Goal: Task Accomplishment & Management: Manage account settings

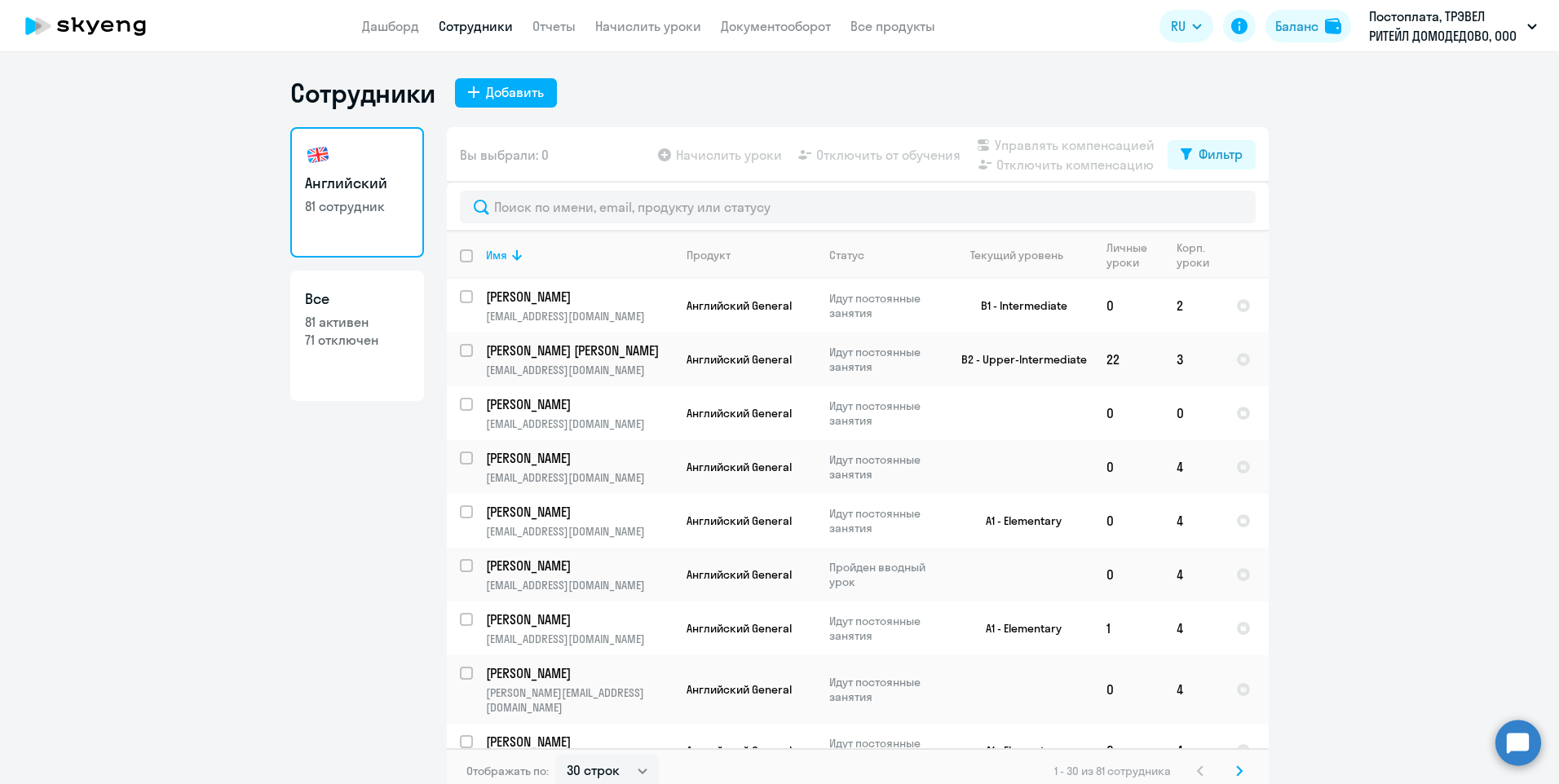
select select "30"
click at [490, 97] on div "Добавить" at bounding box center [515, 92] width 58 height 20
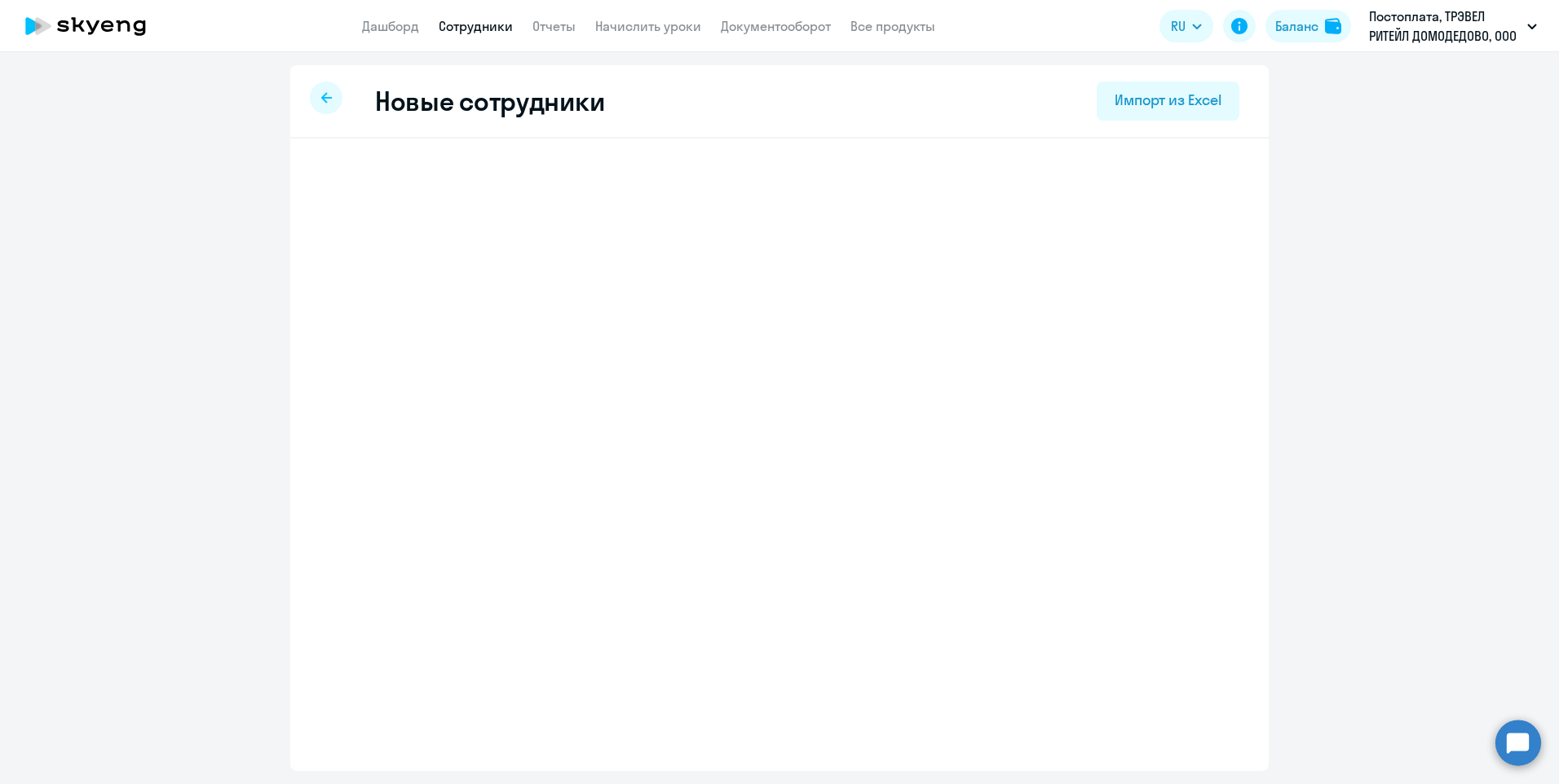
select select "english_adult_not_native_speaker"
select select "3"
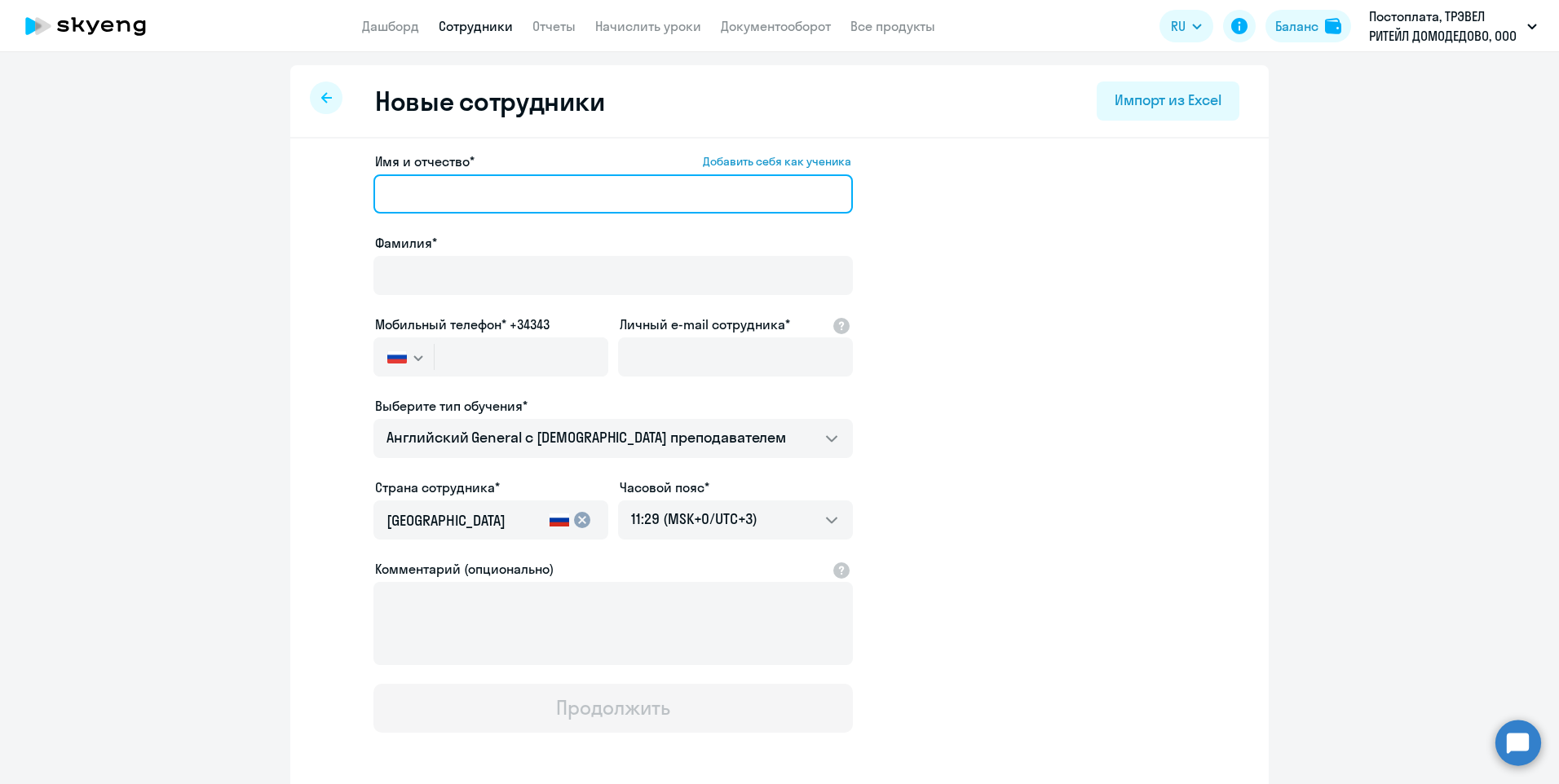
click at [469, 196] on input "Имя и отчество* Добавить себя как ученика" at bounding box center [613, 193] width 480 height 39
paste input "[PERSON_NAME]"
type input "[PERSON_NAME]"
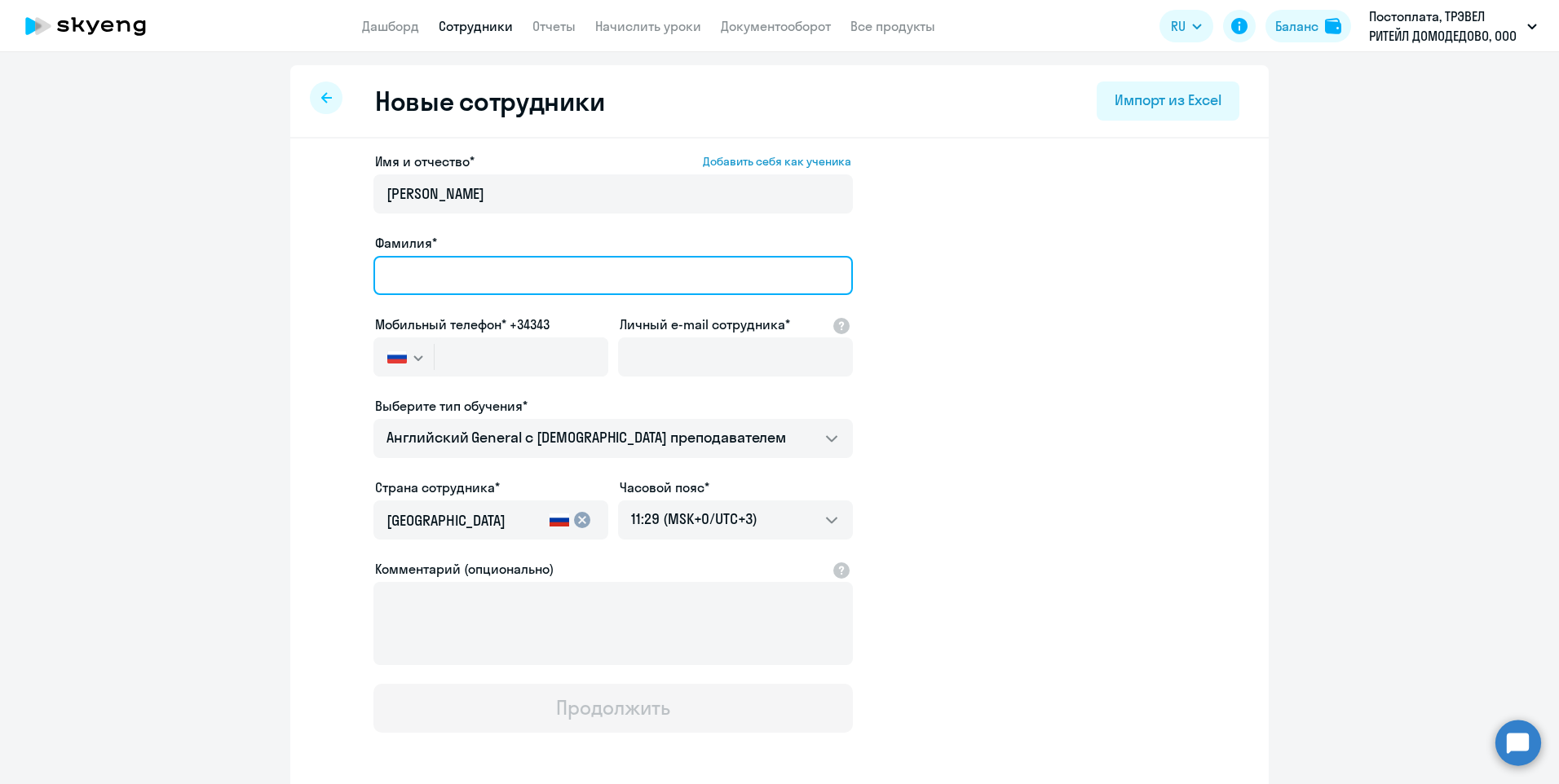
click at [390, 271] on input "Фамилия*" at bounding box center [613, 275] width 480 height 39
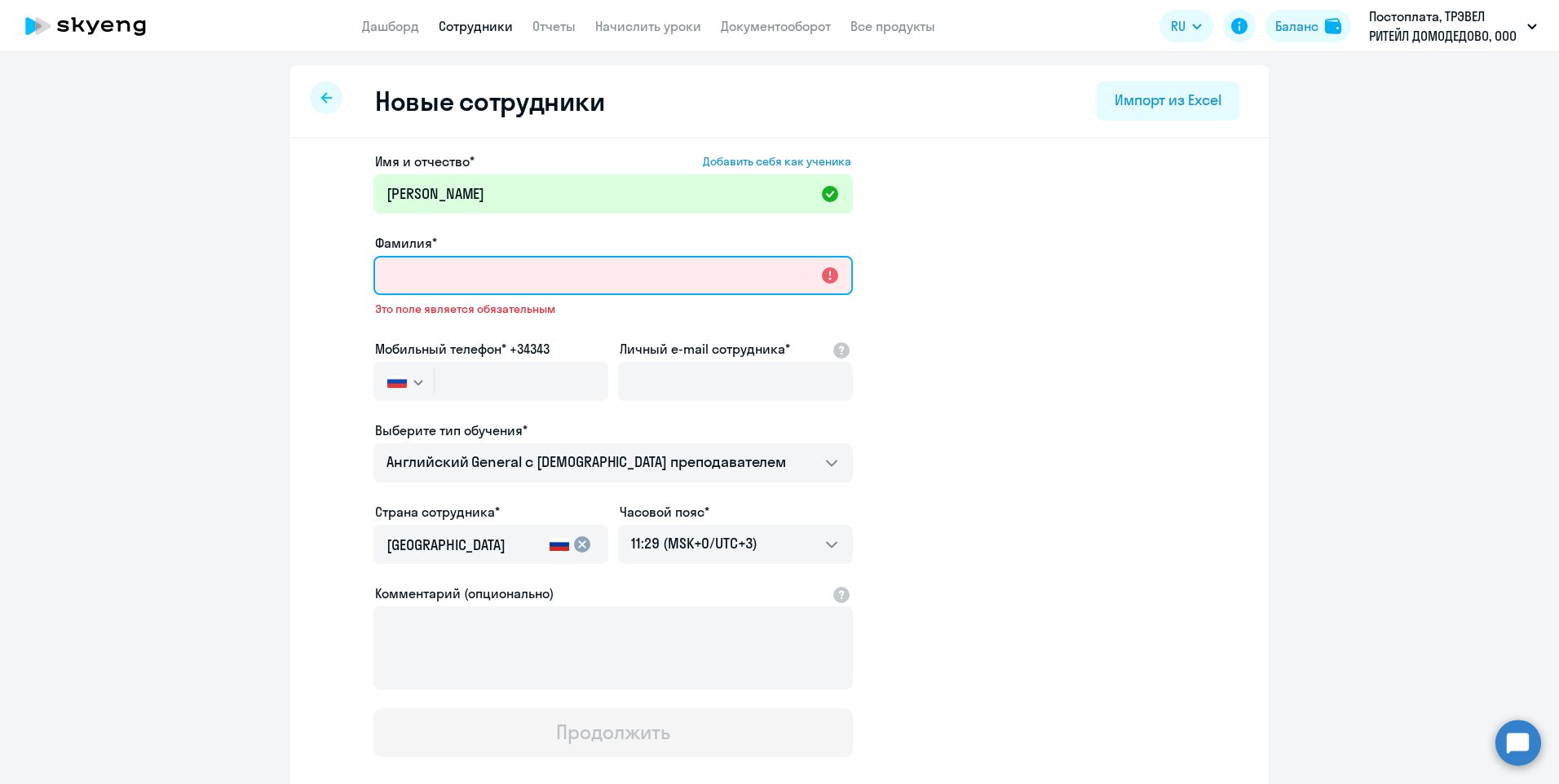
paste input "[PERSON_NAME]"
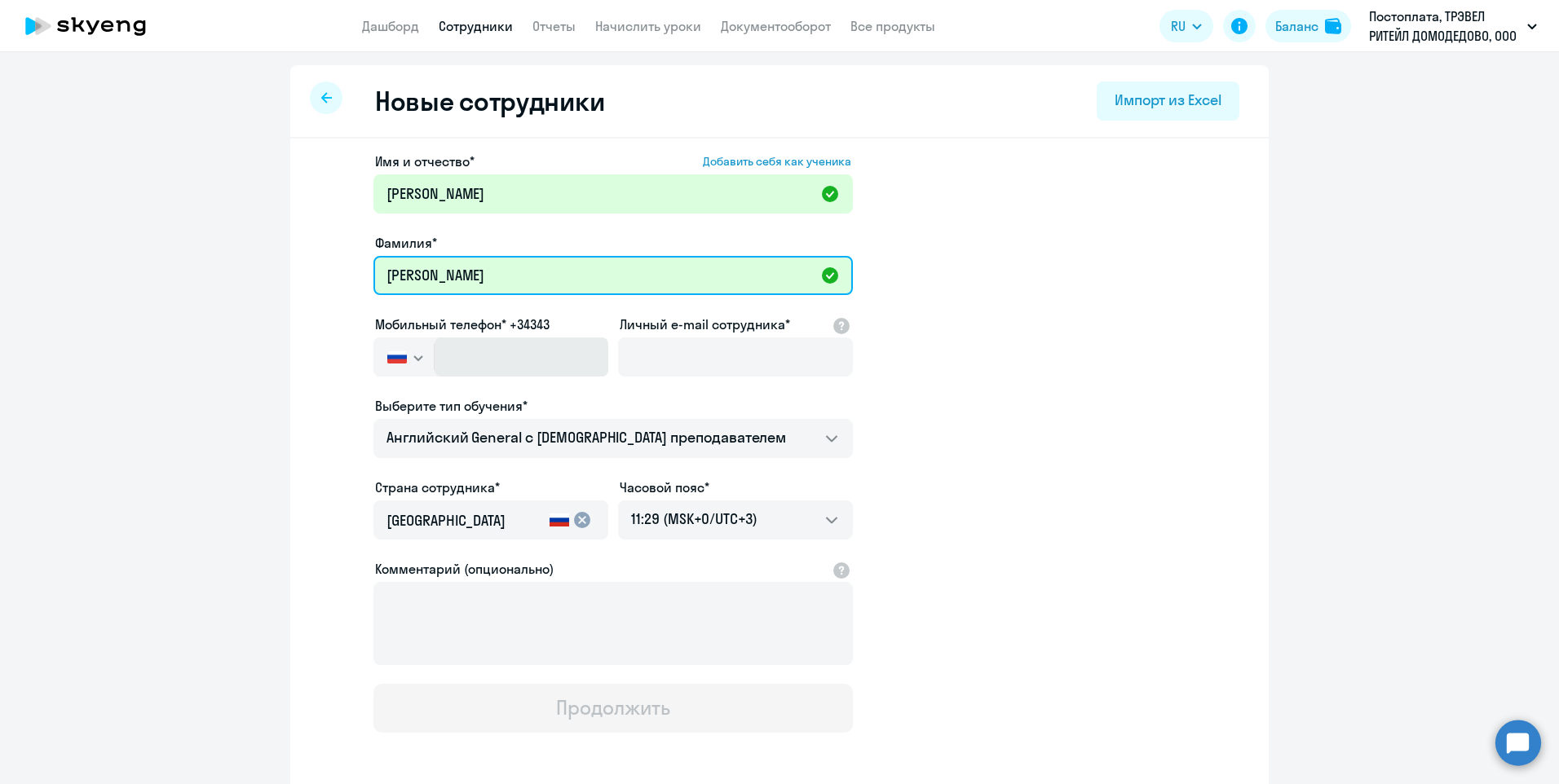
type input "[PERSON_NAME]"
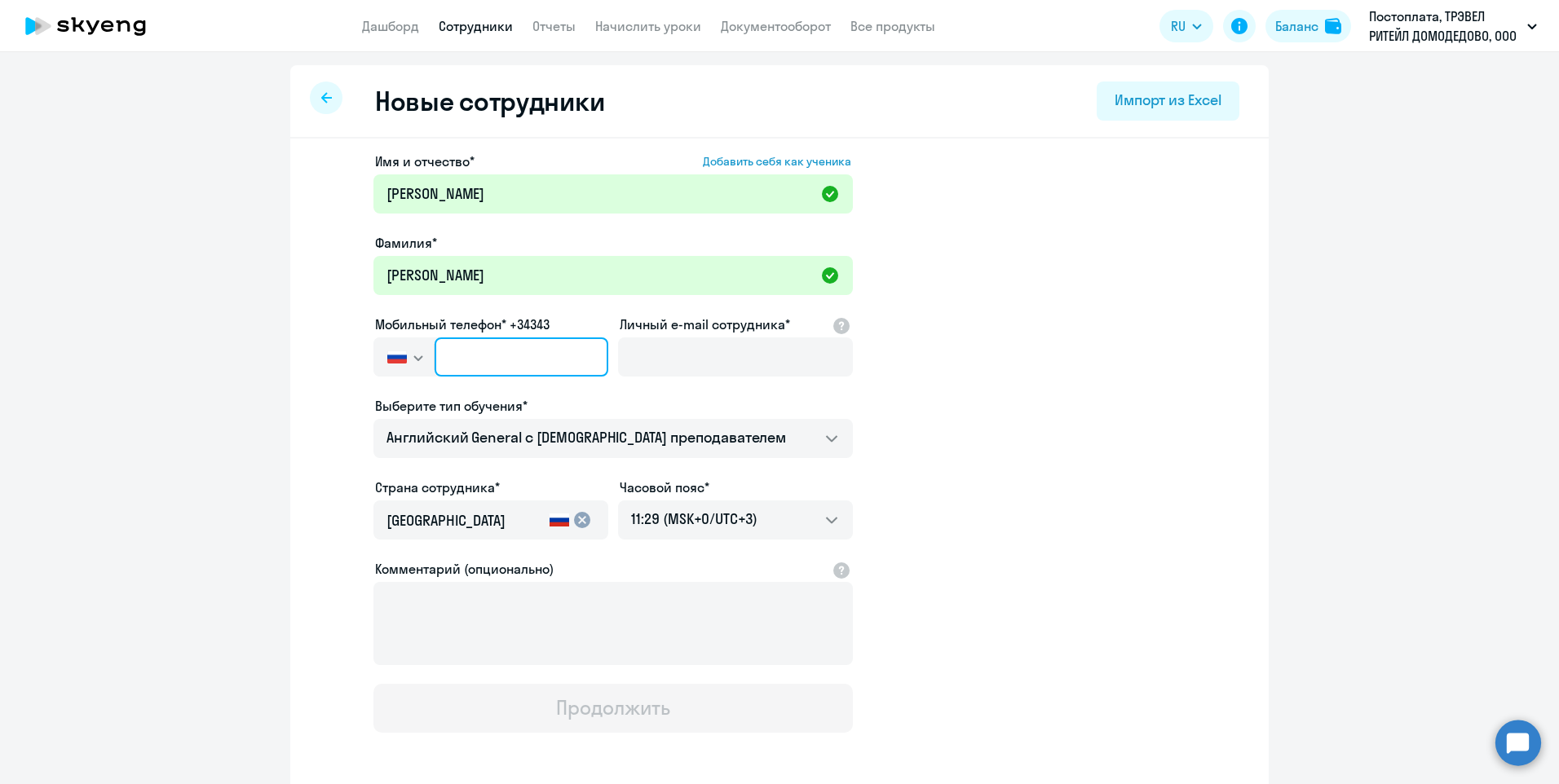
click at [472, 357] on input "text" at bounding box center [521, 357] width 174 height 39
paste input "[PHONE_NUMBER]"
type input "[PHONE_NUMBER]"
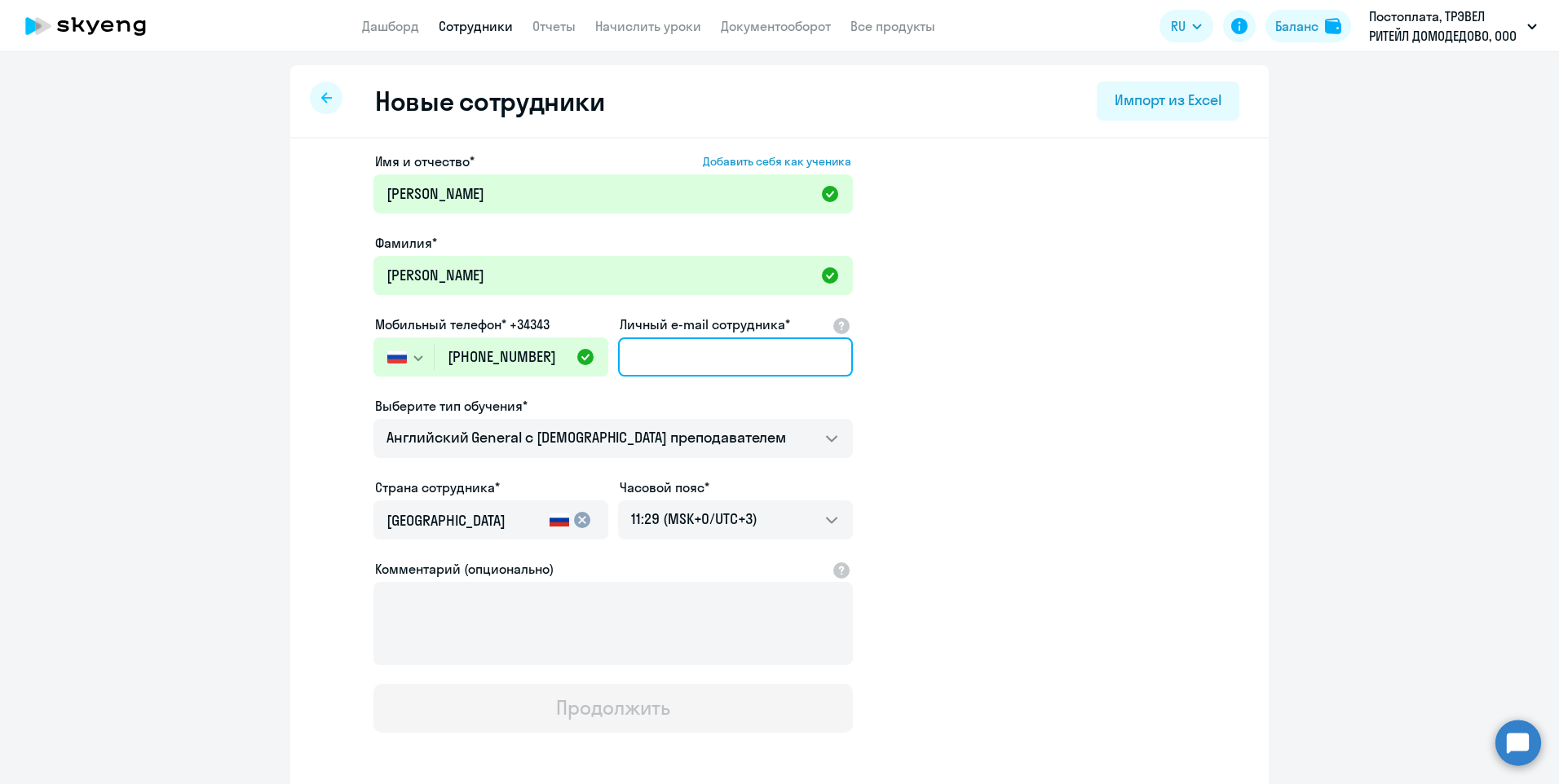
click at [686, 362] on input "Личный e-mail сотрудника*" at bounding box center [736, 357] width 235 height 39
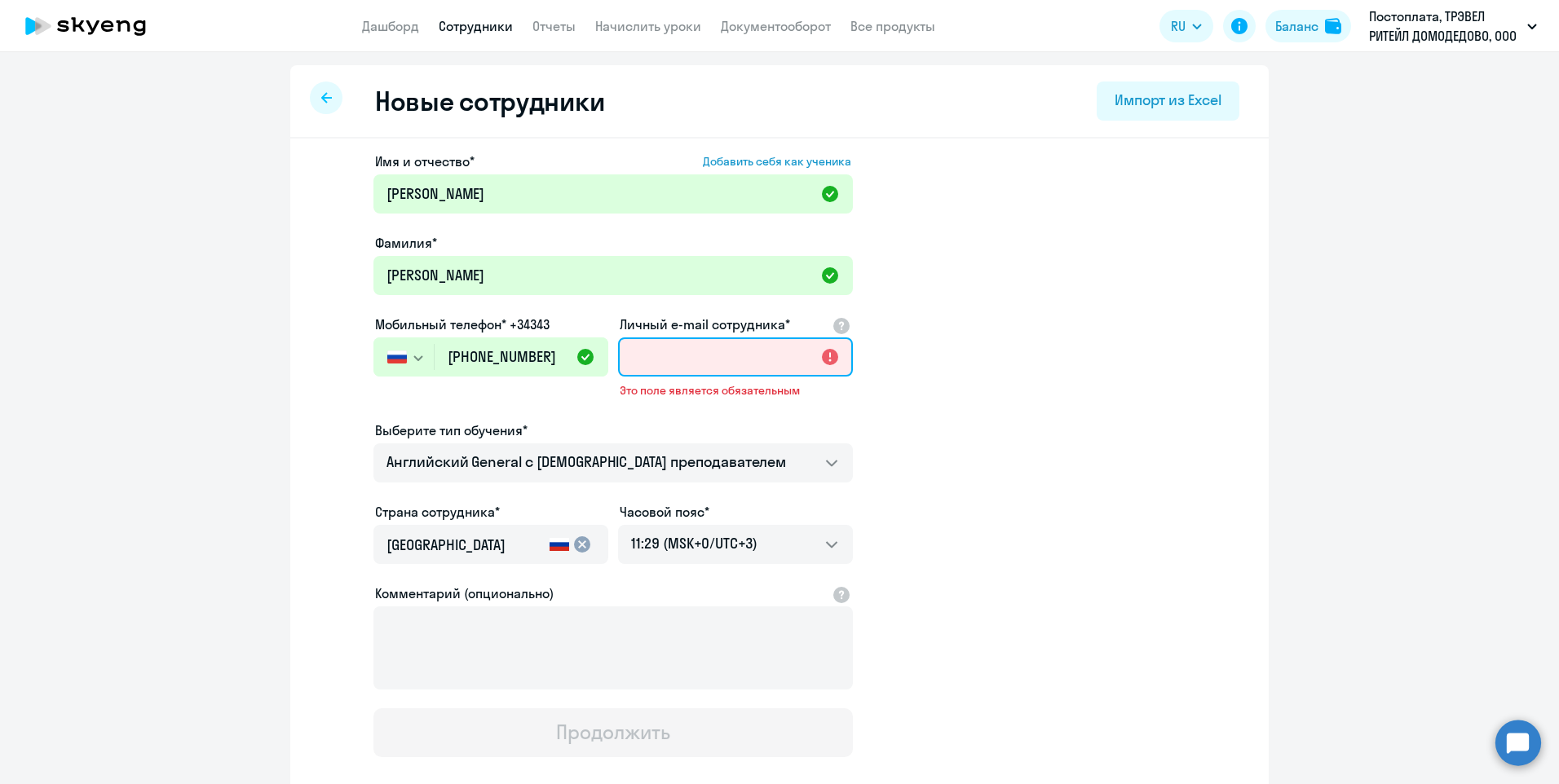
paste input "[EMAIL_ADDRESS][DOMAIN_NAME]"
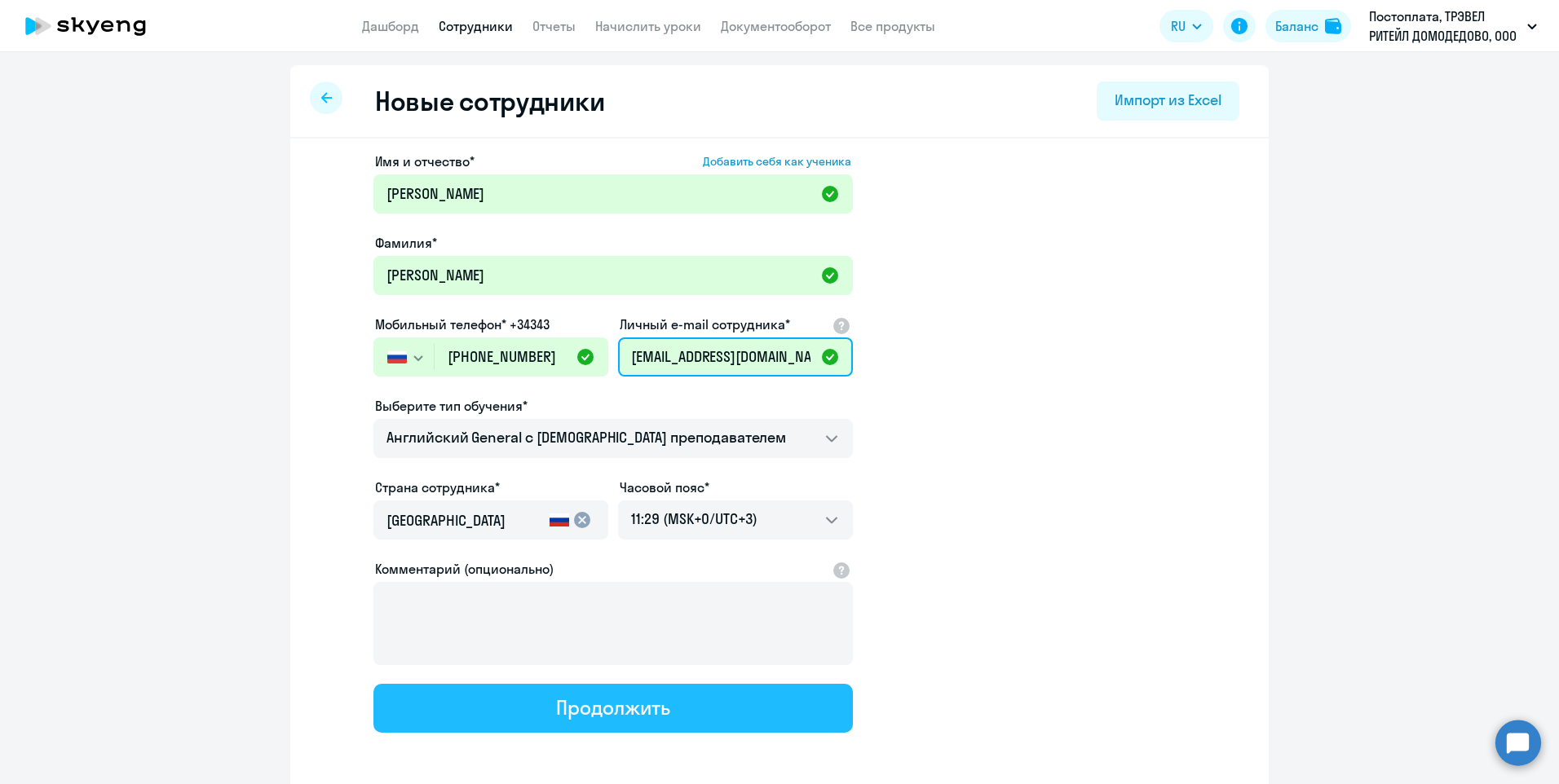
type input "[EMAIL_ADDRESS][DOMAIN_NAME]"
click at [635, 707] on div "Продолжить" at bounding box center [612, 707] width 113 height 26
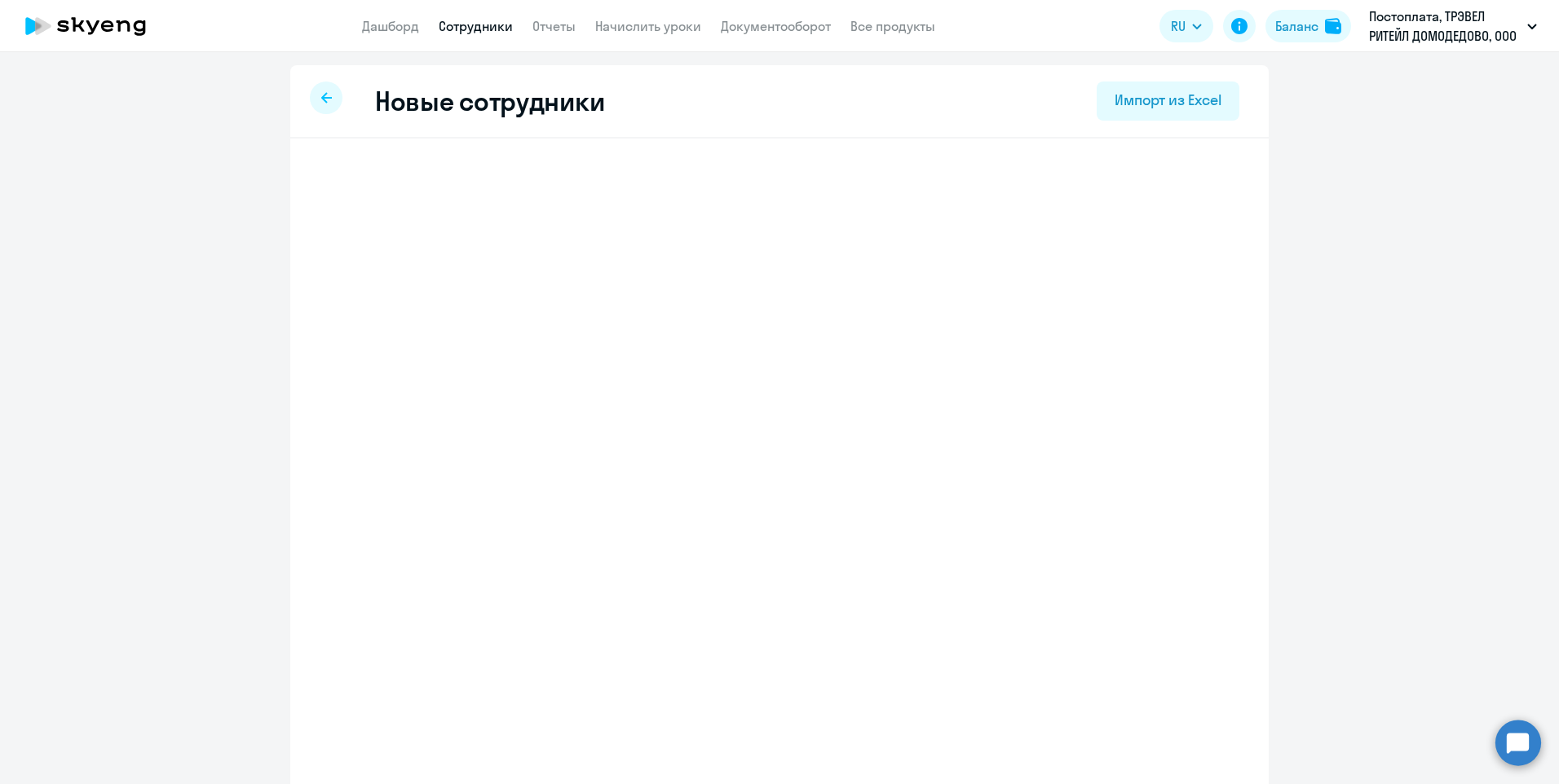
select select "english_adult_not_native_speaker"
select select "3"
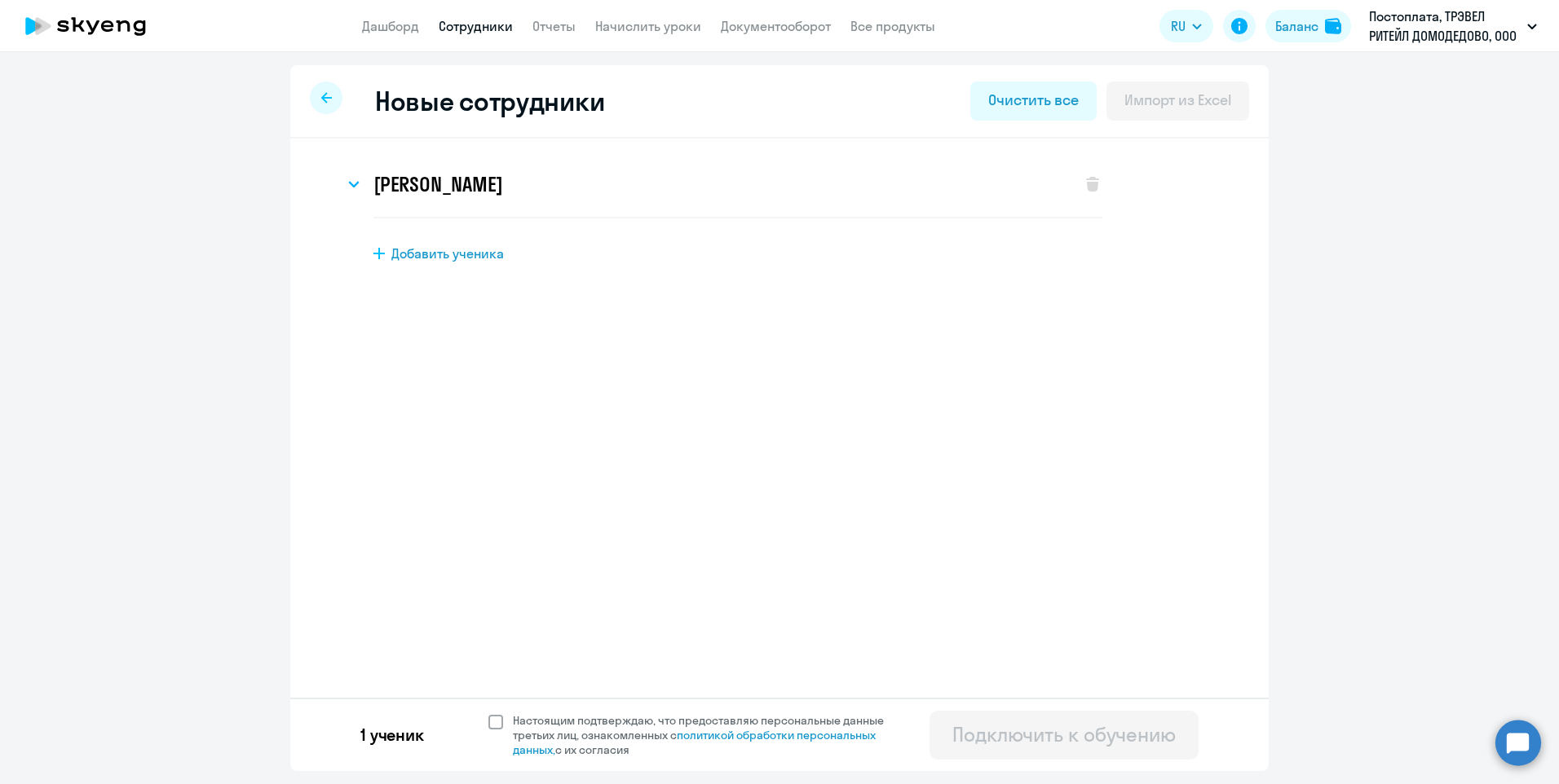
click at [496, 719] on span at bounding box center [495, 722] width 14 height 14
click at [488, 713] on input "Настоящим подтверждаю, что предоставляю персональные данные третьих лиц, ознако…" at bounding box center [488, 713] width 1 height 1
checkbox input "true"
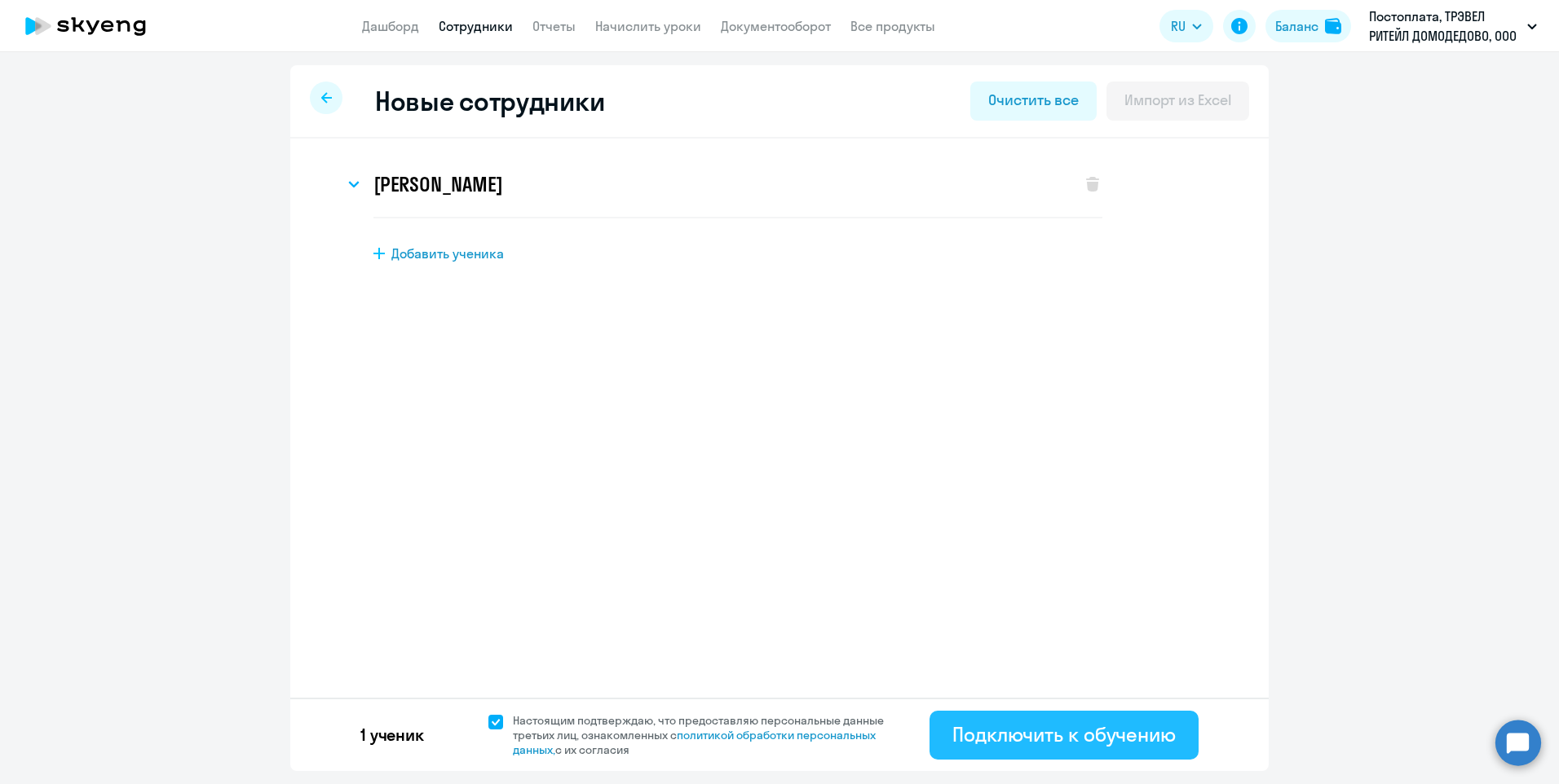
click at [992, 735] on div "Подключить к обучению" at bounding box center [1064, 734] width 223 height 26
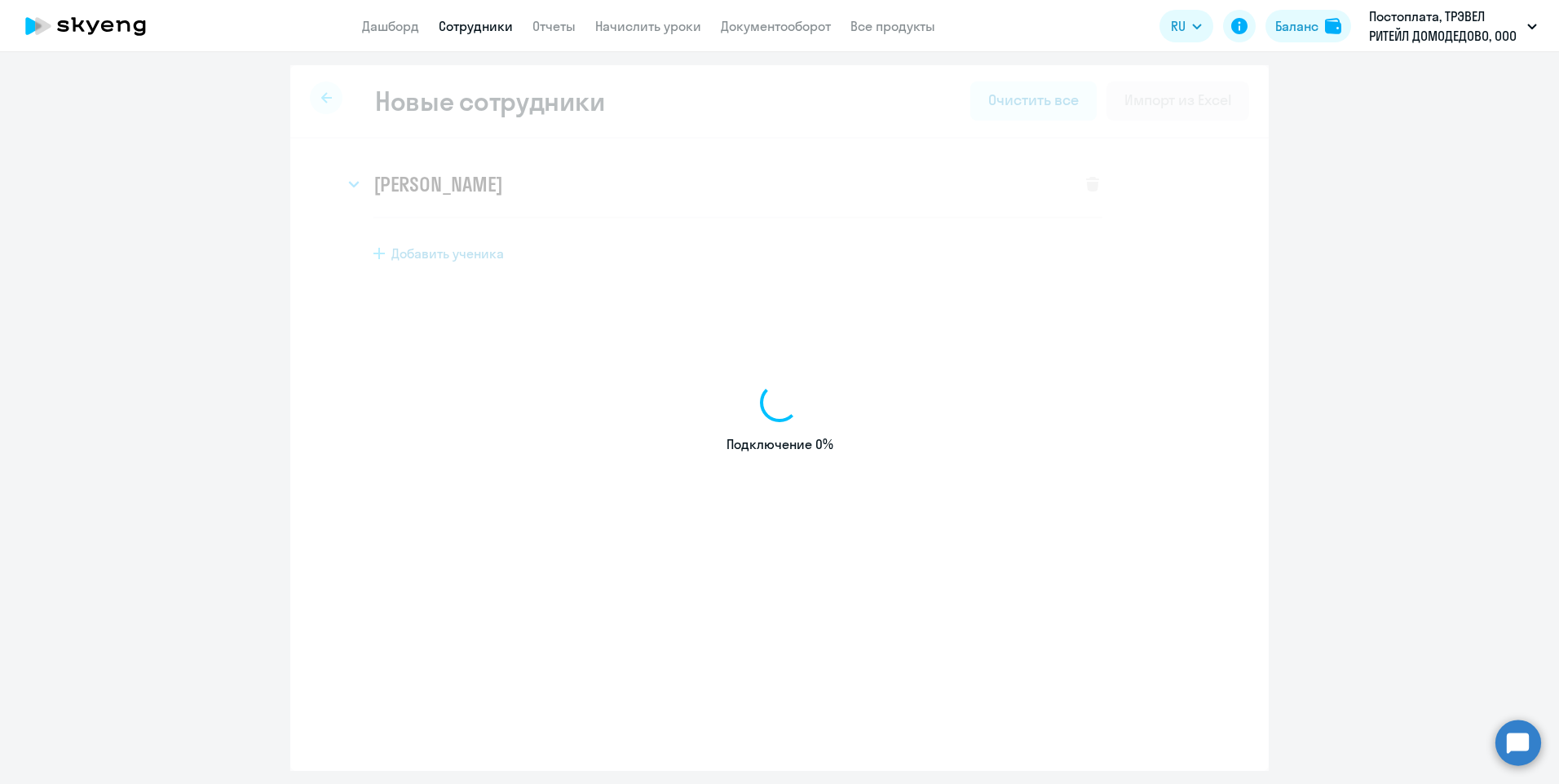
select select "english_adult_not_native_speaker"
select select "3"
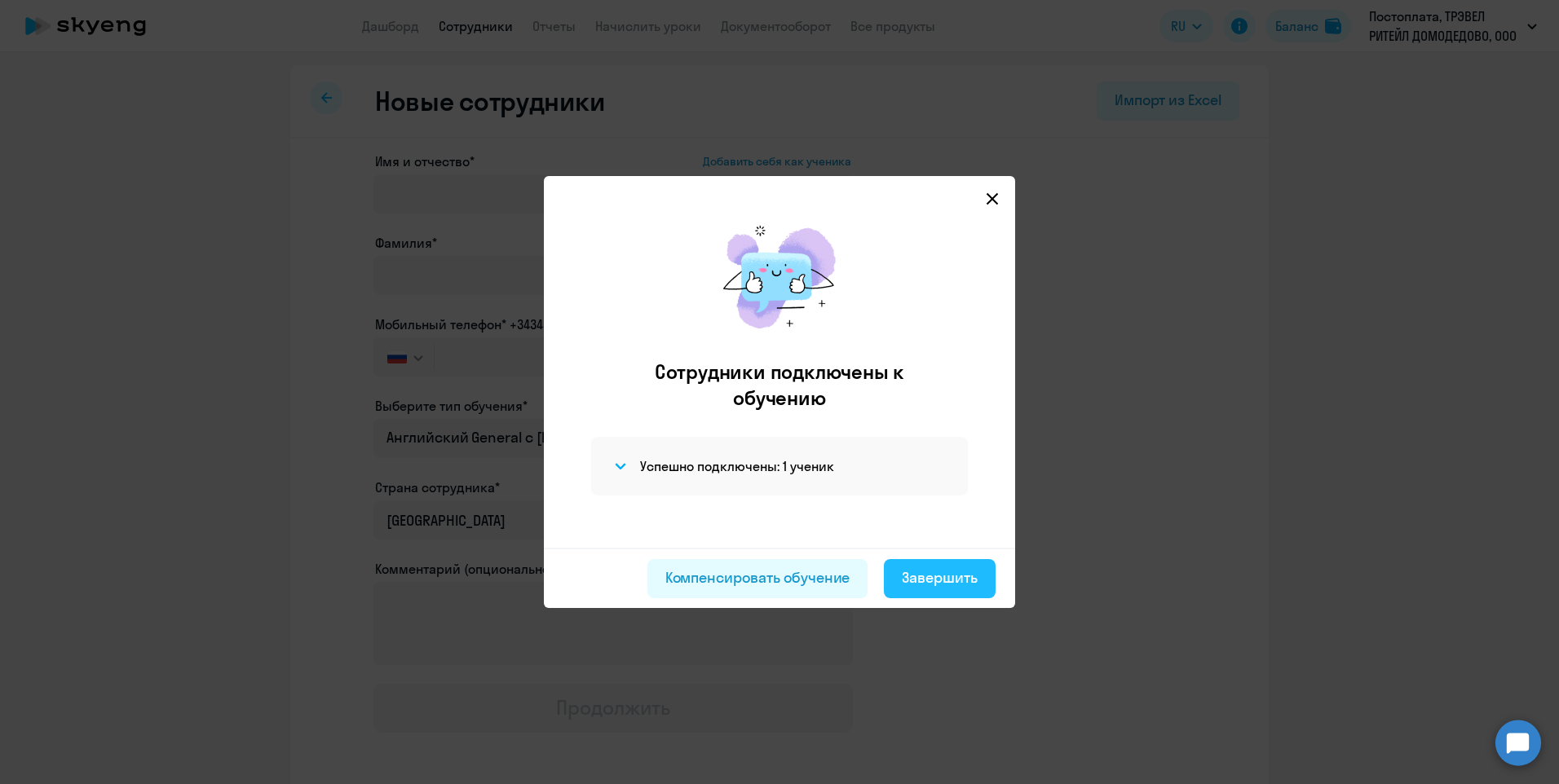
click at [932, 581] on div "Завершить" at bounding box center [940, 577] width 76 height 21
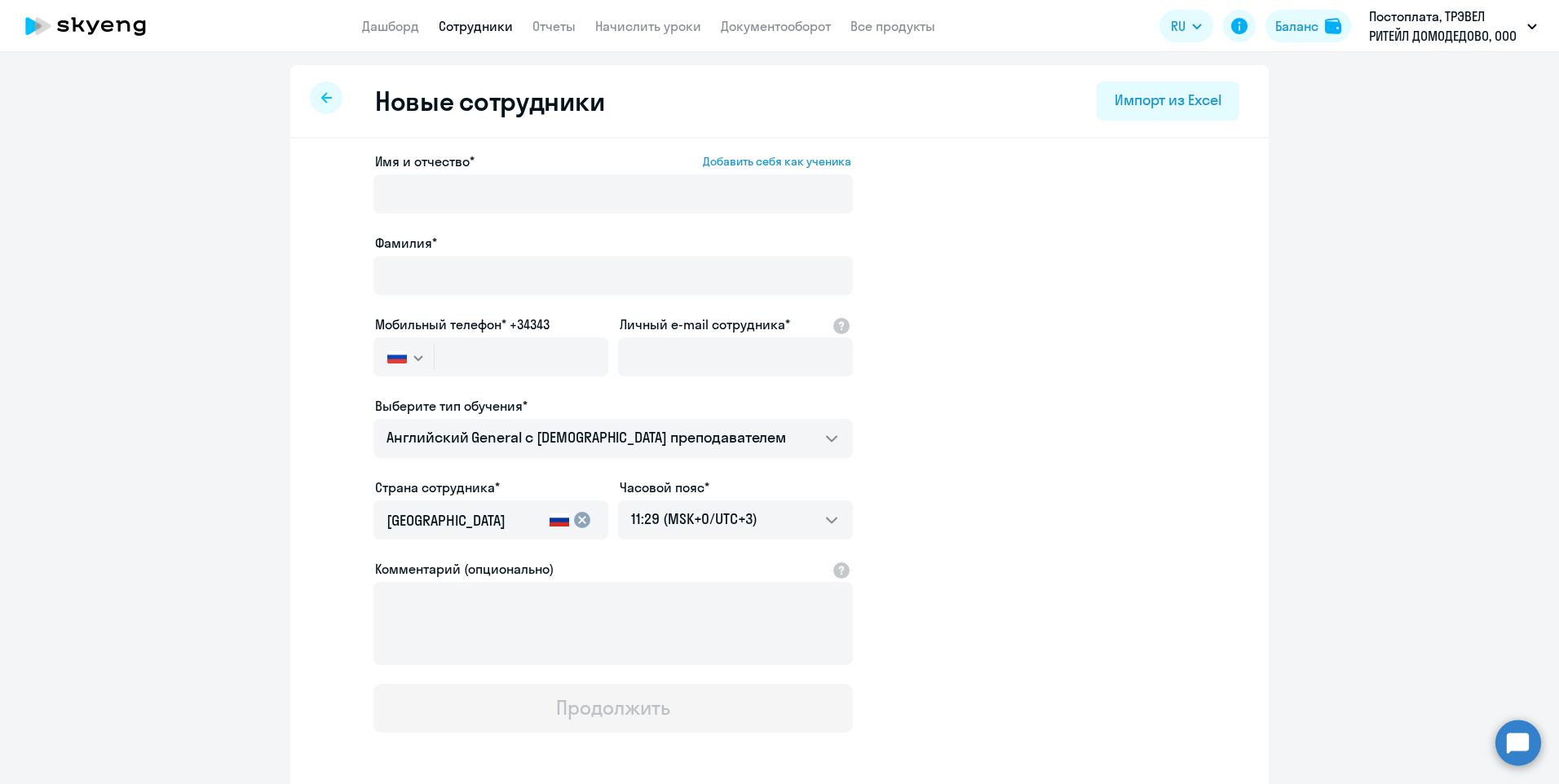
select select "30"
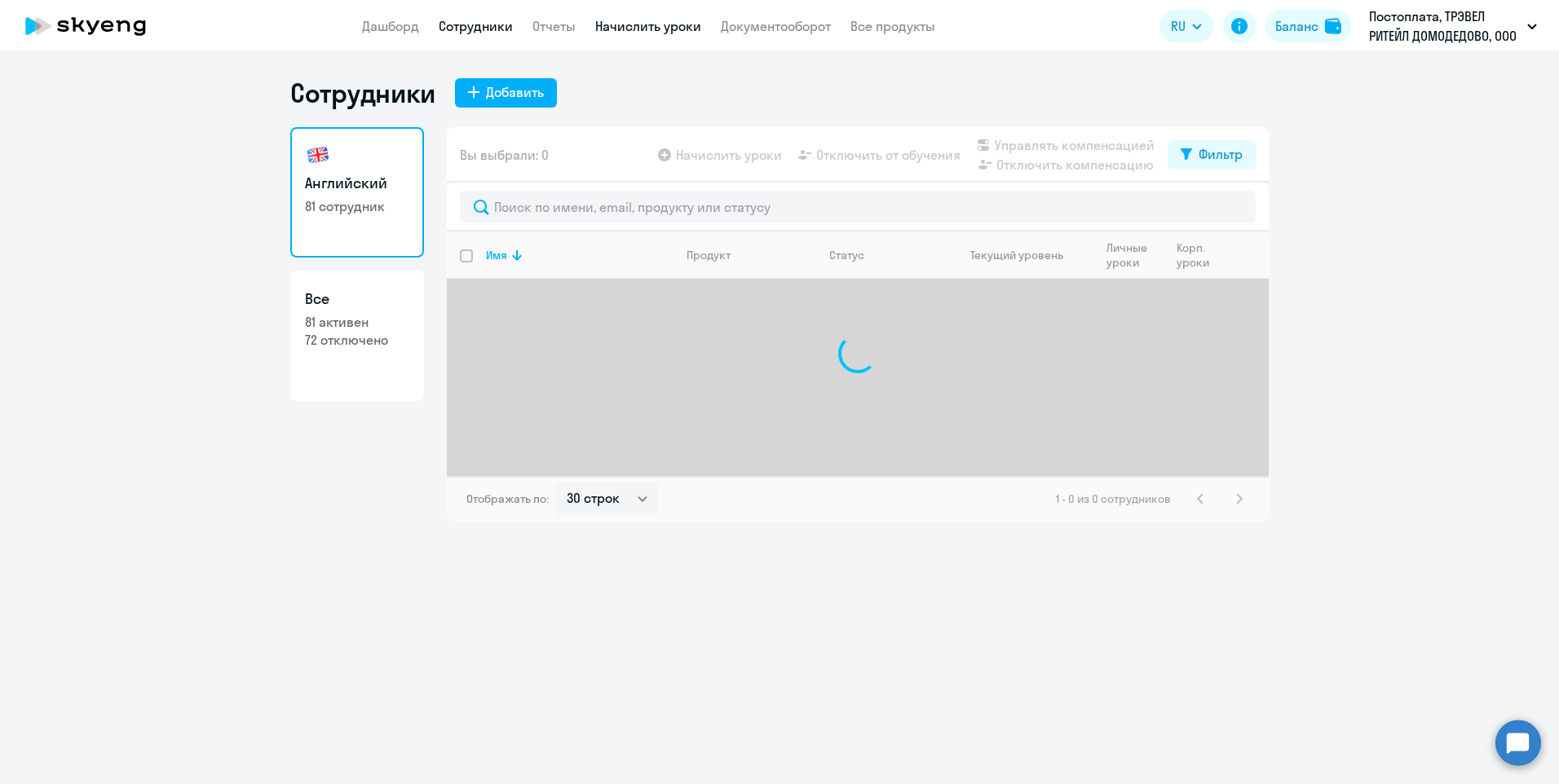
click at [630, 21] on link "Начислить уроки" at bounding box center [648, 26] width 106 height 16
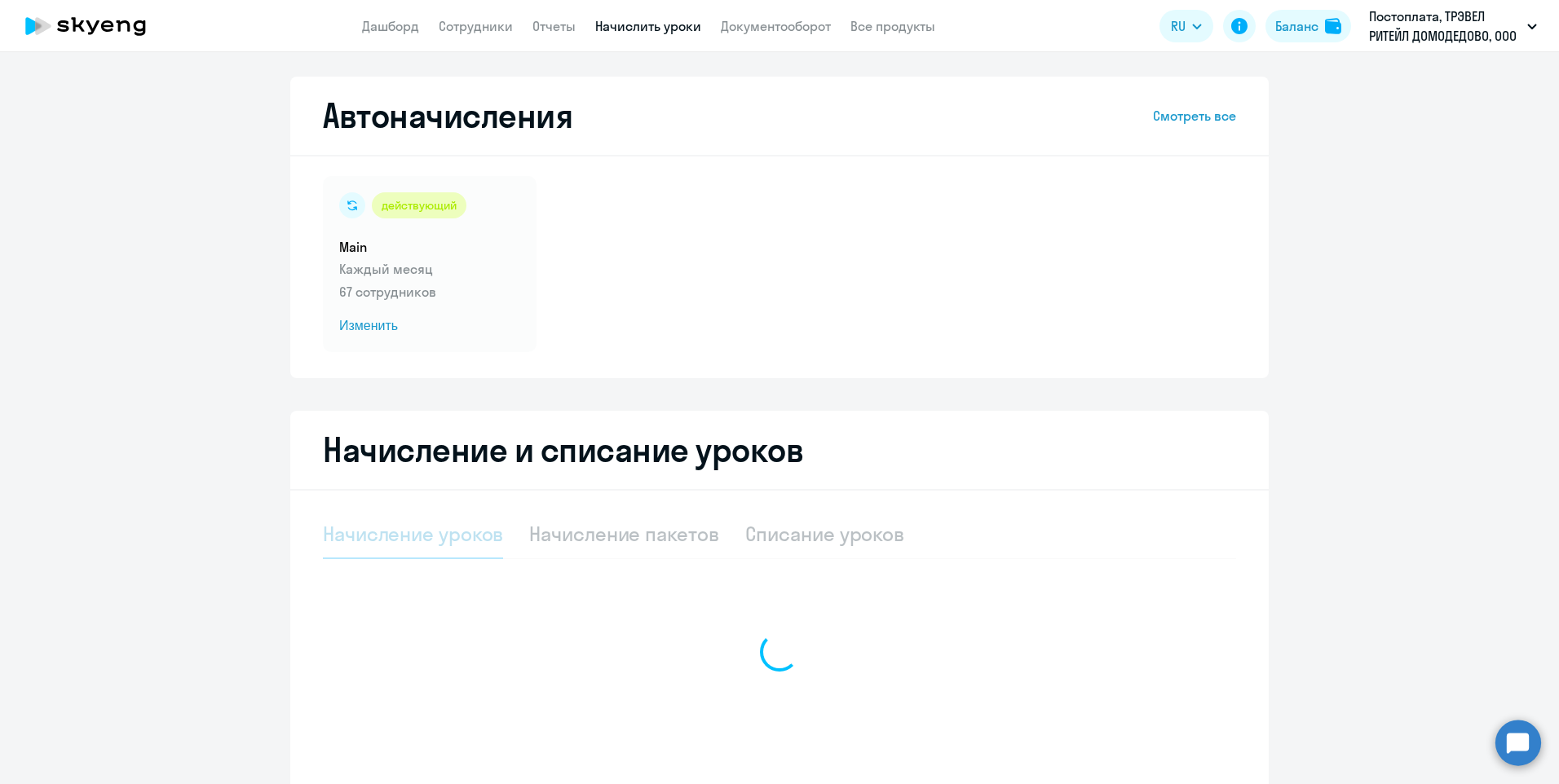
select select "10"
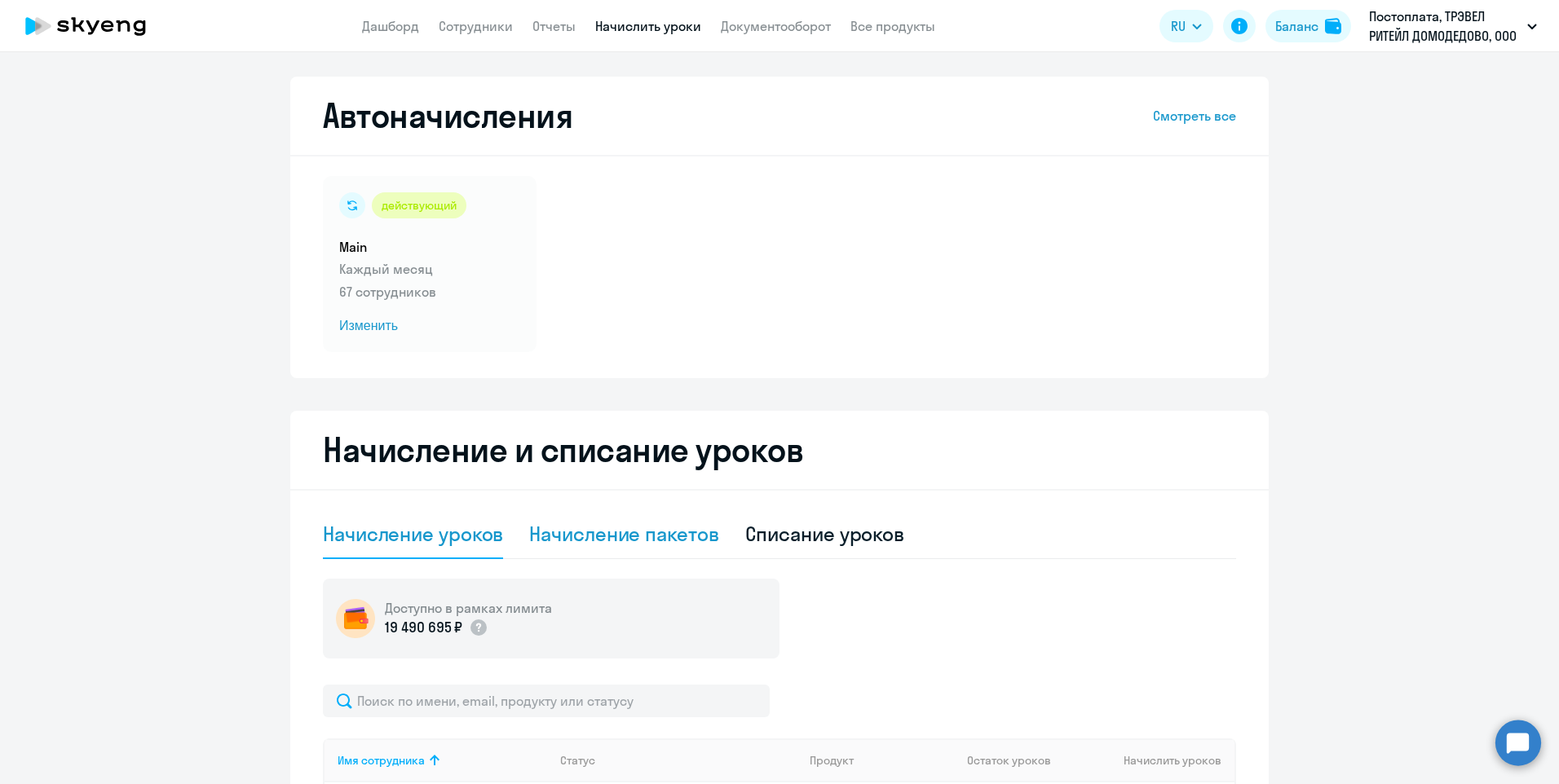
click at [624, 536] on div "Начисление пакетов" at bounding box center [624, 534] width 189 height 26
select select "10"
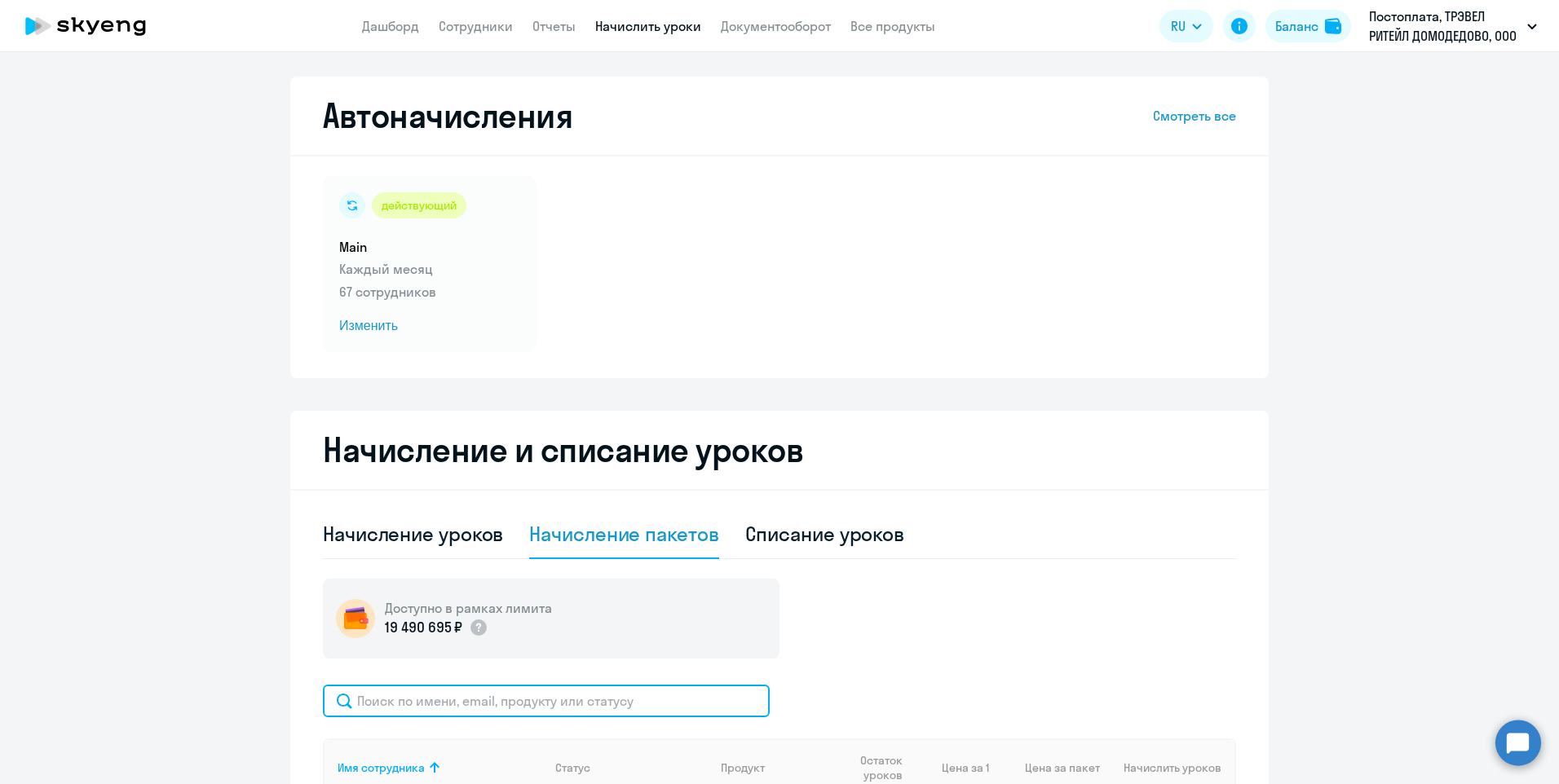
click at [473, 713] on input "text" at bounding box center [546, 701] width 446 height 33
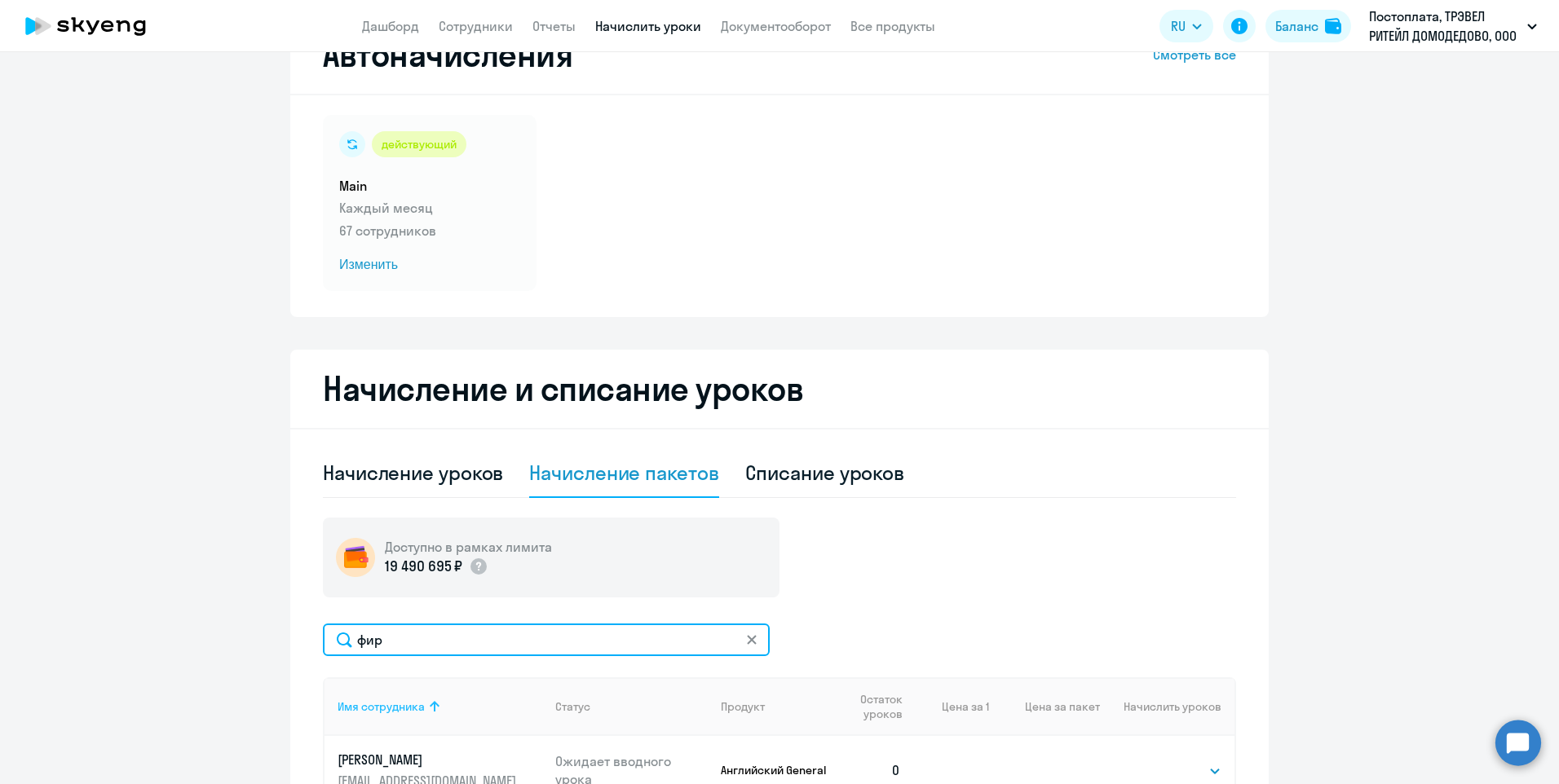
scroll to position [163, 0]
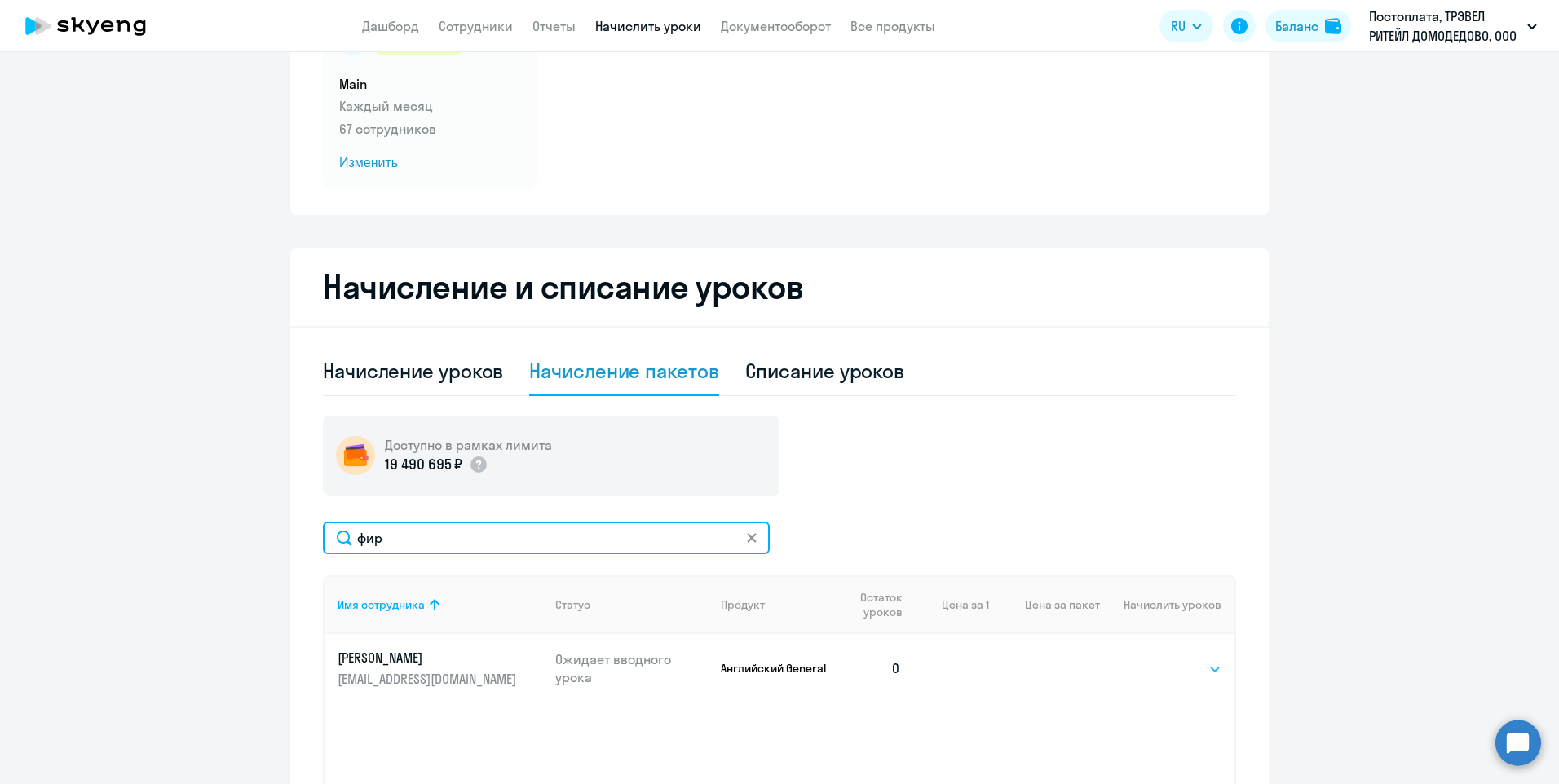
type input "фир"
click at [1165, 667] on select "Выбрать 4 8 16 32 64 96 128" at bounding box center [1188, 669] width 67 height 20
select select "4"
click at [1155, 659] on select "Выбрать 4 8 16 32 64 96 128" at bounding box center [1188, 669] width 67 height 20
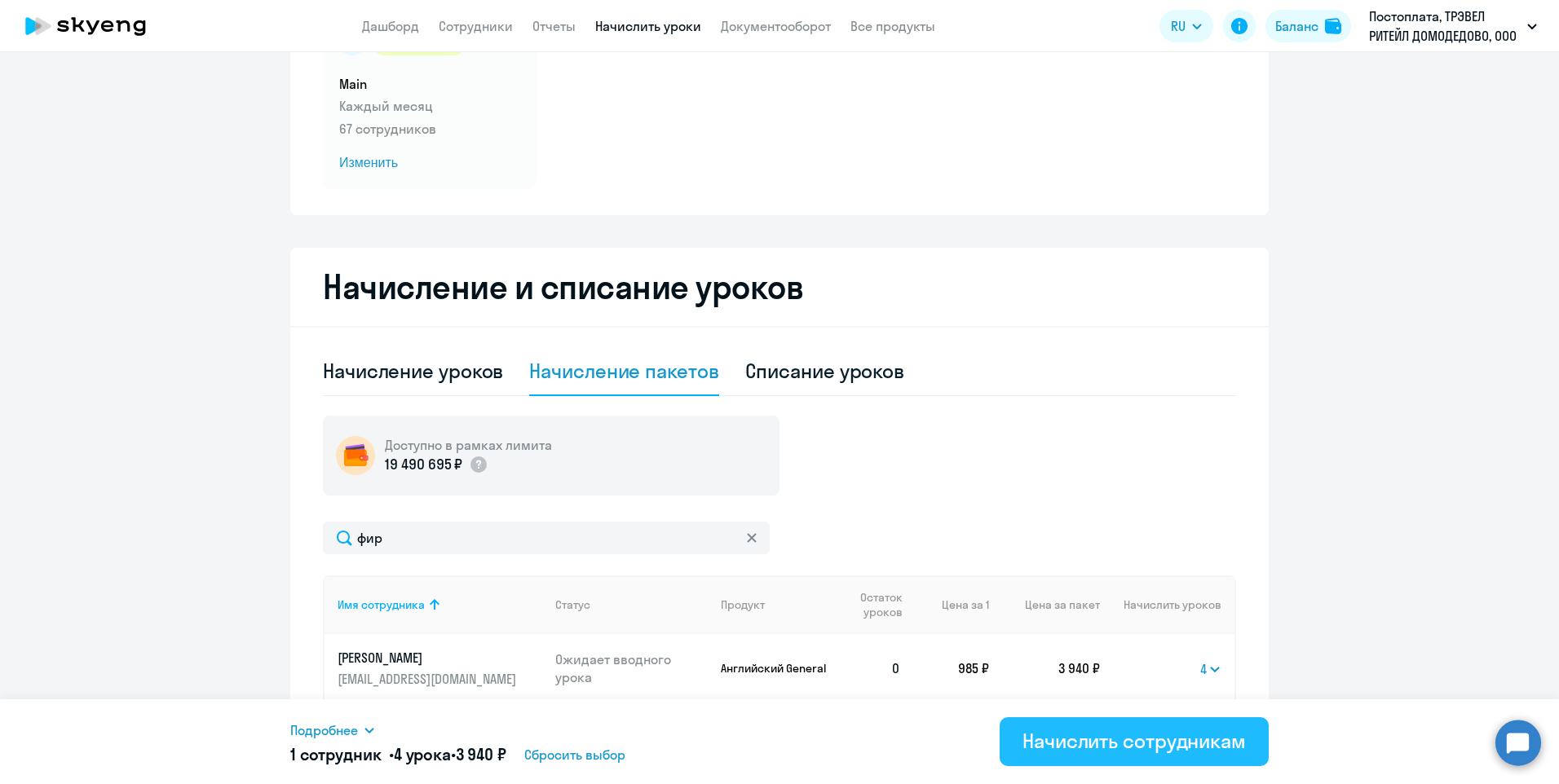
click at [1092, 741] on div "Начислить сотрудникам" at bounding box center [1133, 741] width 223 height 26
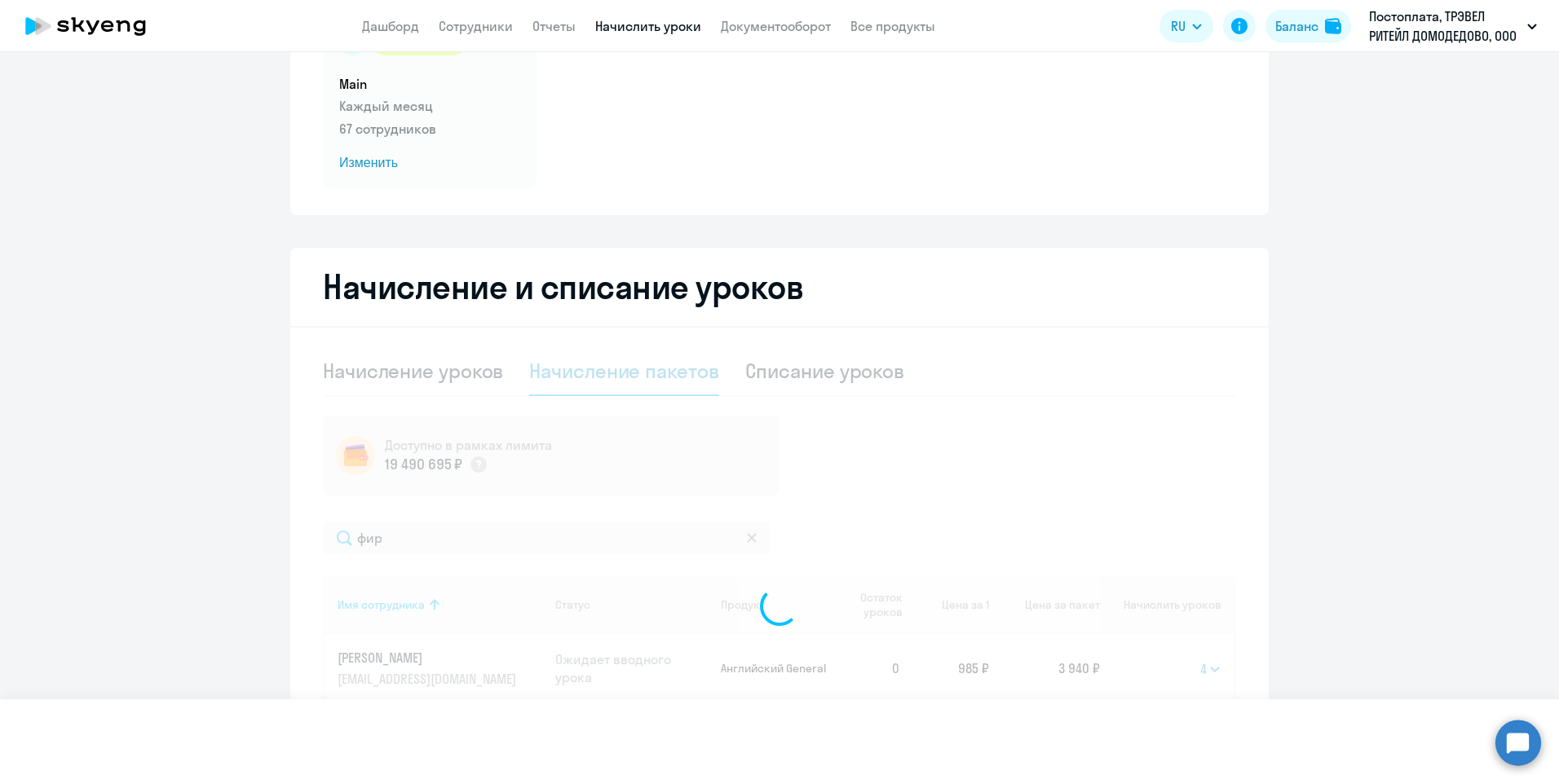
select select
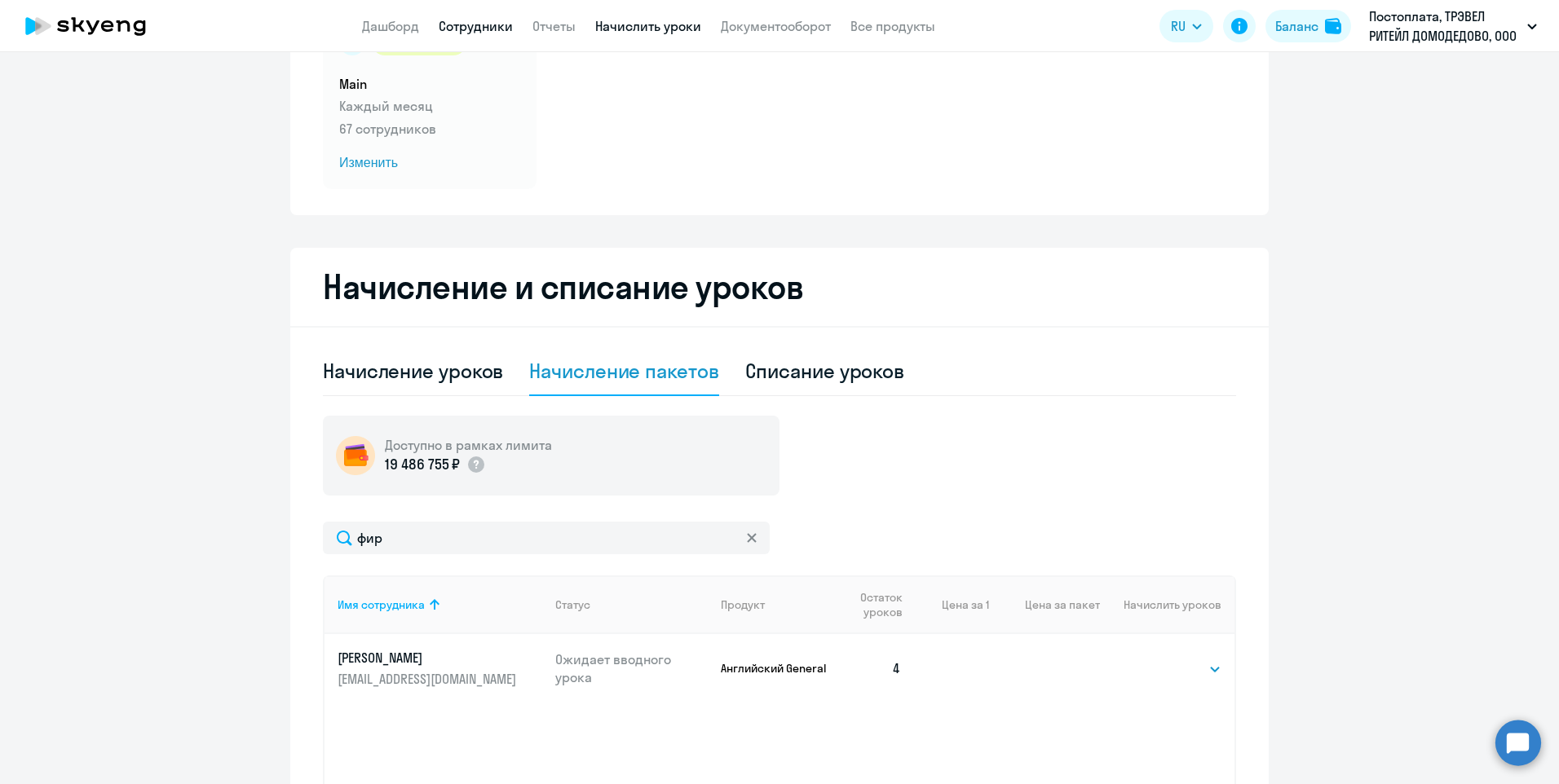
click at [471, 23] on link "Сотрудники" at bounding box center [475, 26] width 74 height 16
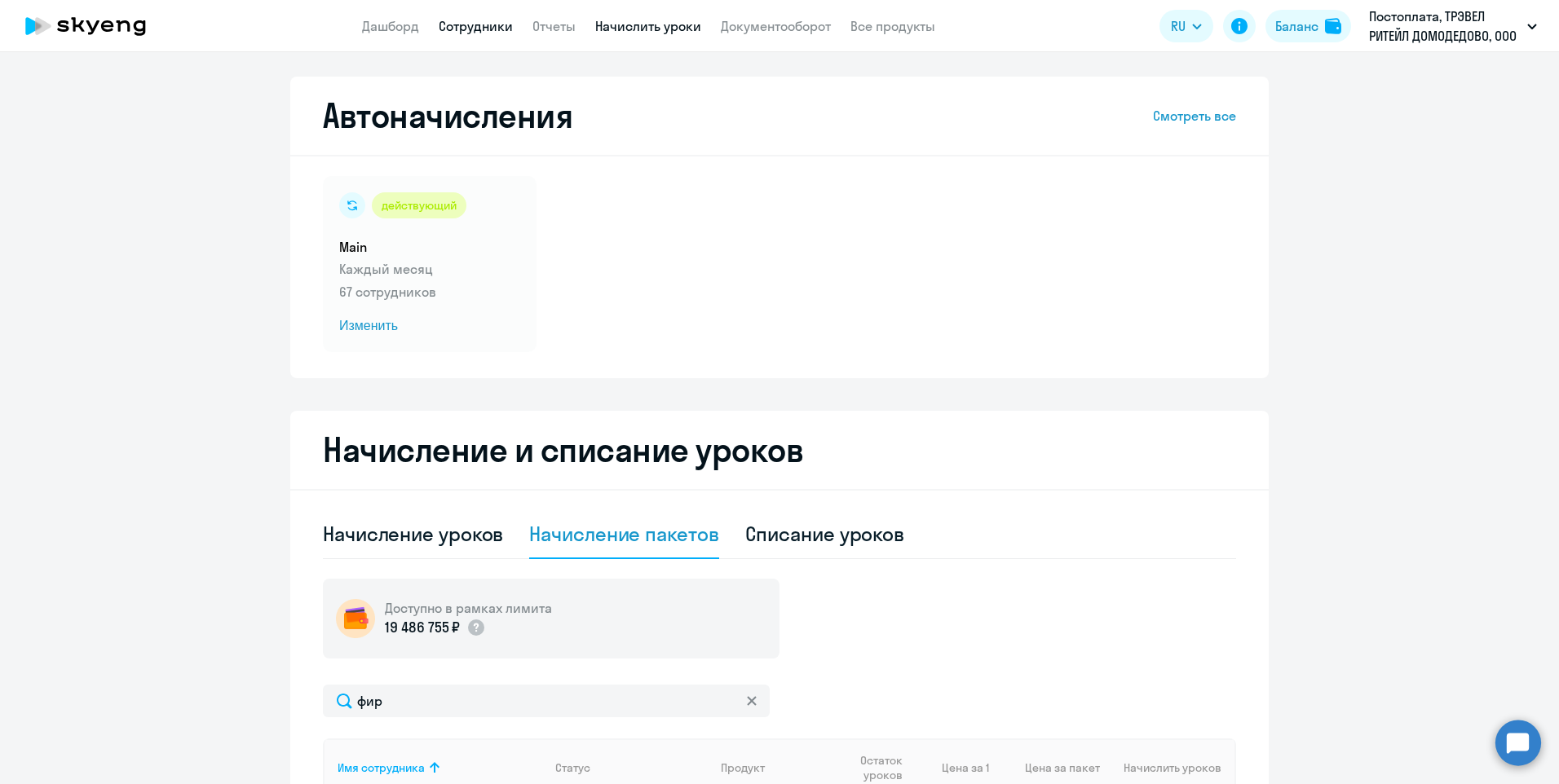
select select "30"
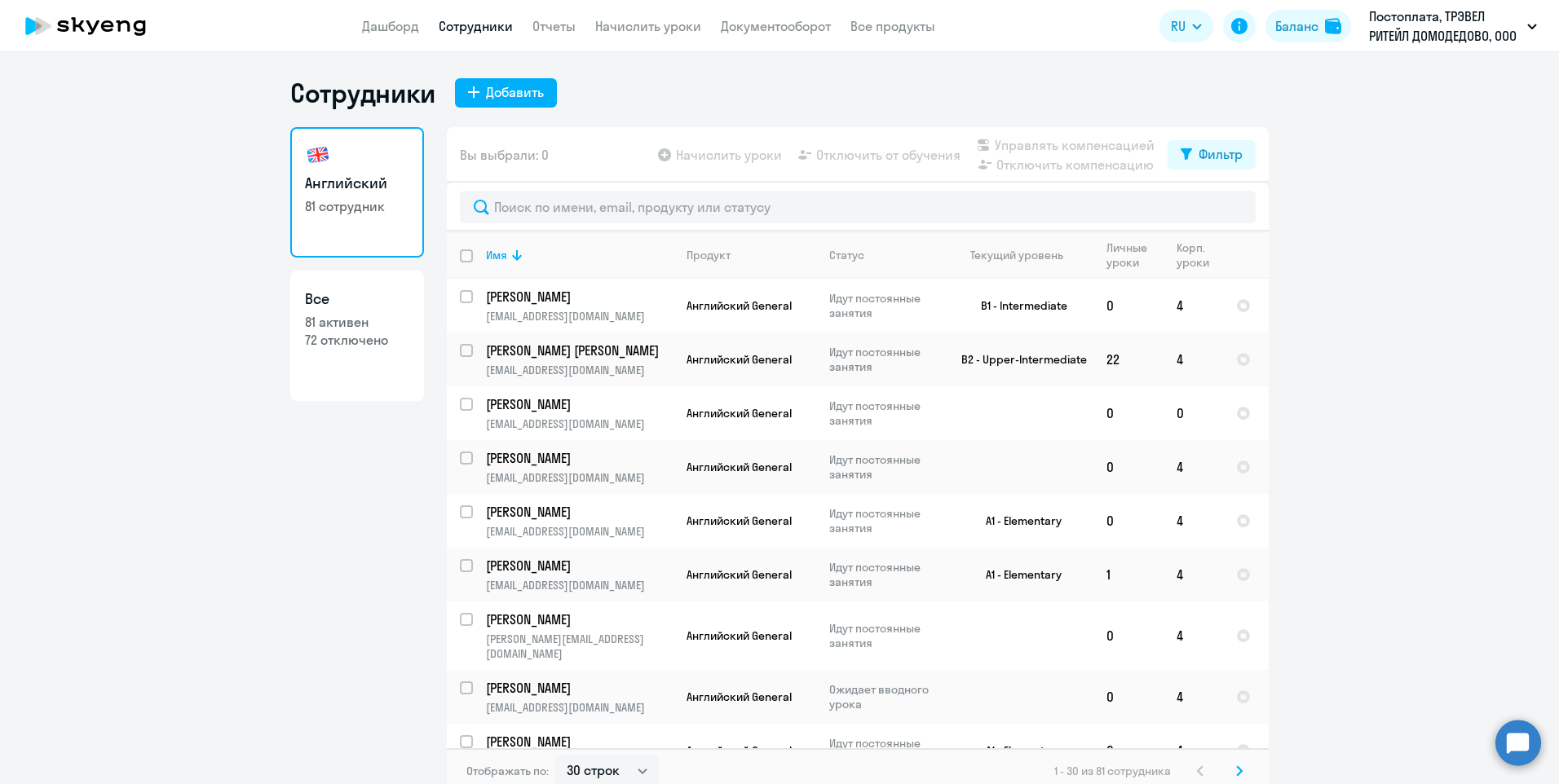
click at [849, 154] on app-table-action-button "Отключить от обучения" at bounding box center [878, 155] width 165 height 20
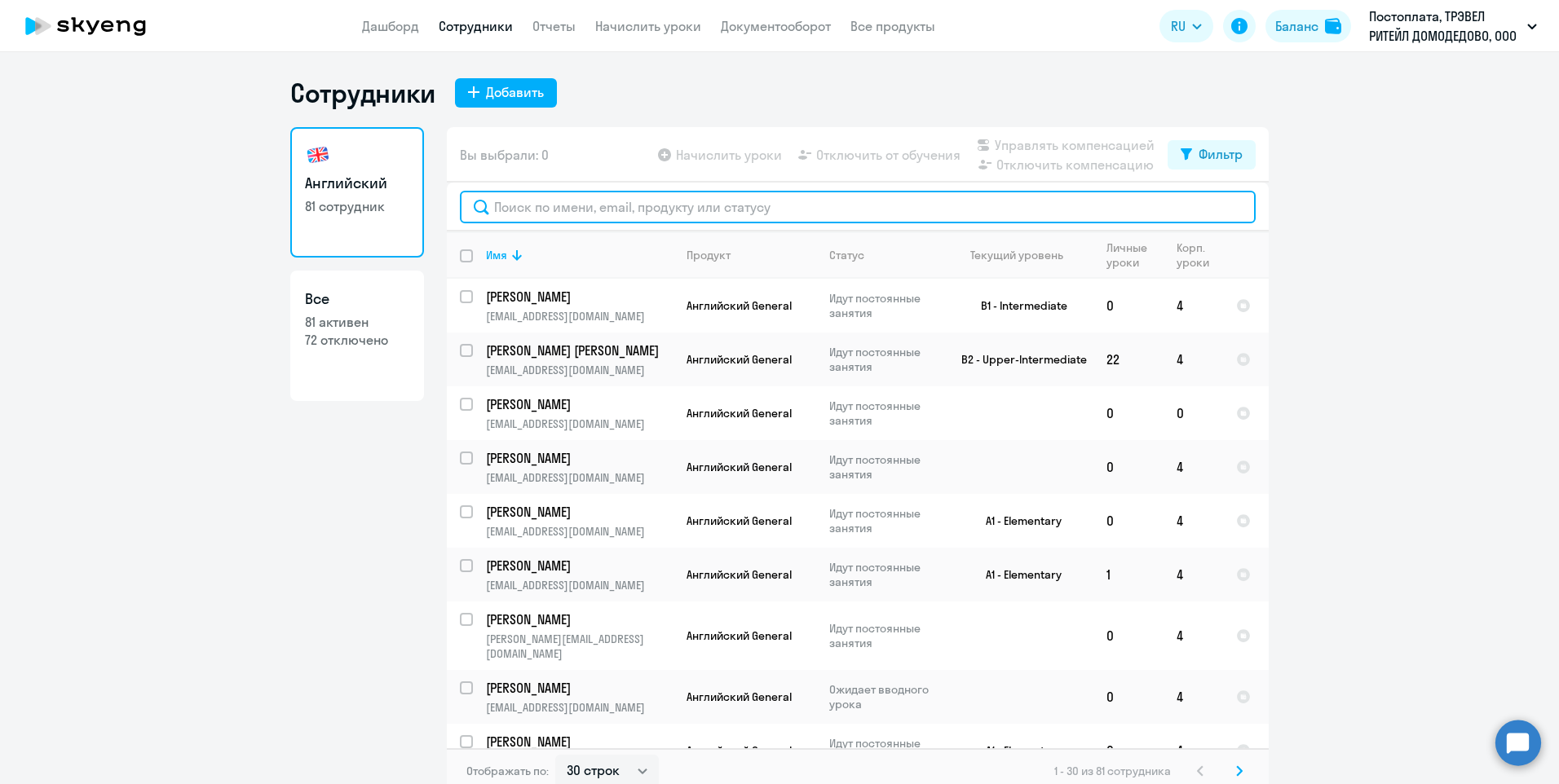
click at [630, 207] on input "text" at bounding box center [858, 207] width 796 height 33
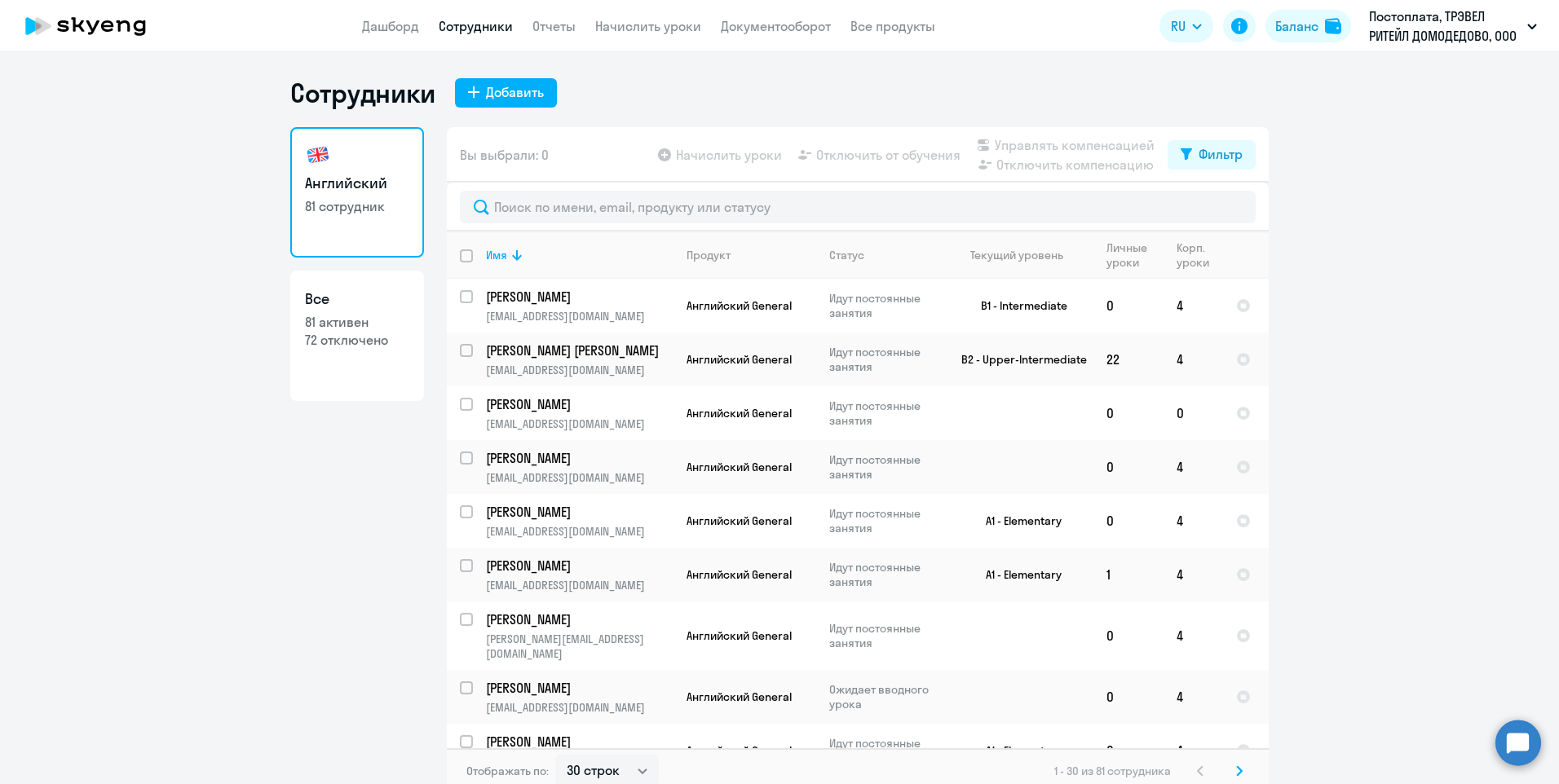
click at [842, 154] on app-table-action-button "Отключить от обучения" at bounding box center [878, 155] width 165 height 20
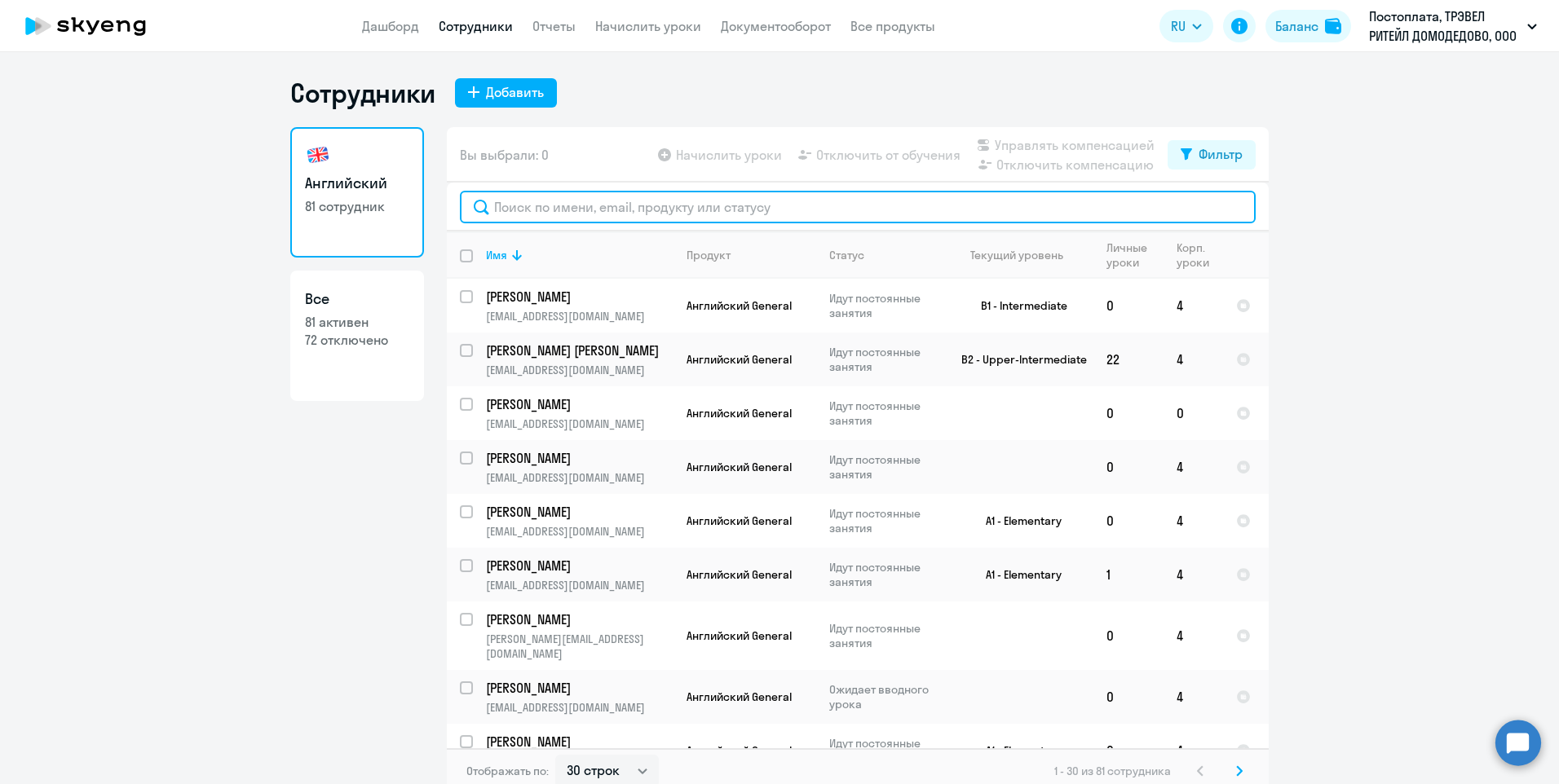
click at [665, 206] on input "text" at bounding box center [858, 207] width 796 height 33
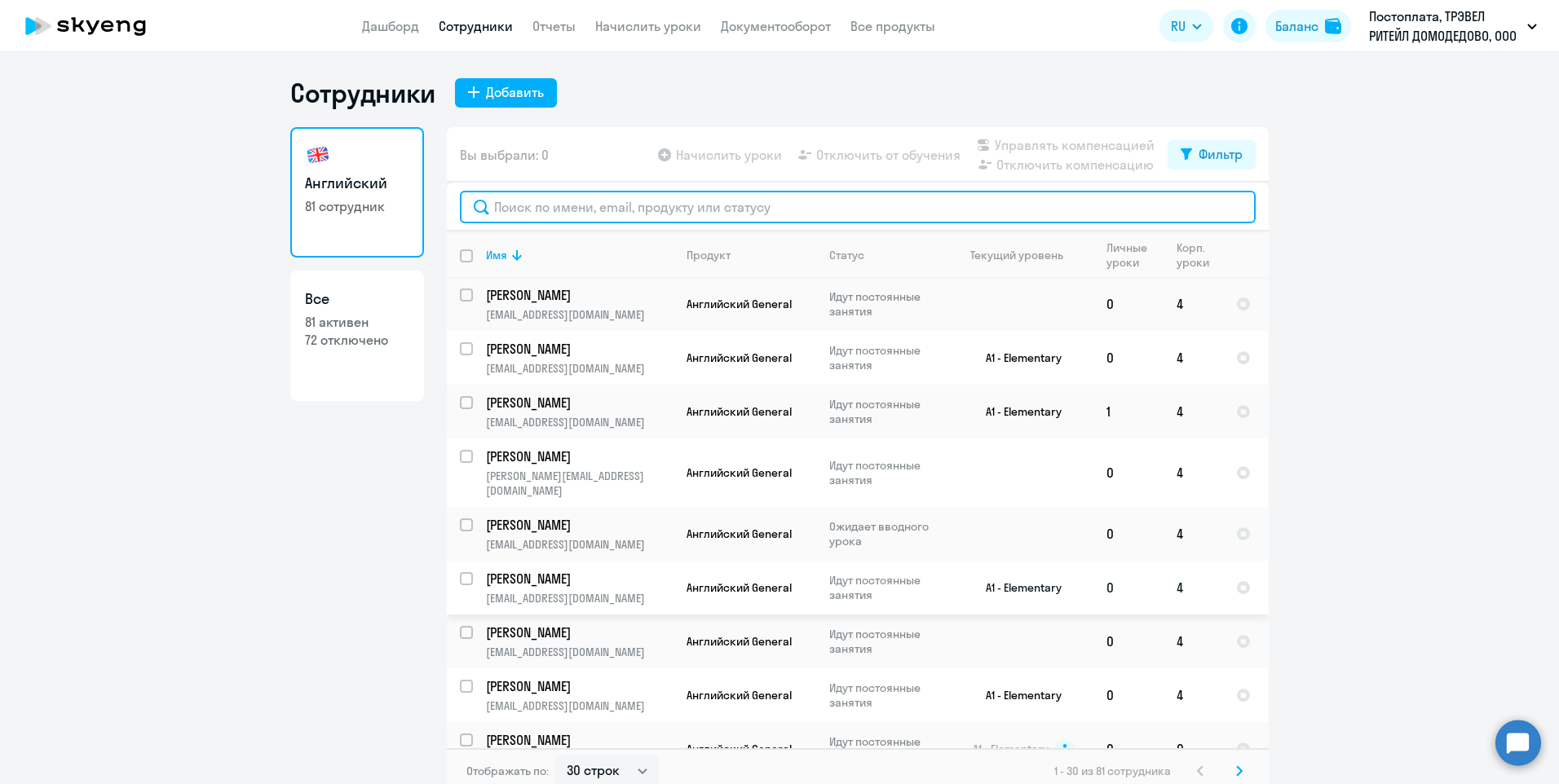
scroll to position [81, 0]
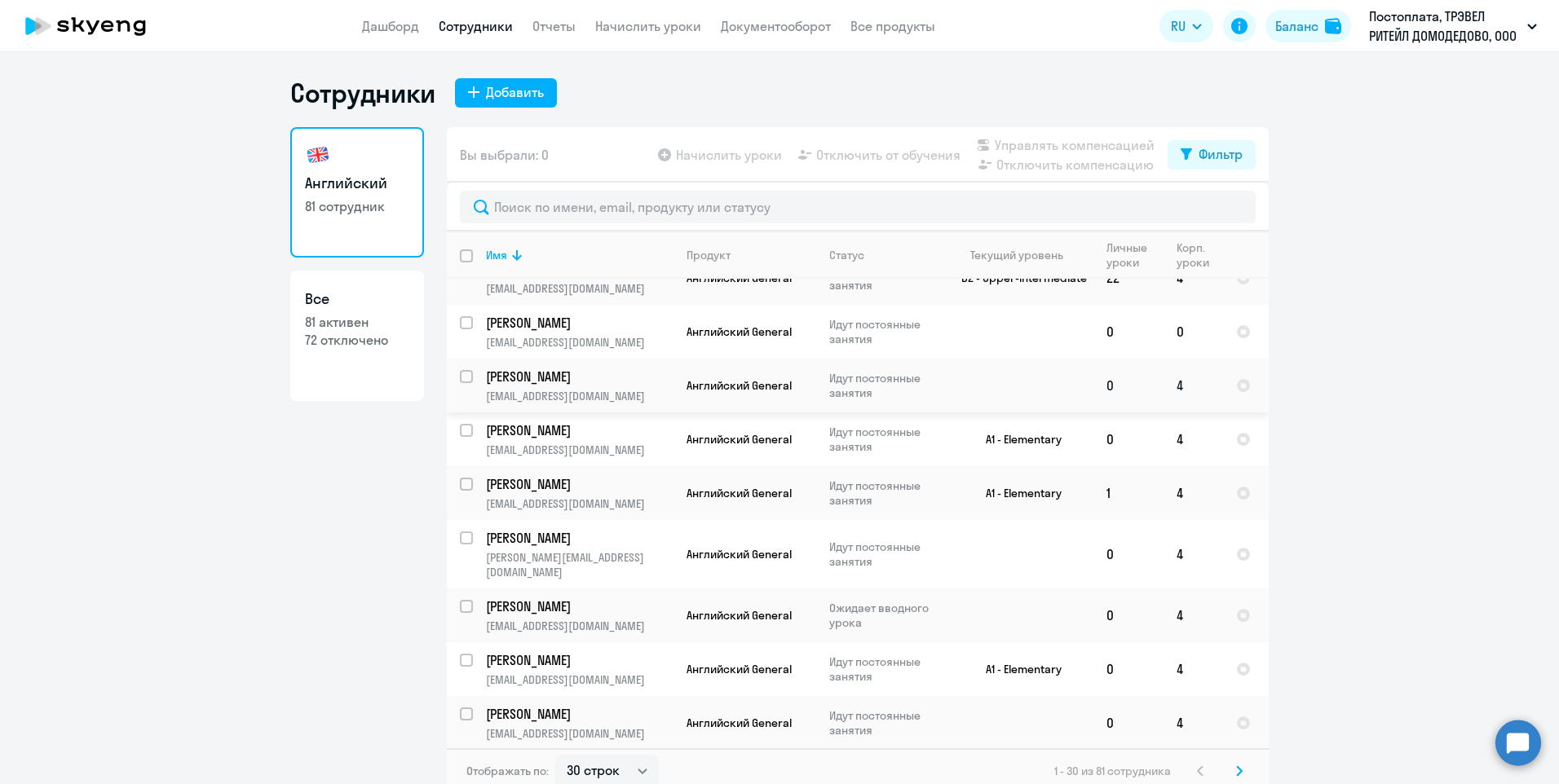
click at [461, 374] on input "select row 38246553" at bounding box center [476, 387] width 33 height 33
click at [462, 375] on input "deselect row 38246553" at bounding box center [476, 387] width 33 height 33
checkbox input "false"
click at [461, 322] on input "select row 42317851" at bounding box center [476, 332] width 33 height 33
checkbox input "true"
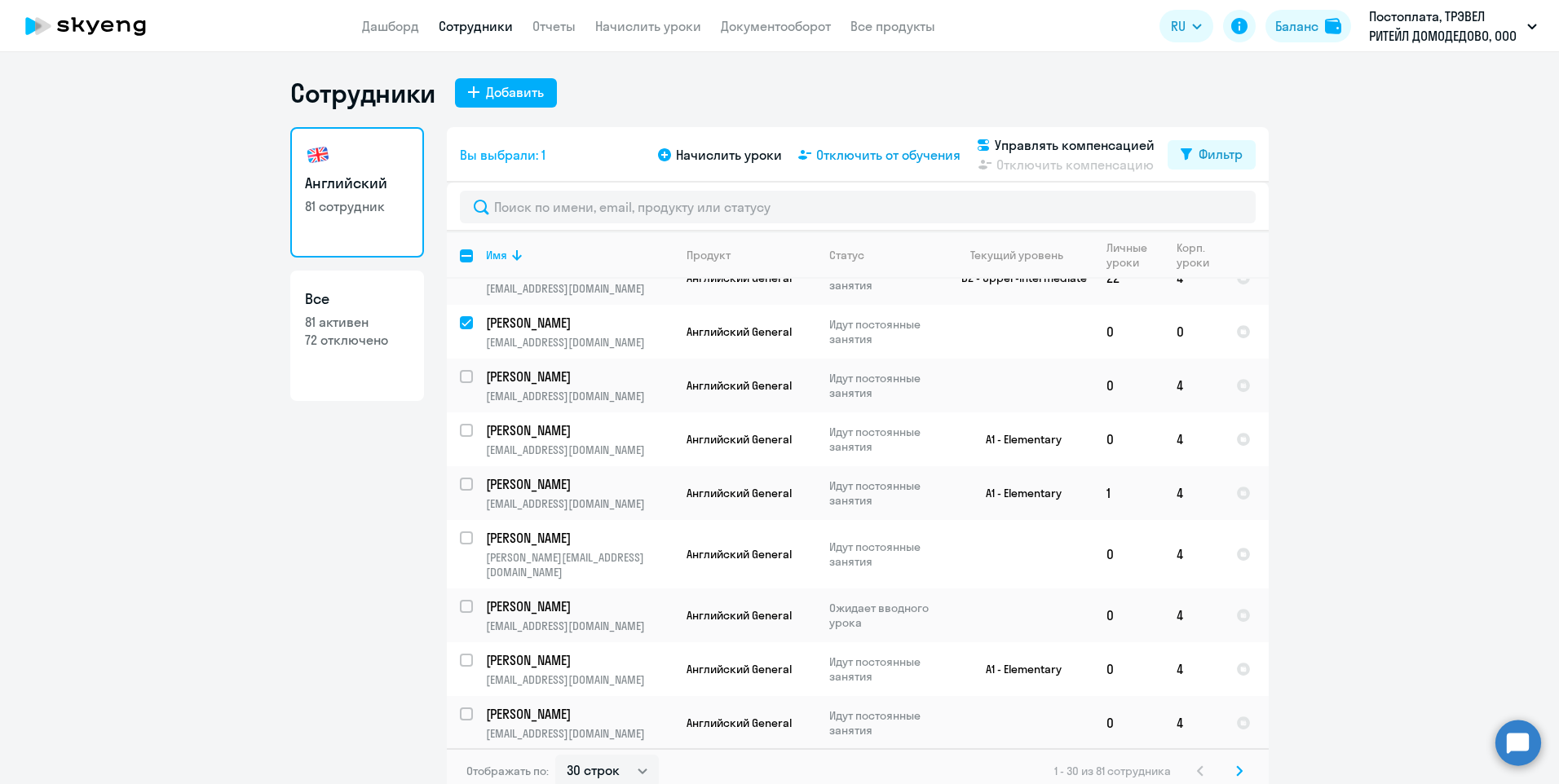
click at [896, 154] on span "Отключить от обучения" at bounding box center [888, 155] width 145 height 20
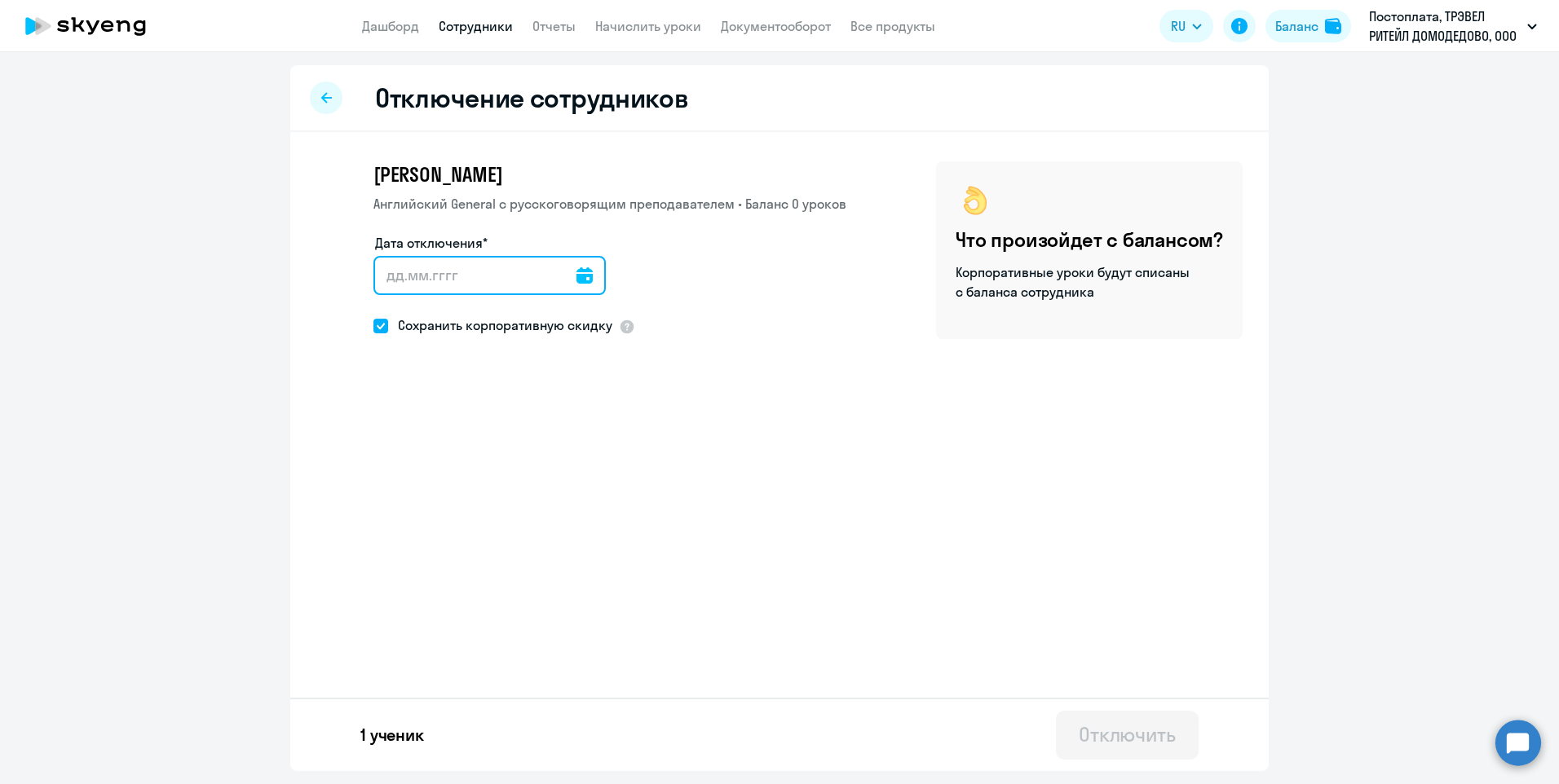
click at [583, 269] on input "Дата отключения*" at bounding box center [489, 275] width 232 height 39
click at [577, 273] on icon at bounding box center [585, 275] width 16 height 16
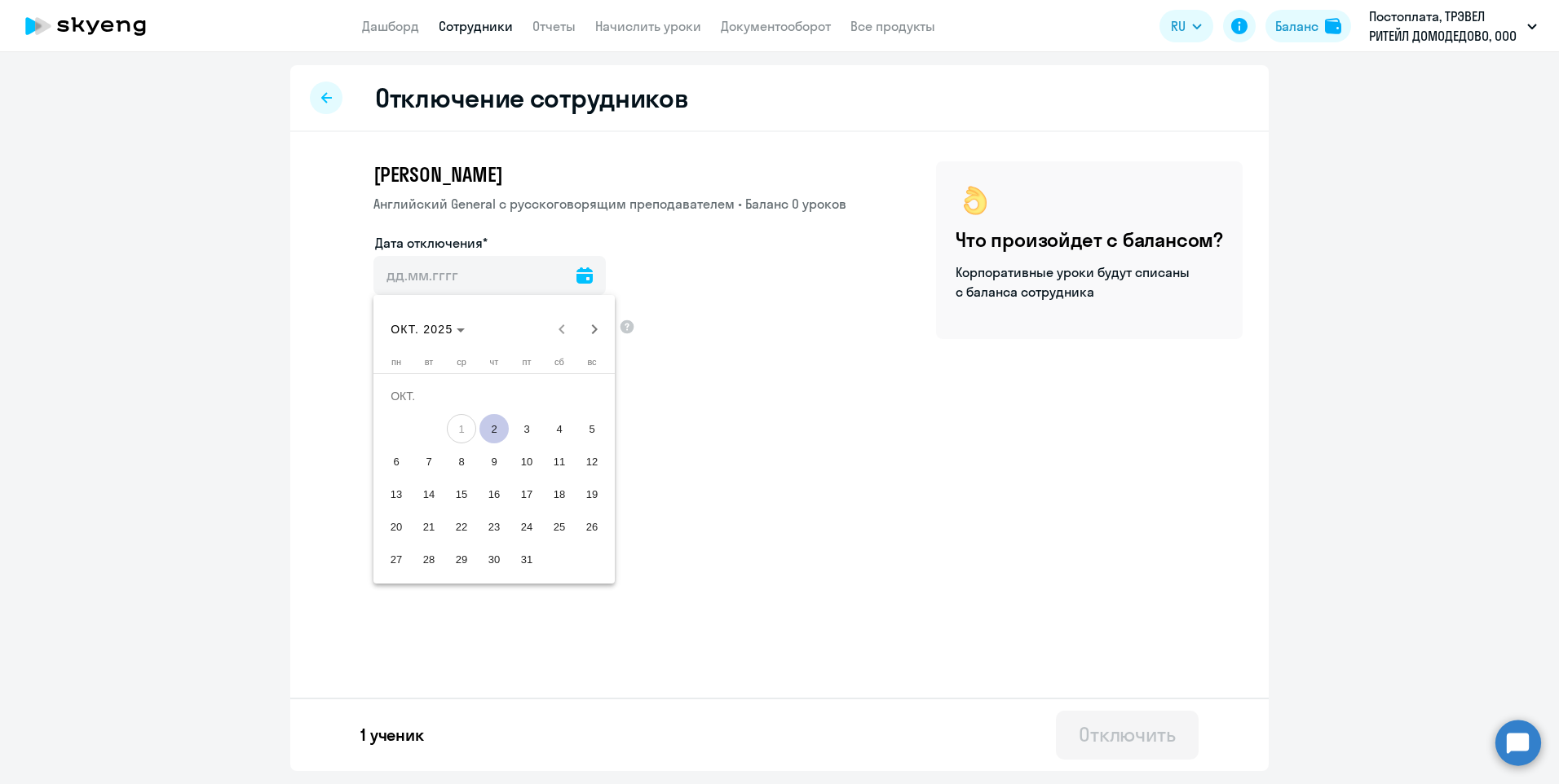
click at [488, 424] on span "2" at bounding box center [494, 428] width 29 height 29
type input "[DATE]"
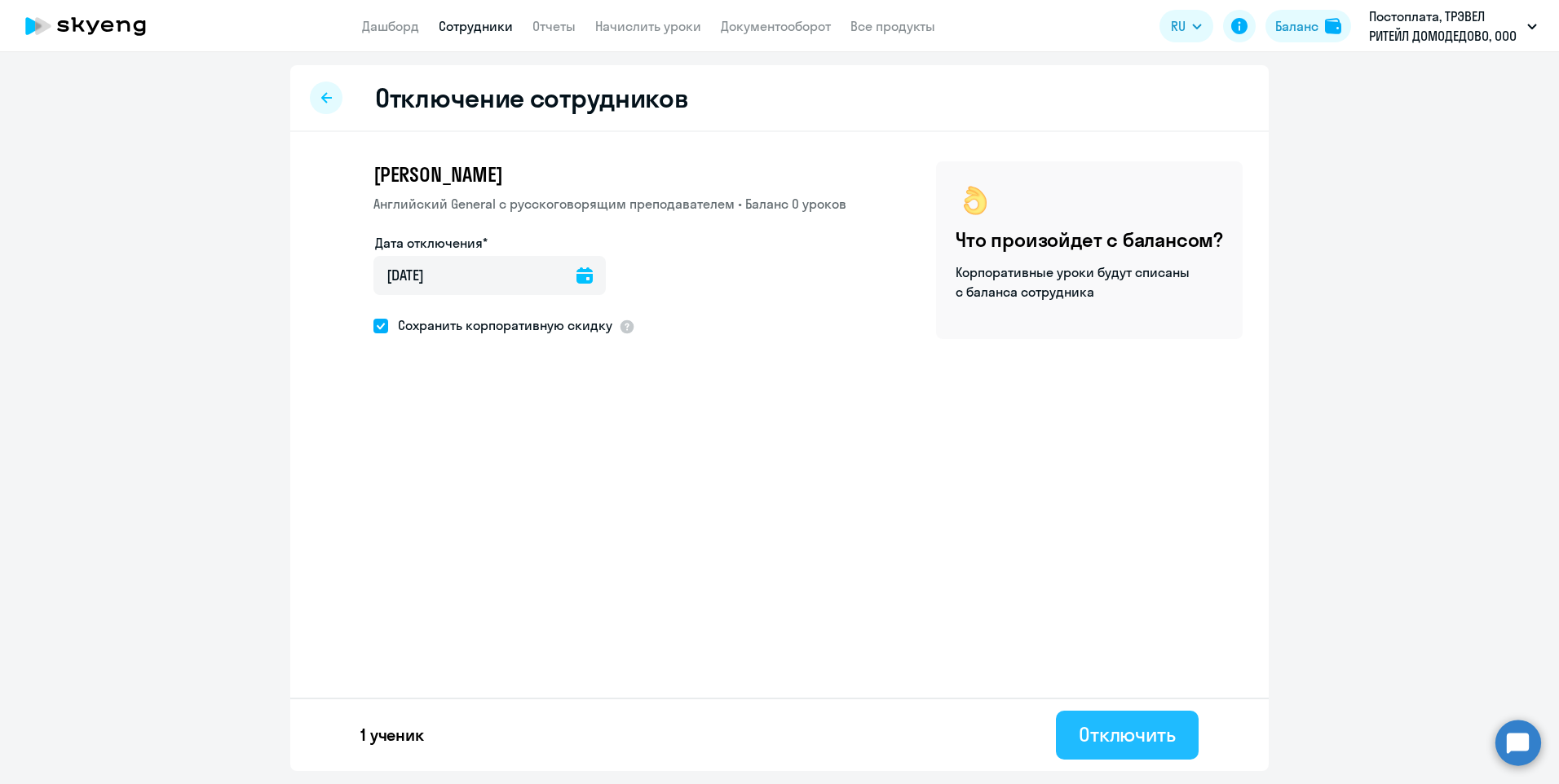
click at [1113, 733] on div "Отключить" at bounding box center [1127, 734] width 97 height 26
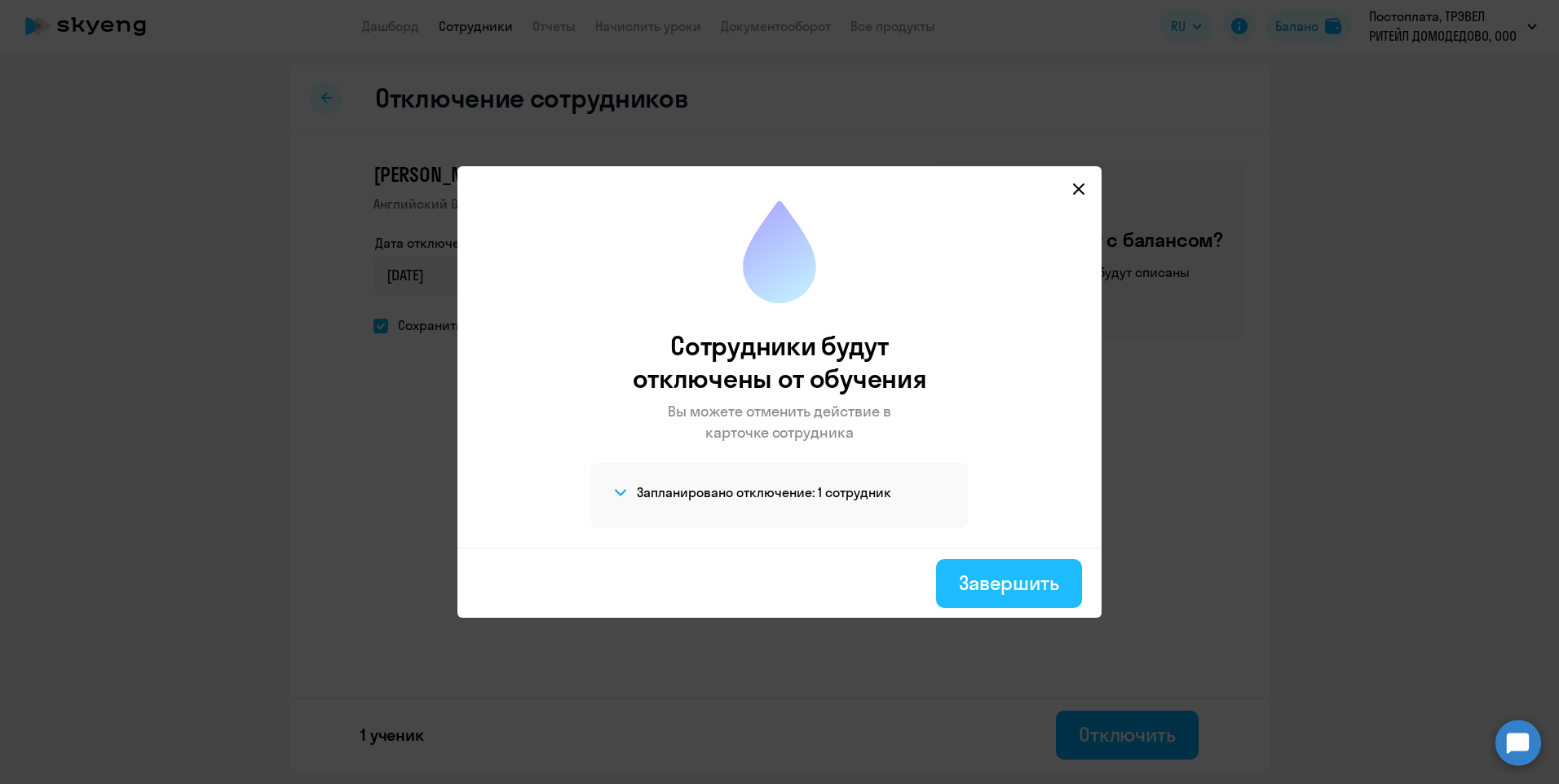
click at [1005, 583] on div "Завершить" at bounding box center [1009, 583] width 100 height 26
select select "30"
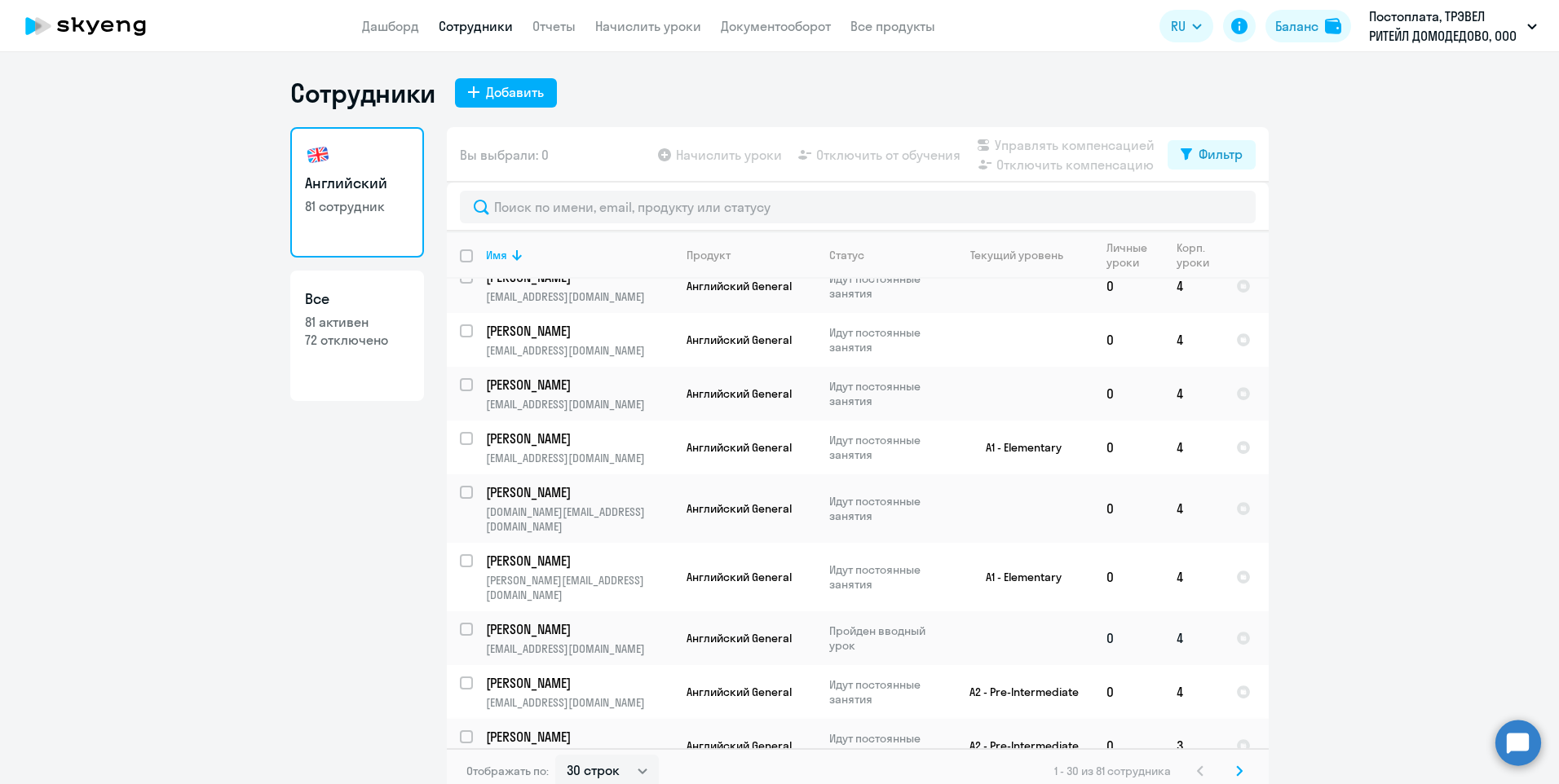
scroll to position [815, 0]
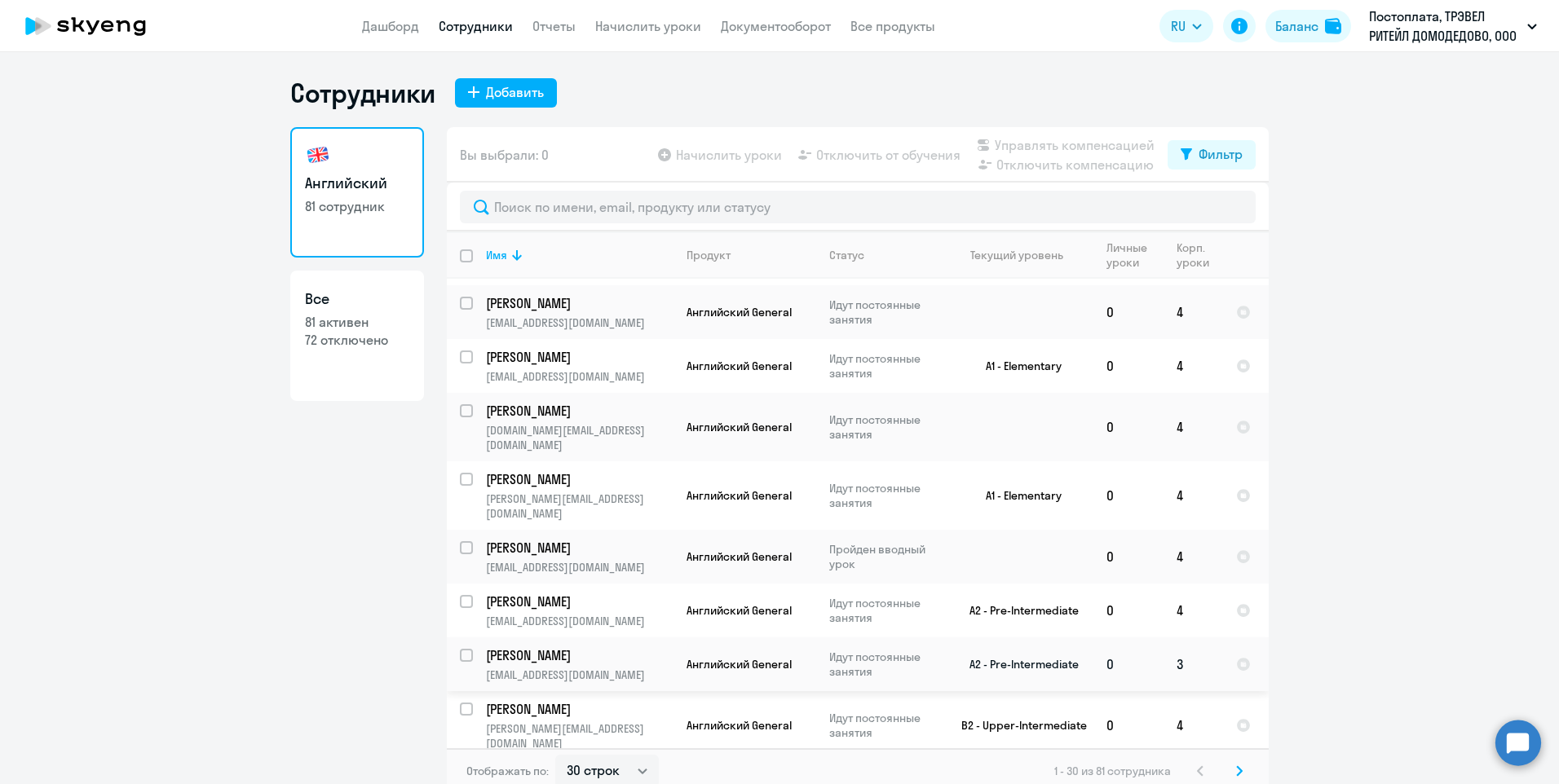
click at [612, 646] on p "[PERSON_NAME]" at bounding box center [578, 655] width 184 height 18
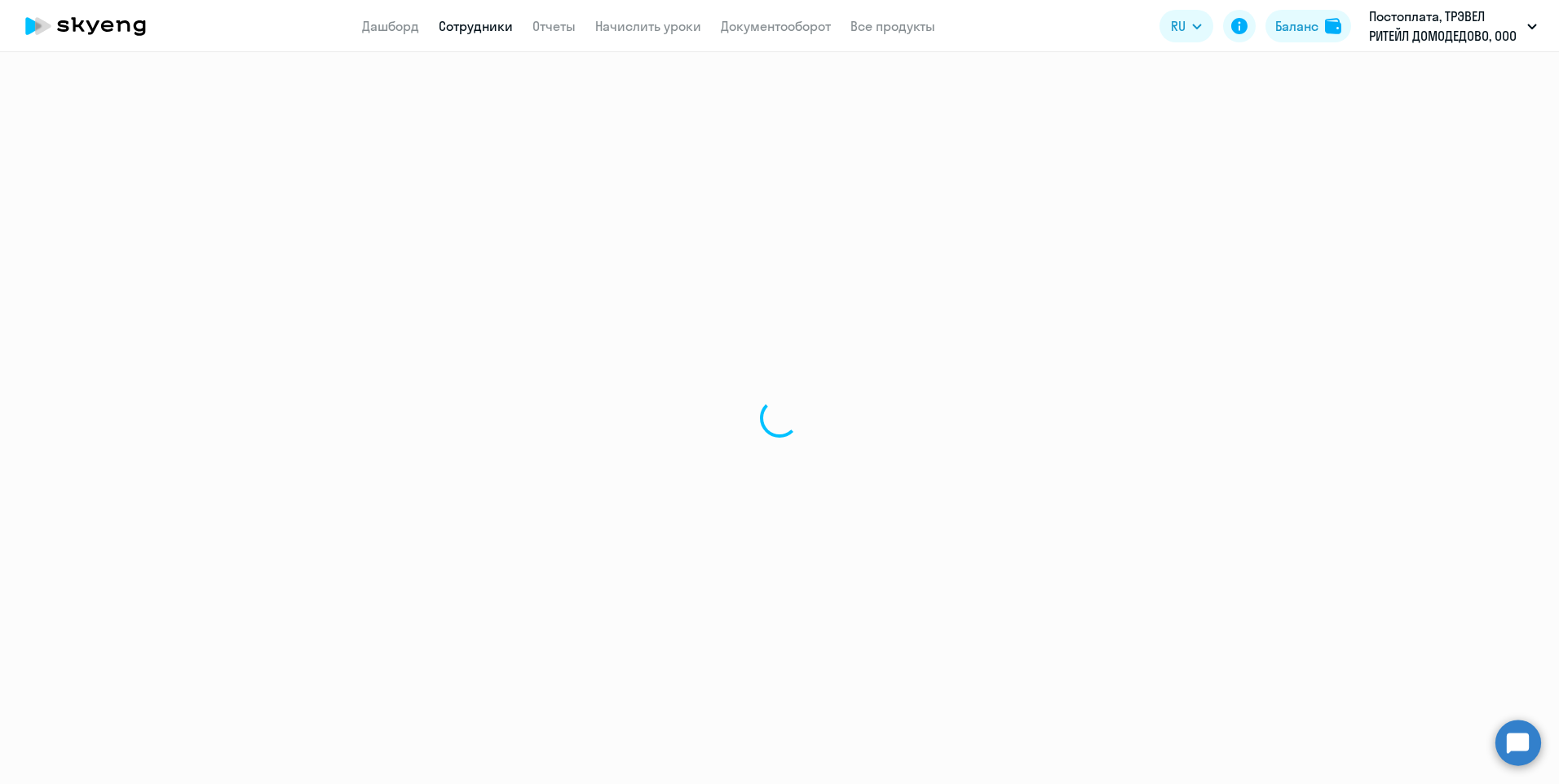
select select "english"
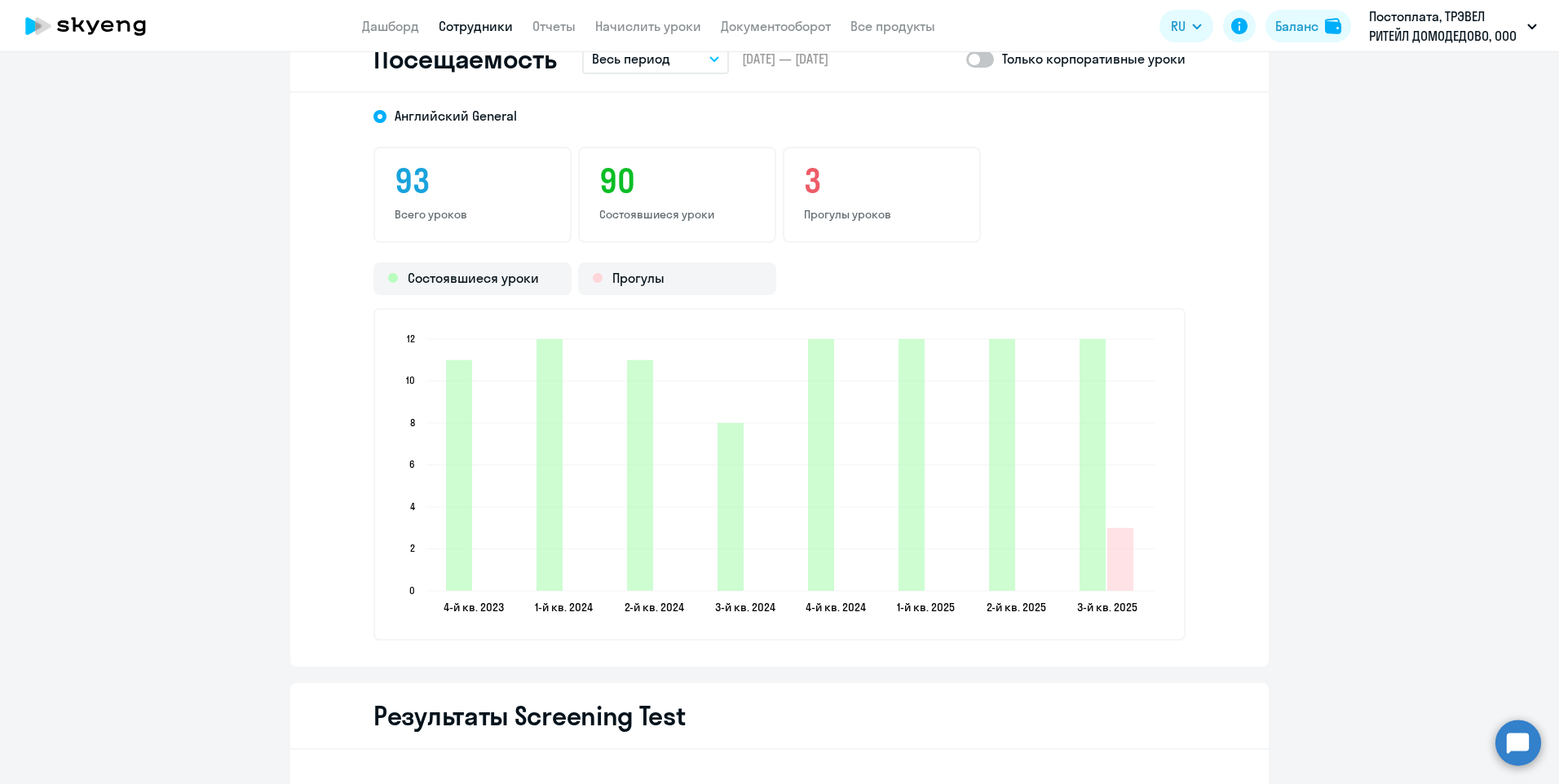
scroll to position [2200, 0]
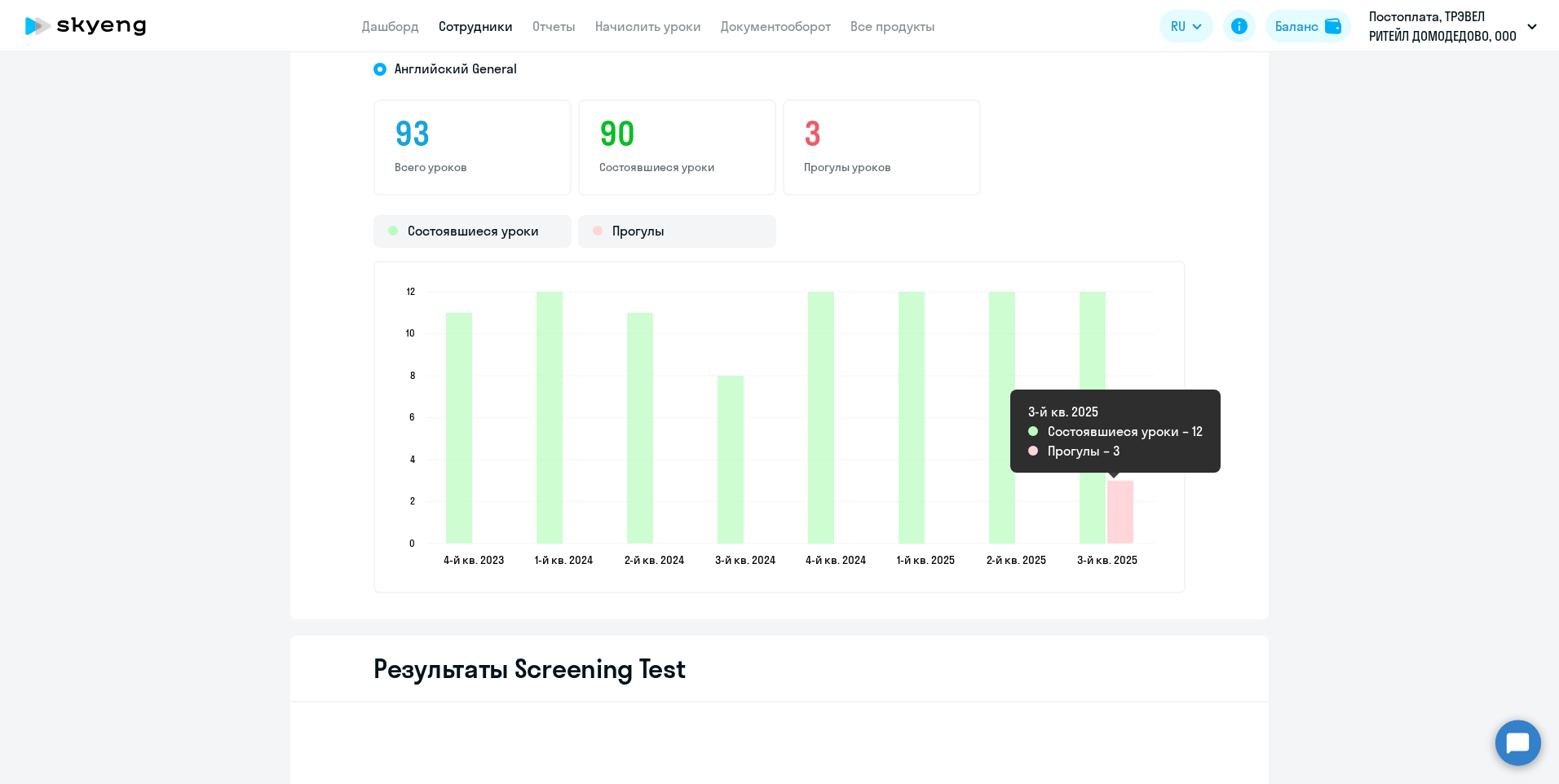
click at [1114, 535] on icon "2025-09-27T21:00:00.000Z Прогулы 3" at bounding box center [1120, 511] width 26 height 62
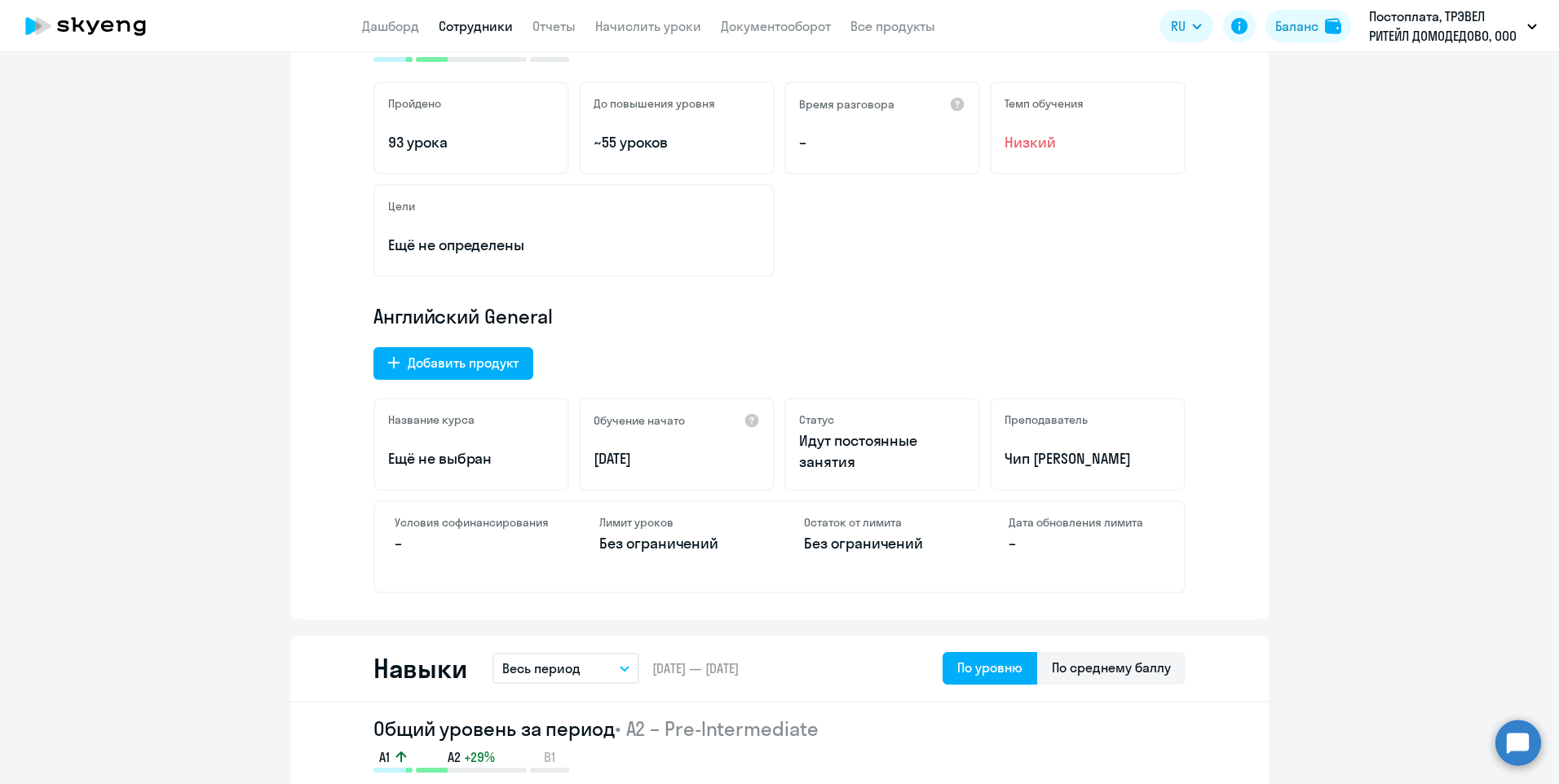
scroll to position [0, 0]
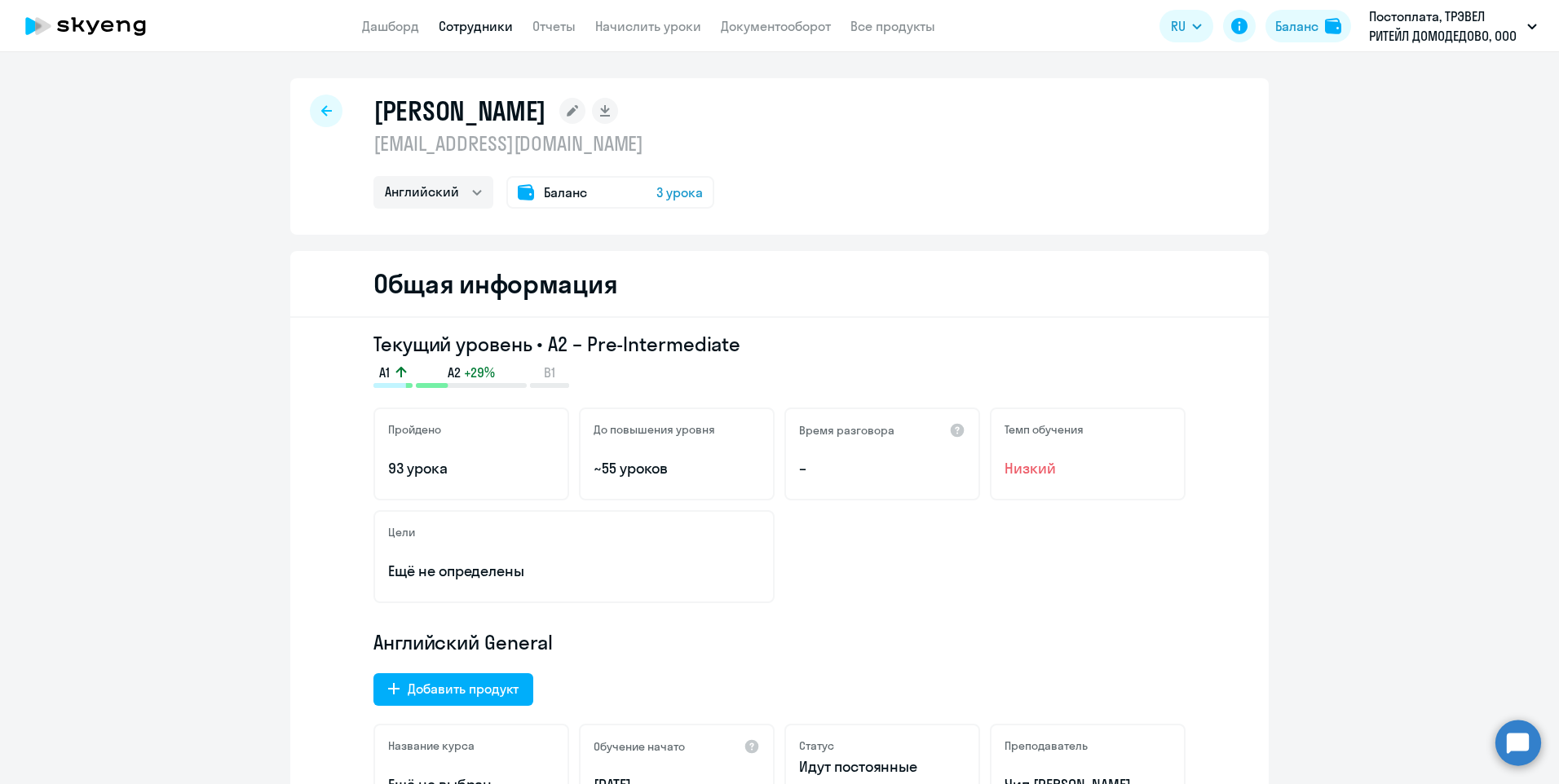
click at [563, 193] on span "Баланс" at bounding box center [566, 192] width 43 height 20
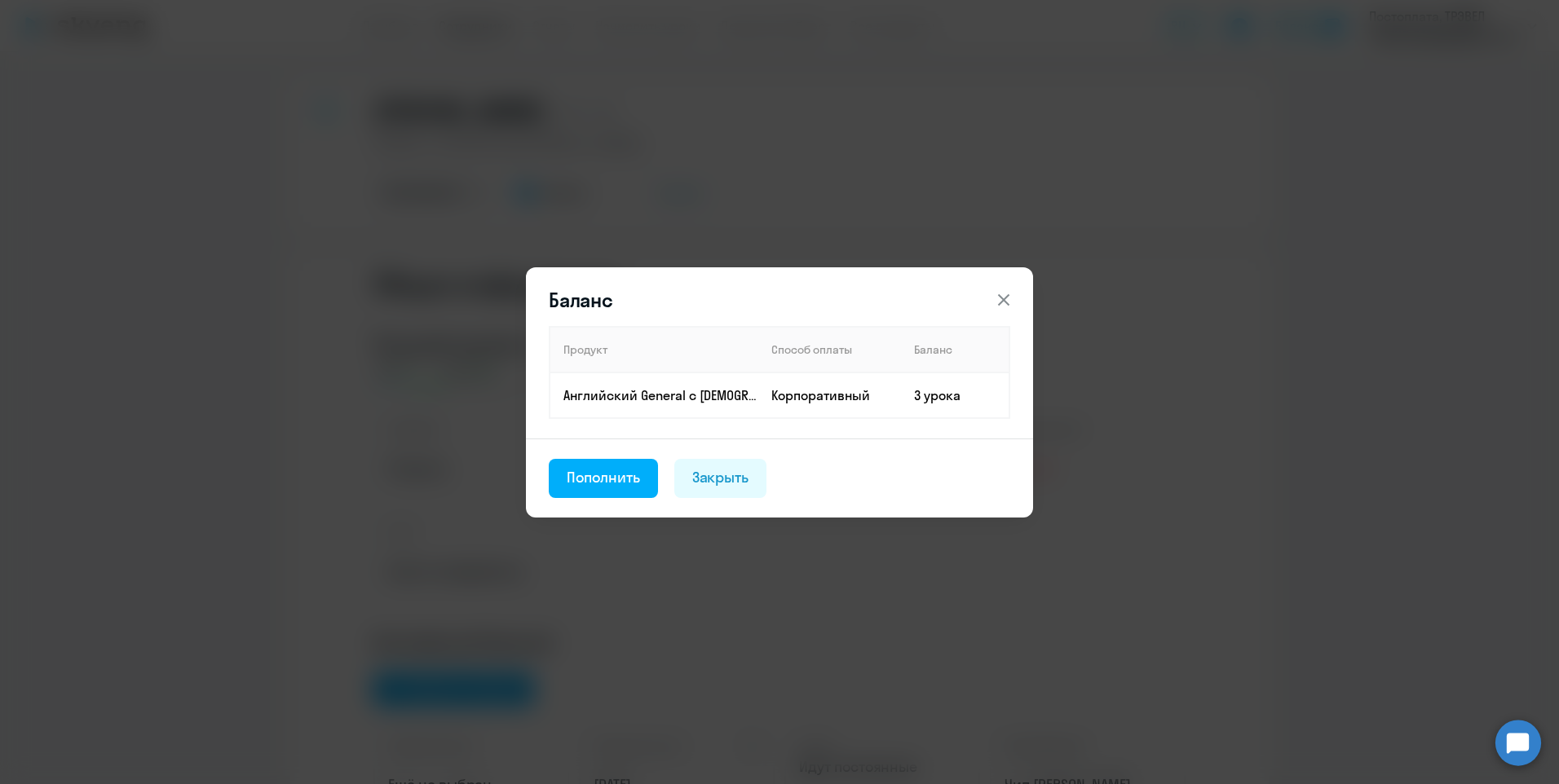
click at [1011, 298] on icon at bounding box center [1004, 300] width 20 height 20
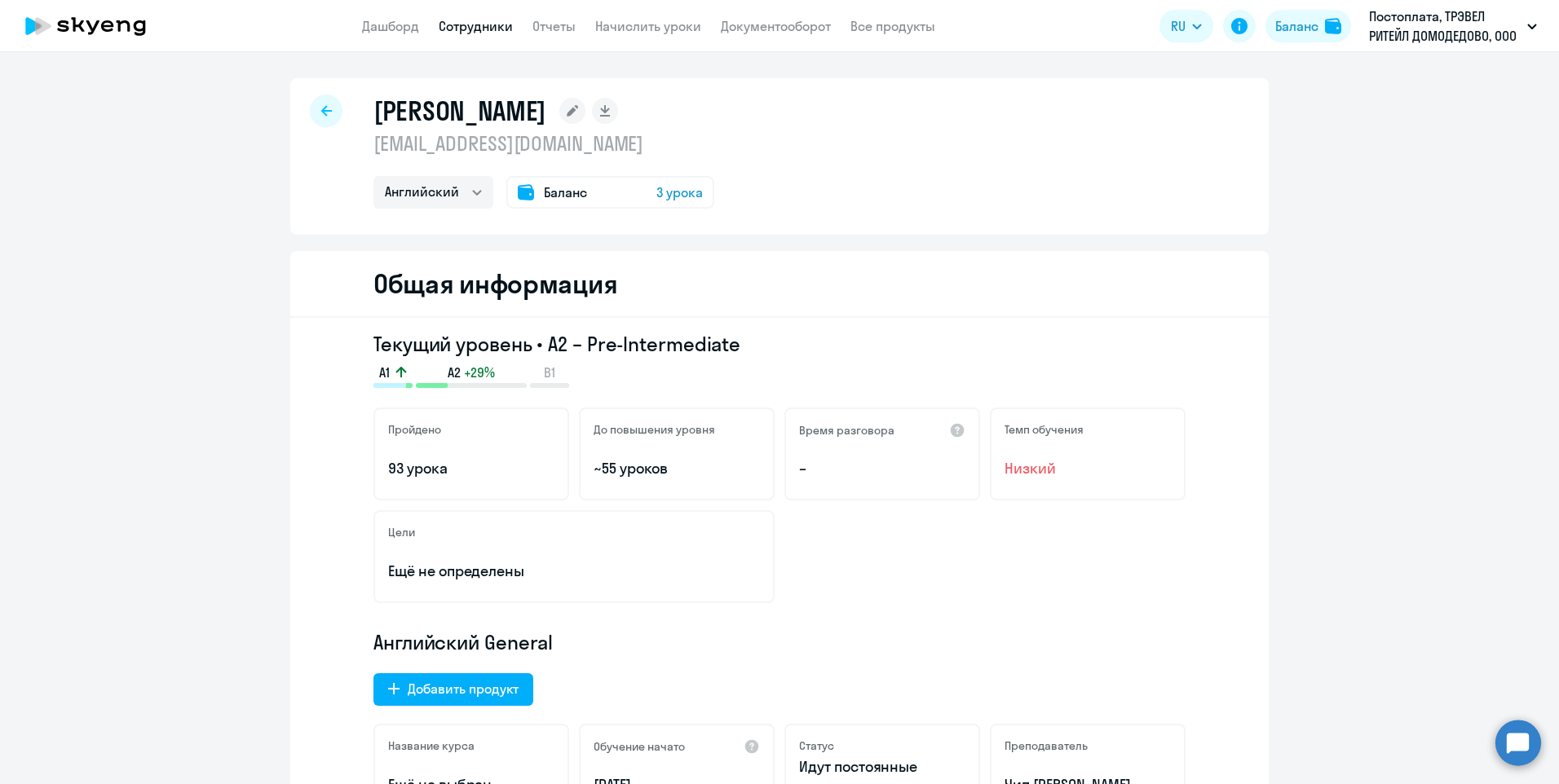
click at [313, 118] on div at bounding box center [326, 111] width 33 height 33
select select "30"
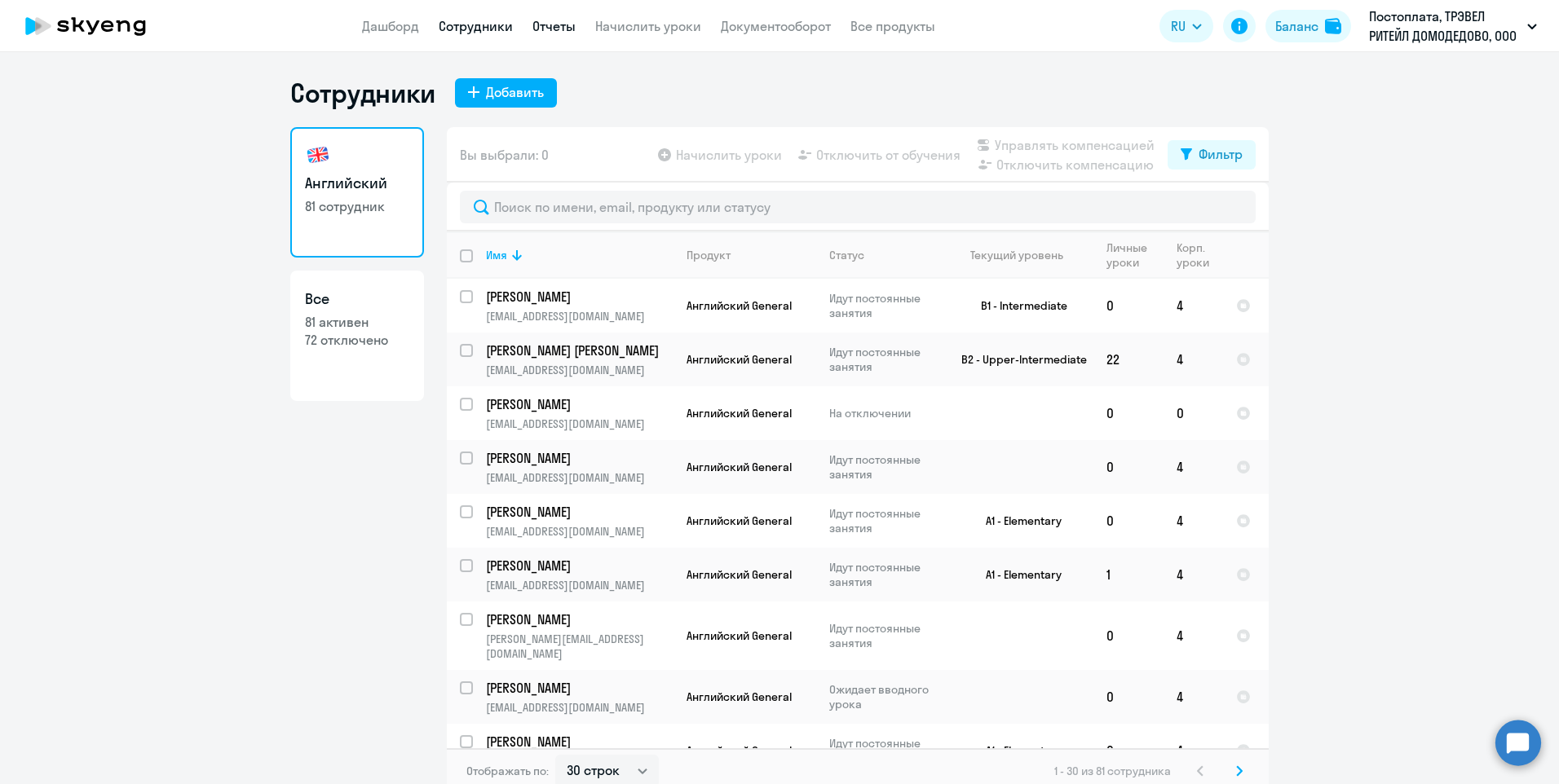
click at [549, 21] on link "Отчеты" at bounding box center [554, 26] width 43 height 16
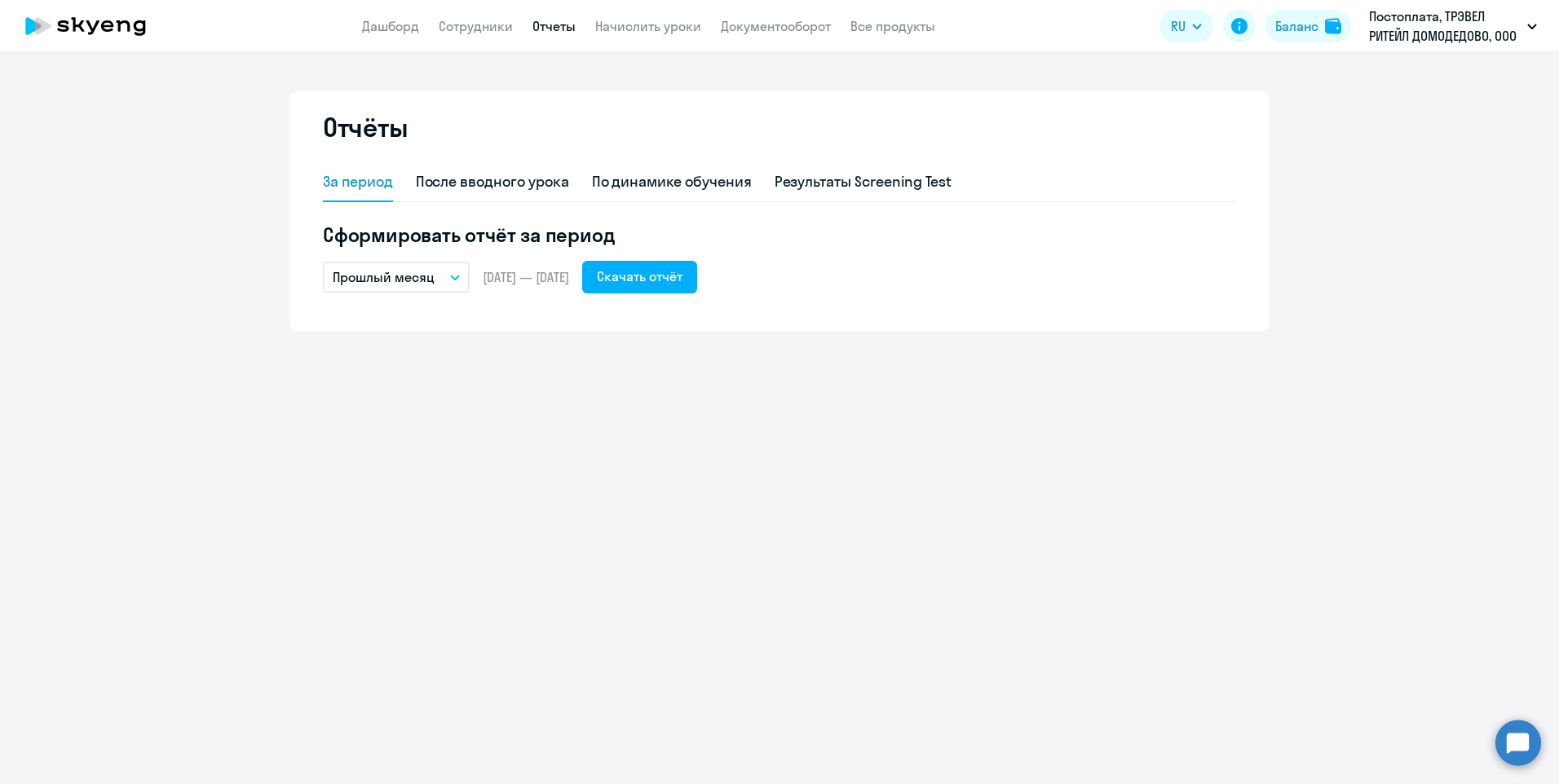
click at [449, 277] on button "Прошлый месяц" at bounding box center [396, 277] width 146 height 31
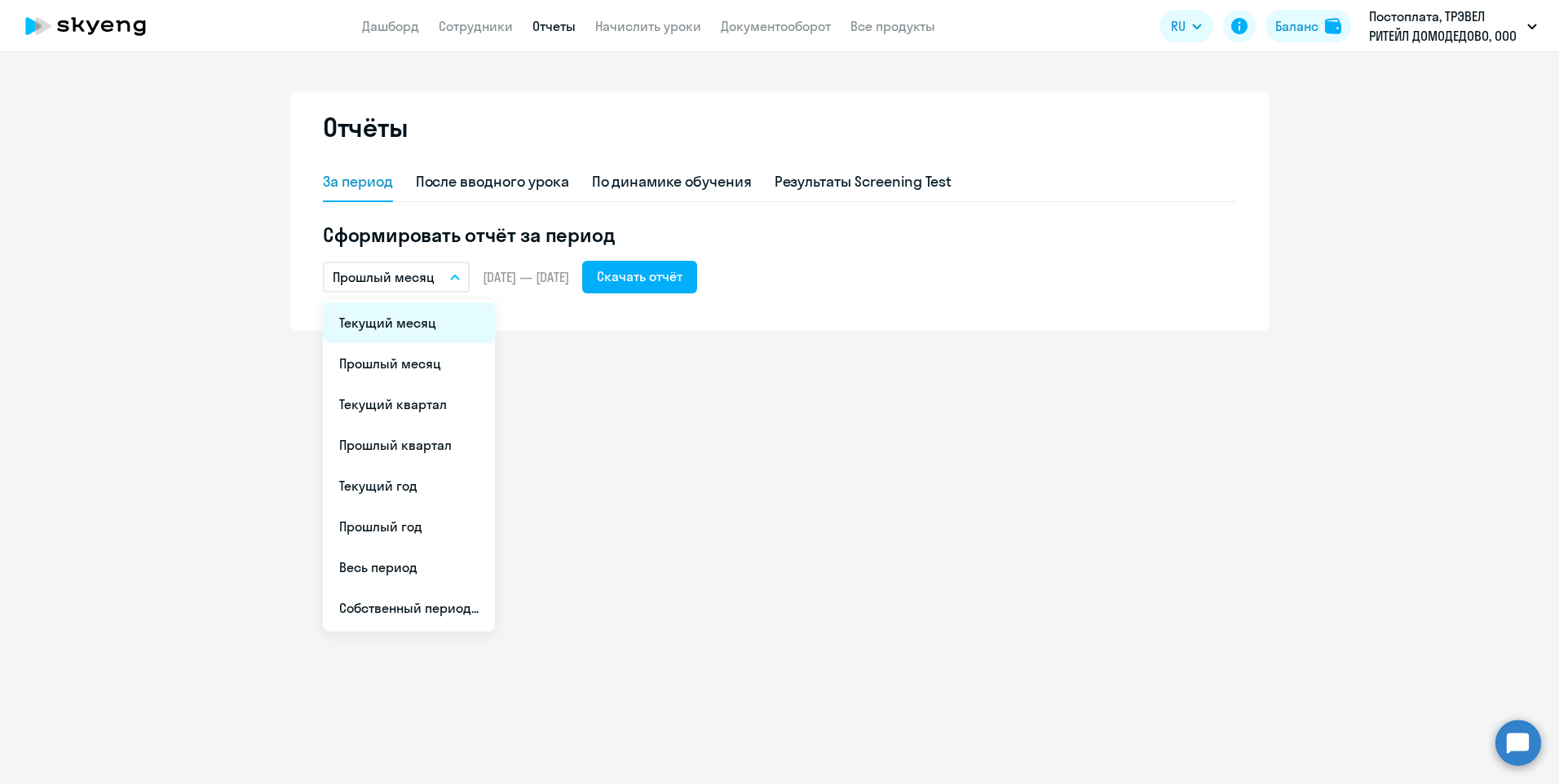
click at [445, 317] on li "Текущий месяц" at bounding box center [409, 322] width 172 height 41
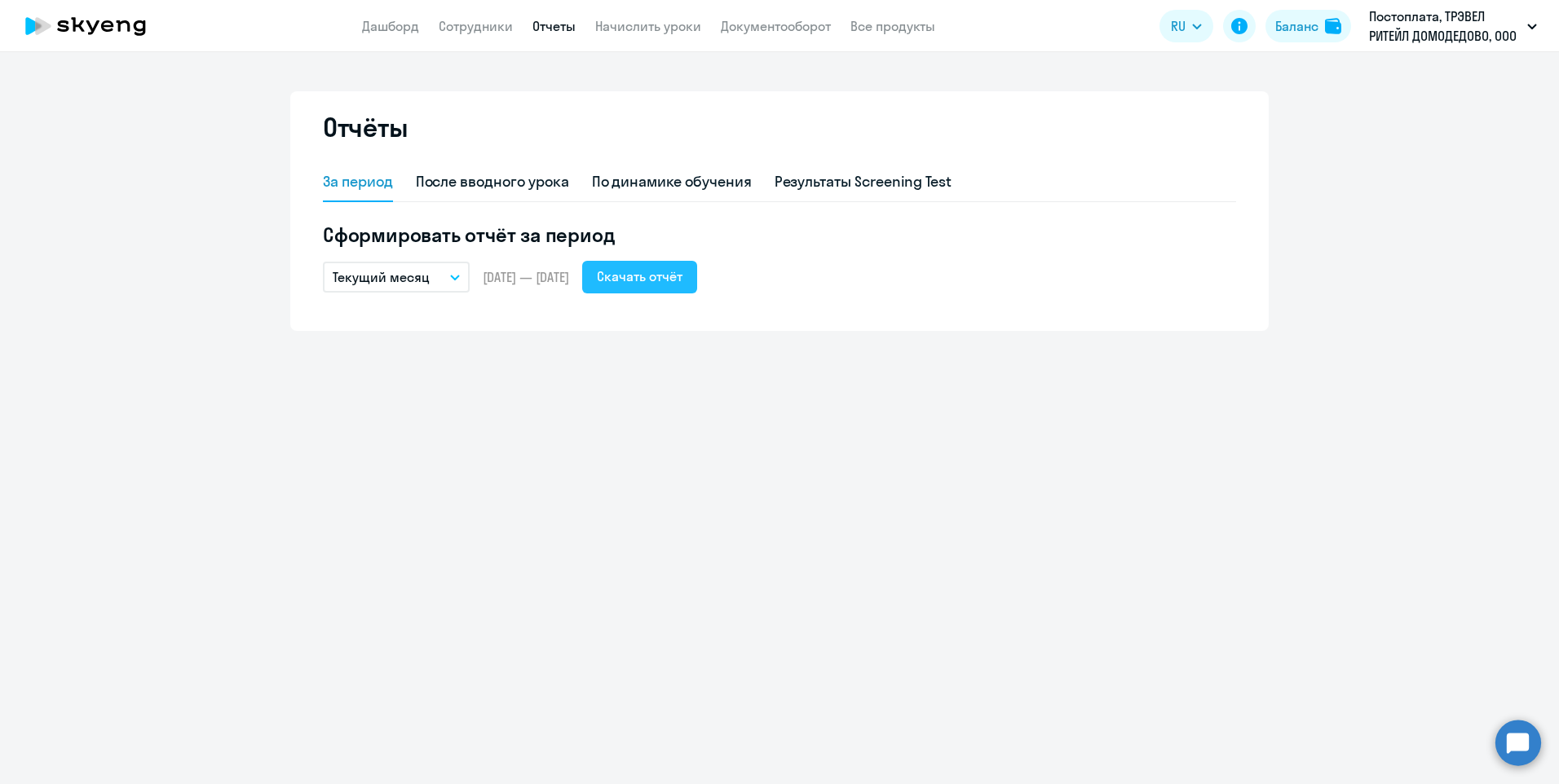
click at [682, 281] on div "Скачать отчёт" at bounding box center [639, 276] width 86 height 20
select select "30"
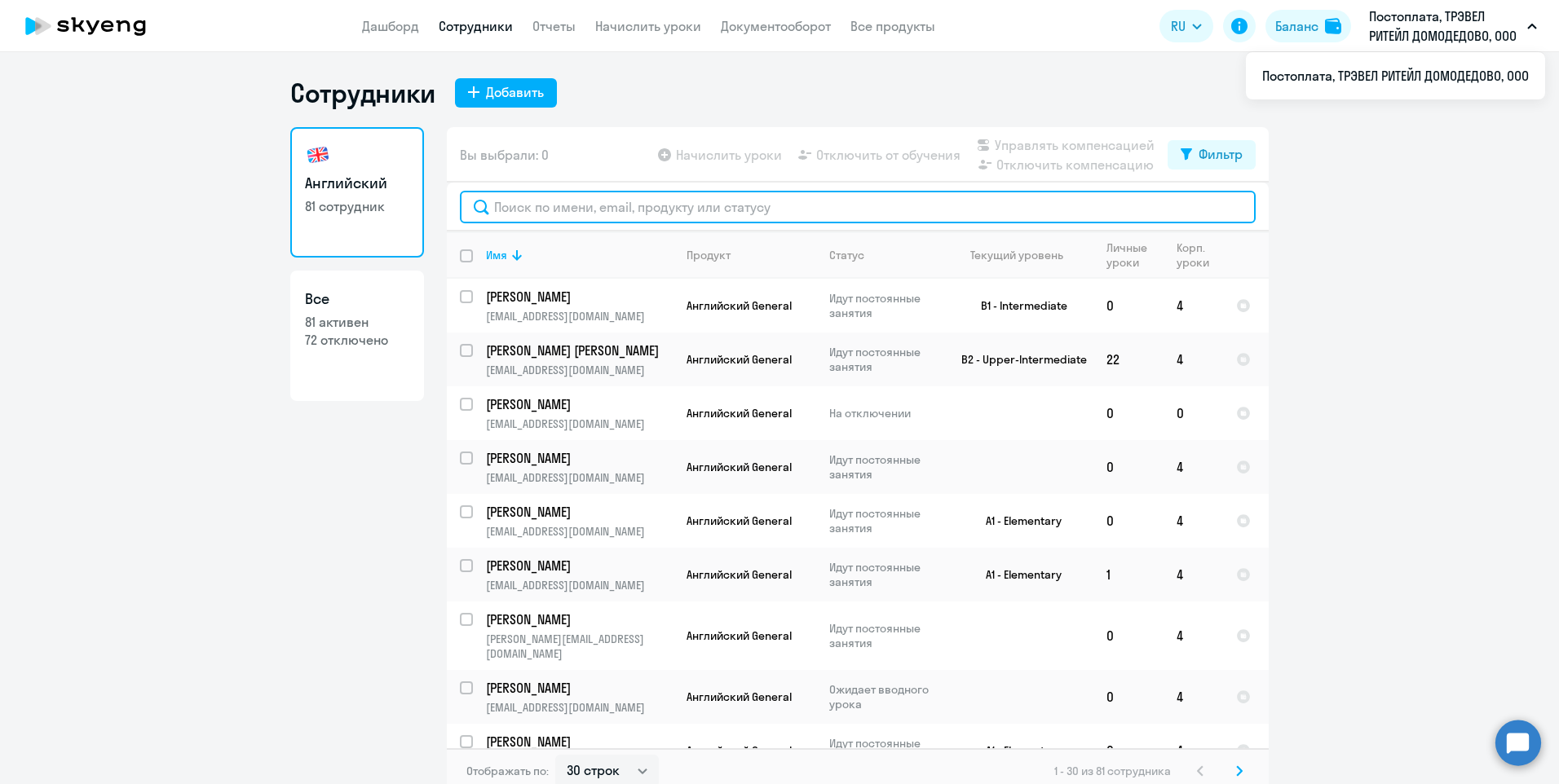
click at [572, 210] on input "text" at bounding box center [858, 207] width 796 height 33
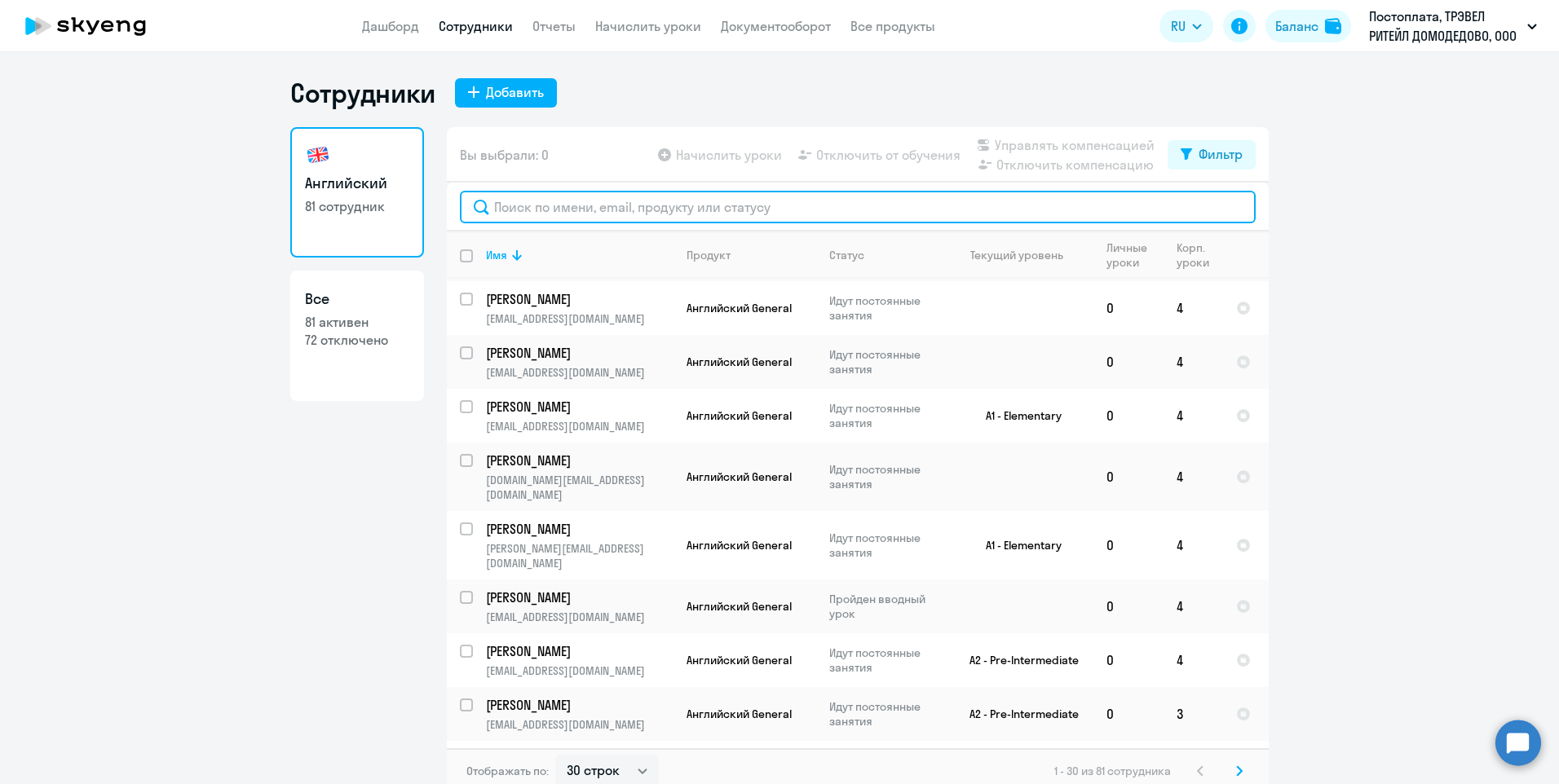
scroll to position [1144, 0]
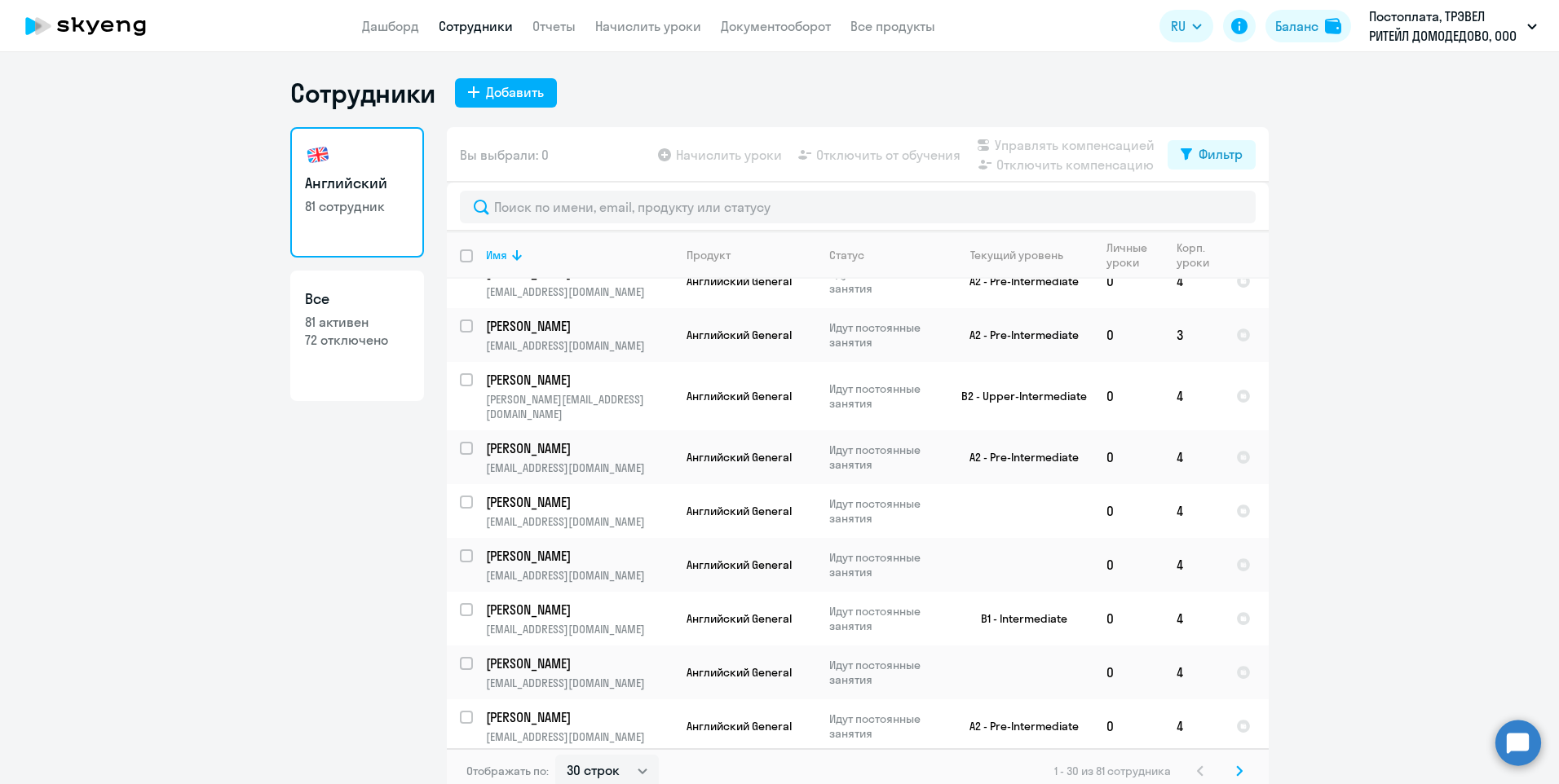
click at [1236, 773] on icon at bounding box center [1239, 770] width 6 height 12
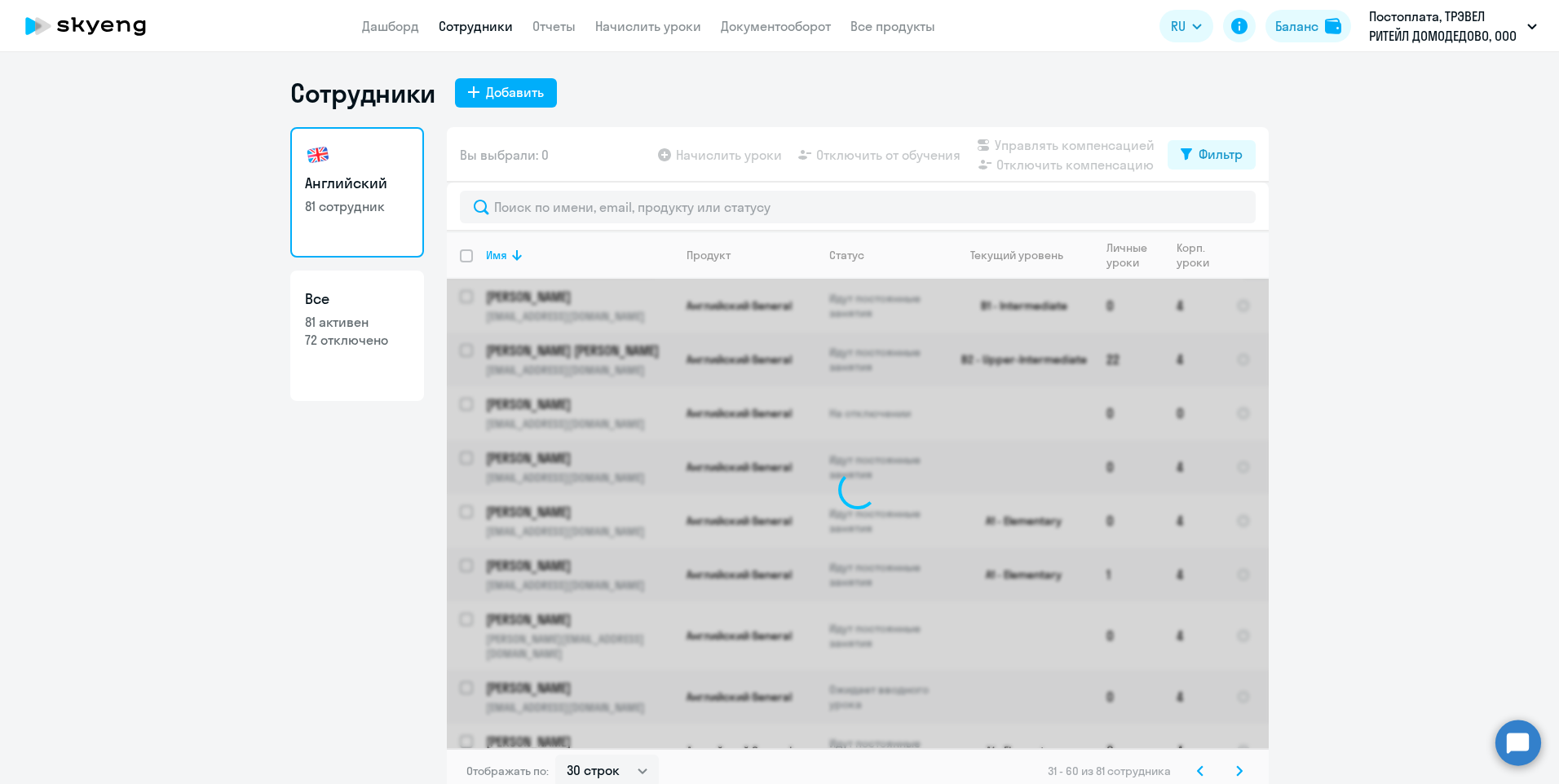
click at [1230, 770] on svg-icon at bounding box center [1240, 771] width 20 height 20
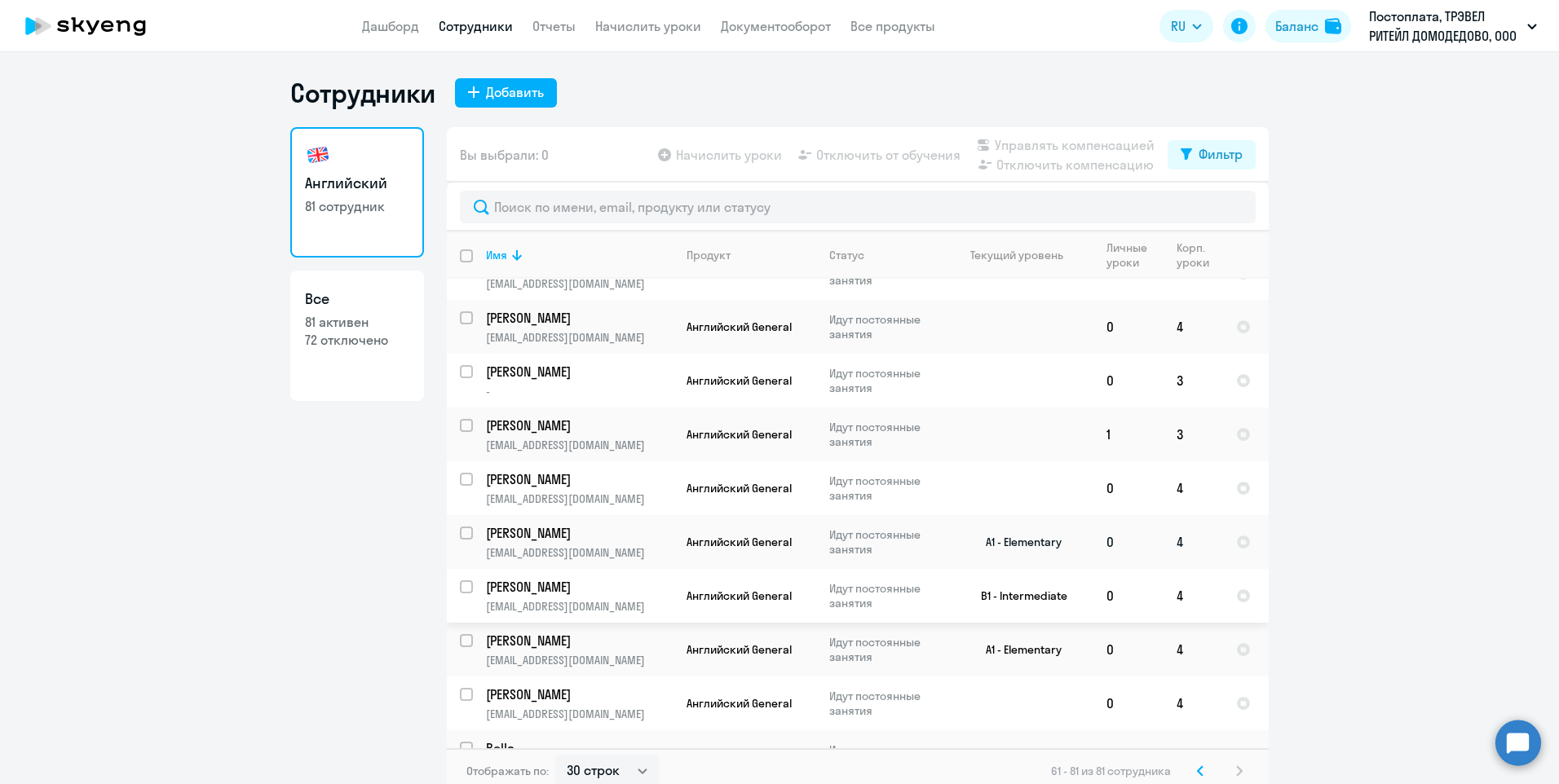
scroll to position [652, 0]
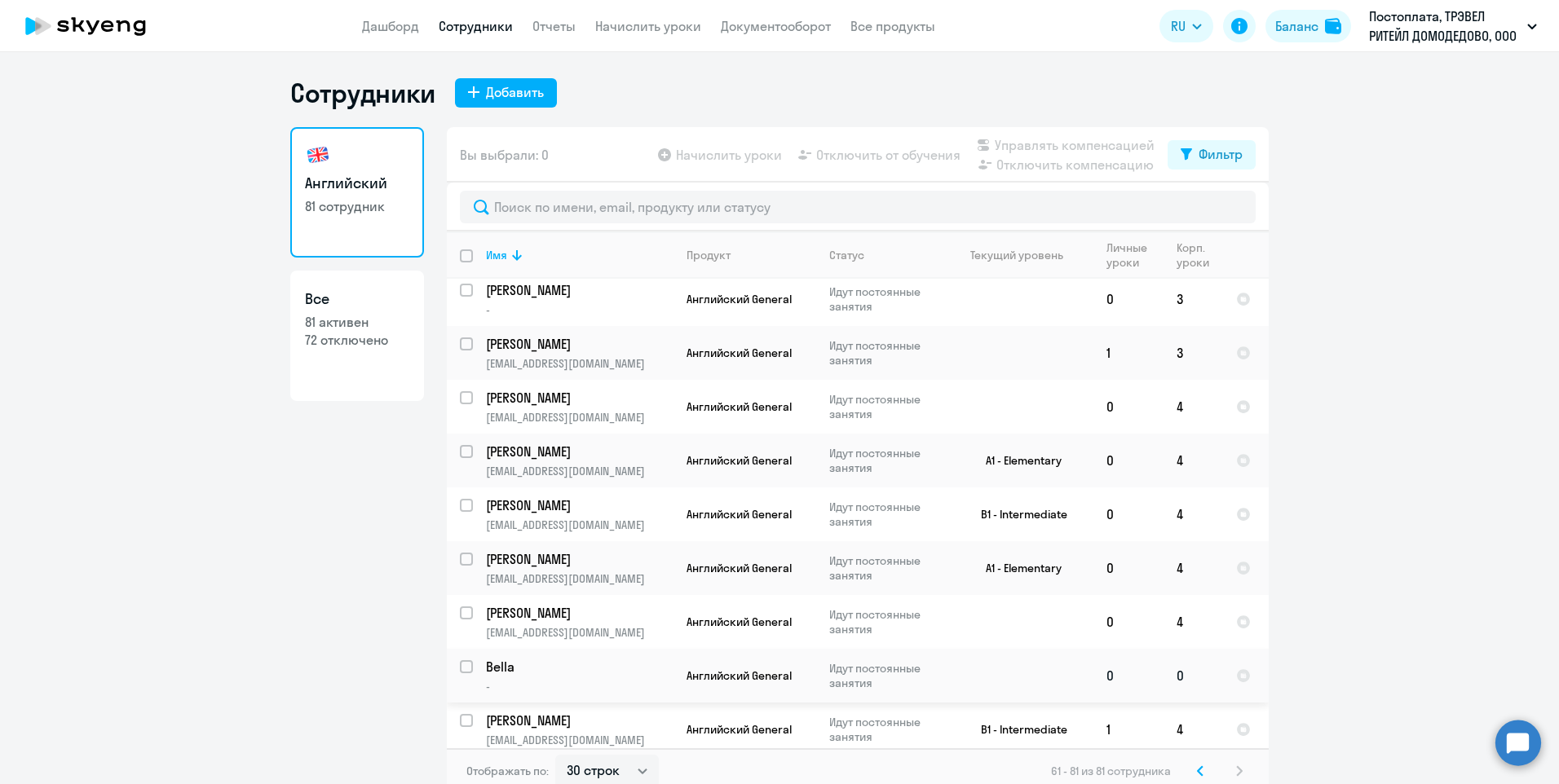
click at [460, 671] on input "select row 22322212" at bounding box center [476, 677] width 33 height 33
checkbox input "true"
click at [694, 154] on span "Начислить уроки" at bounding box center [728, 155] width 106 height 20
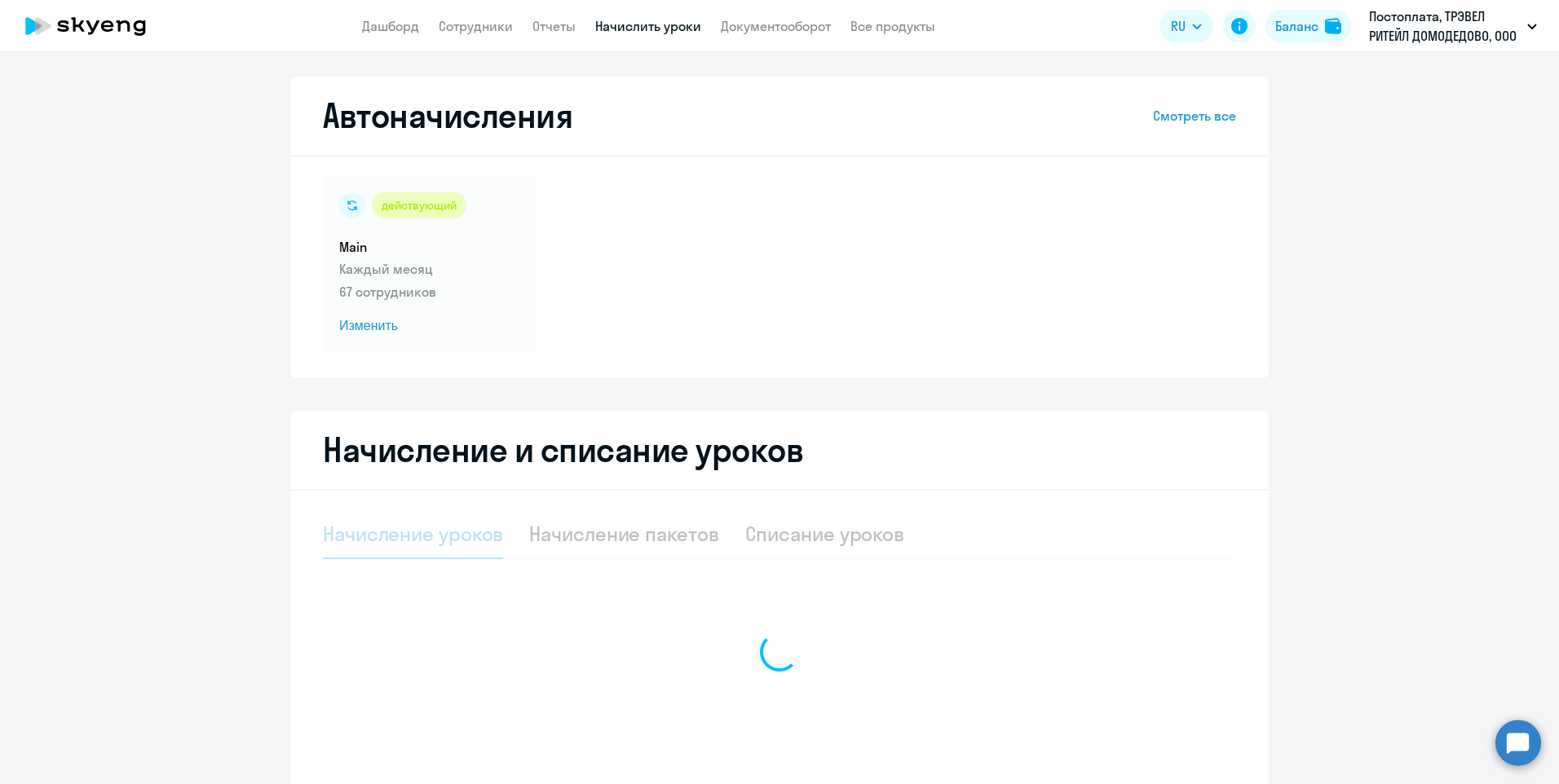
select select "10"
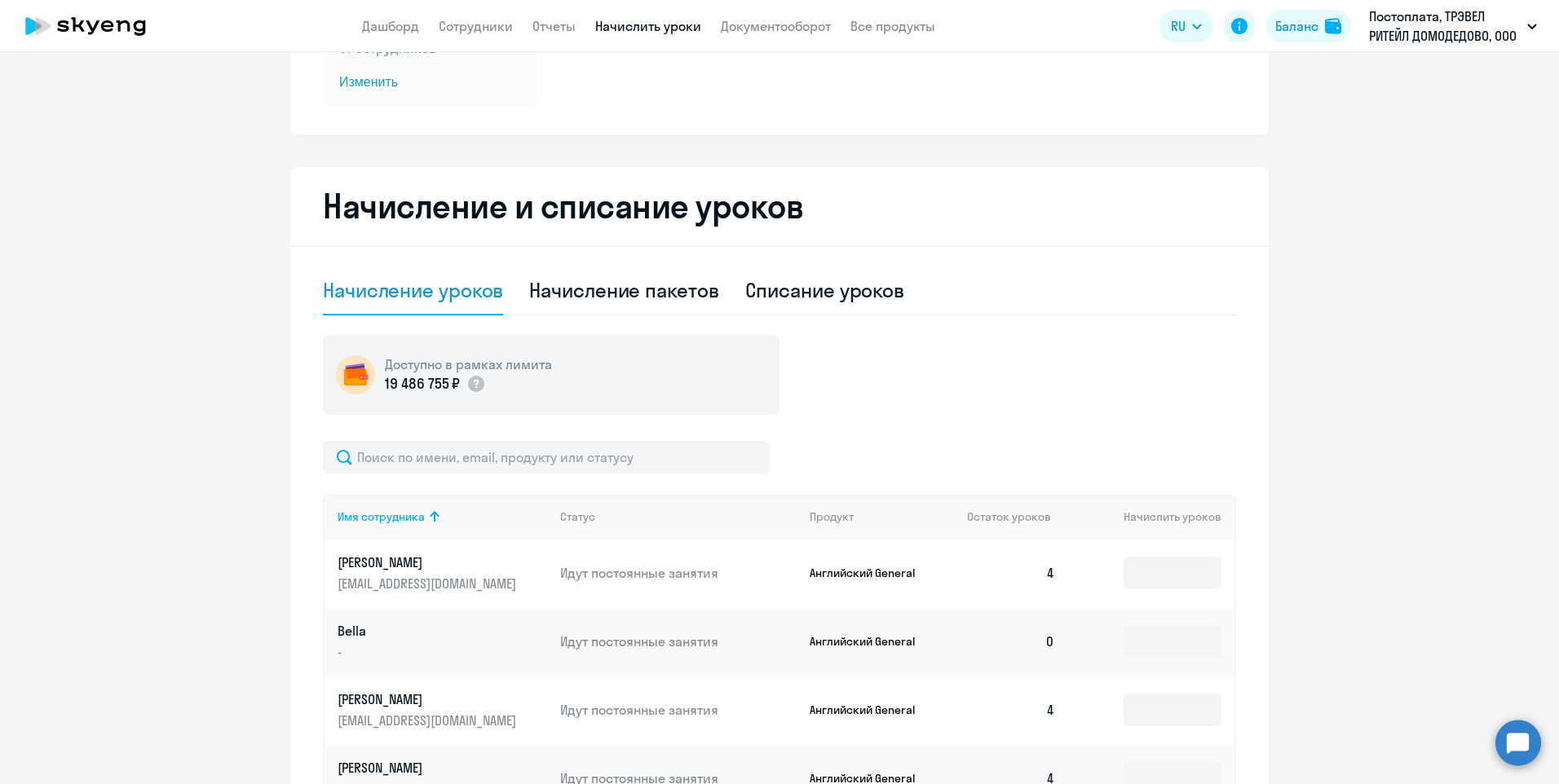
scroll to position [245, 0]
click at [1148, 641] on input at bounding box center [1172, 640] width 98 height 33
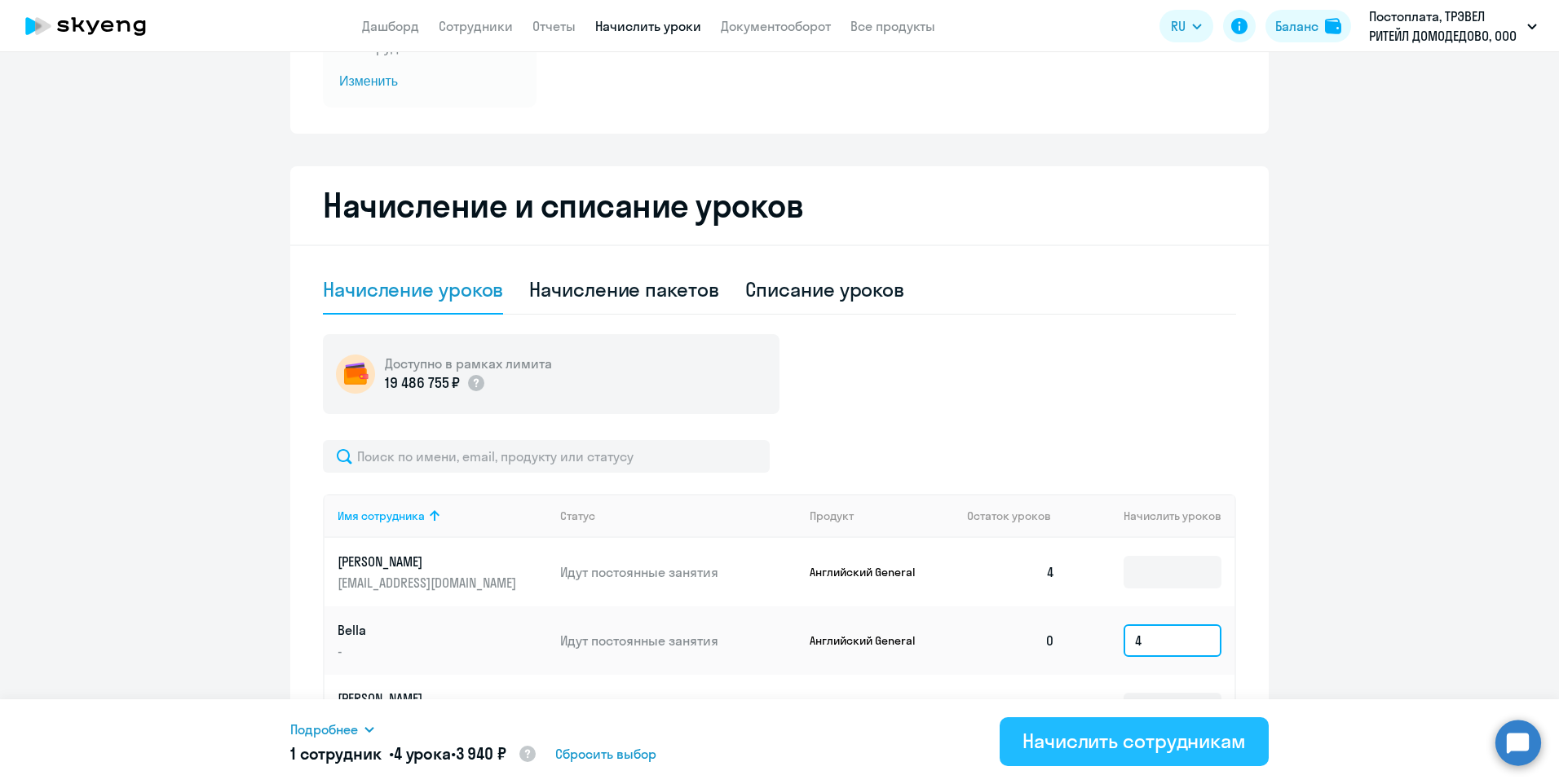
type input "4"
click at [1131, 736] on div "Начислить сотрудникам" at bounding box center [1133, 741] width 223 height 26
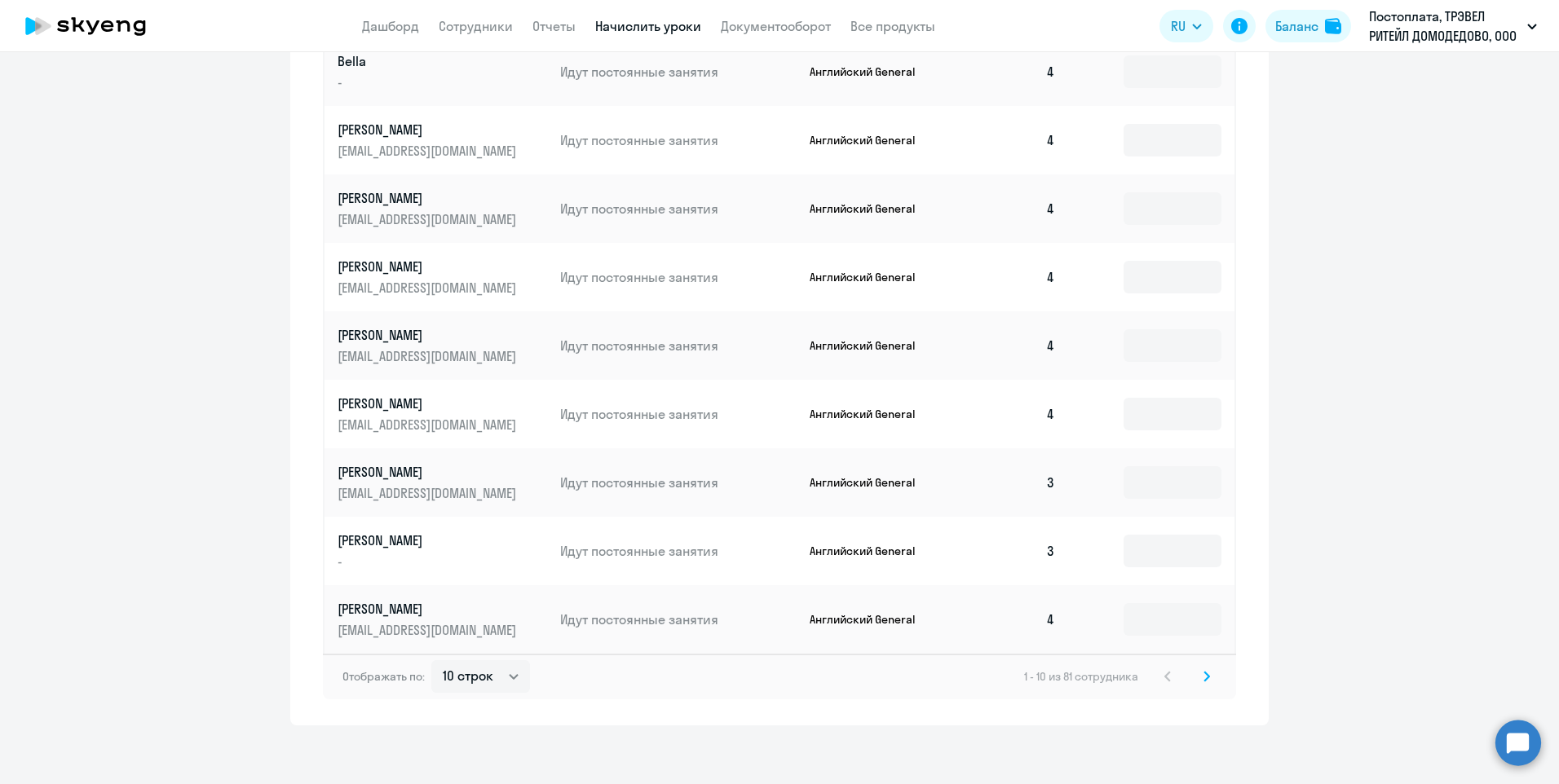
scroll to position [820, 0]
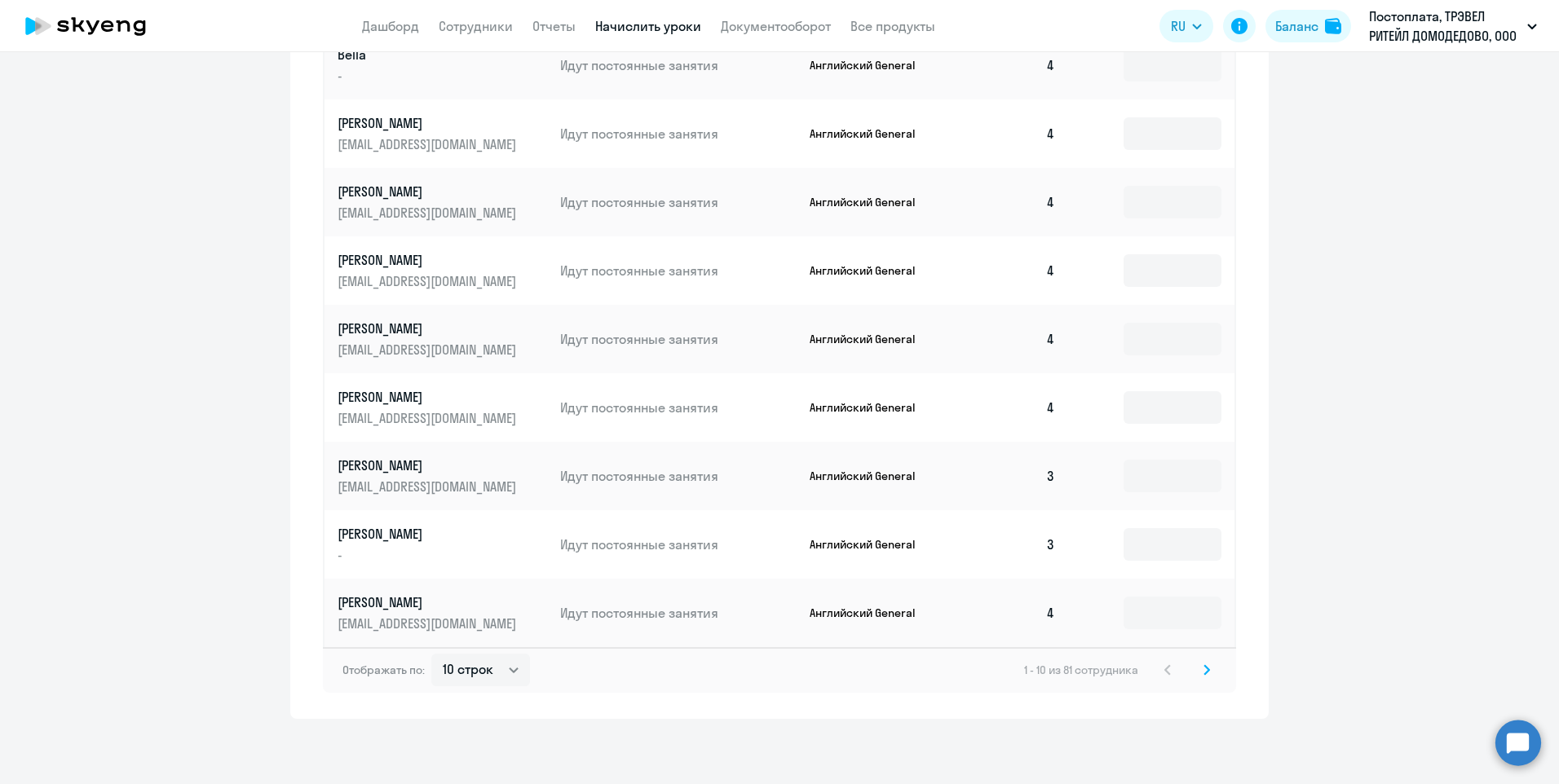
click at [1205, 673] on icon at bounding box center [1207, 669] width 5 height 9
click at [1197, 667] on svg-icon at bounding box center [1207, 670] width 20 height 20
click at [1206, 672] on svg-icon at bounding box center [1207, 670] width 20 height 20
click at [1204, 664] on icon at bounding box center [1207, 669] width 6 height 12
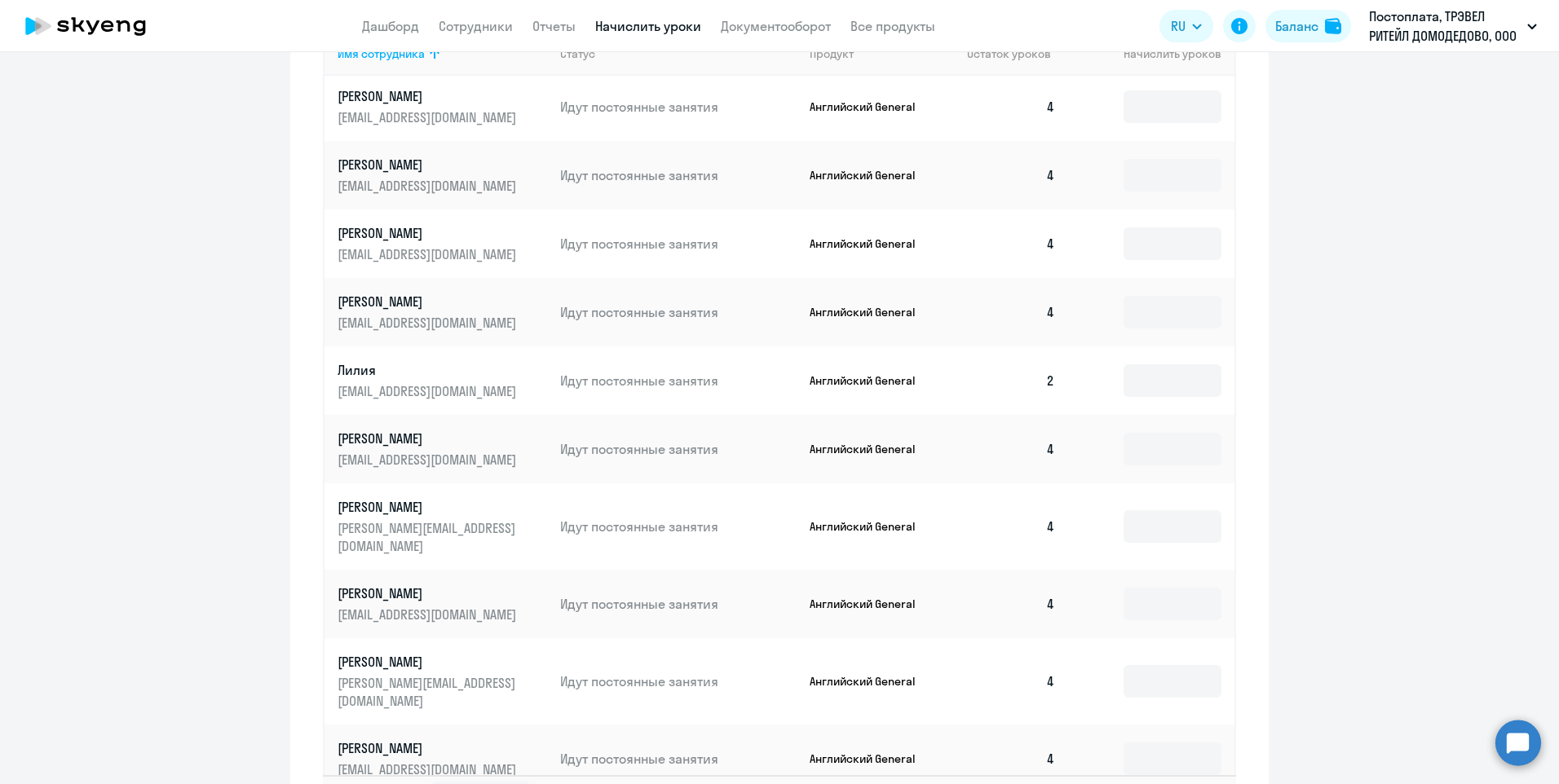
scroll to position [835, 0]
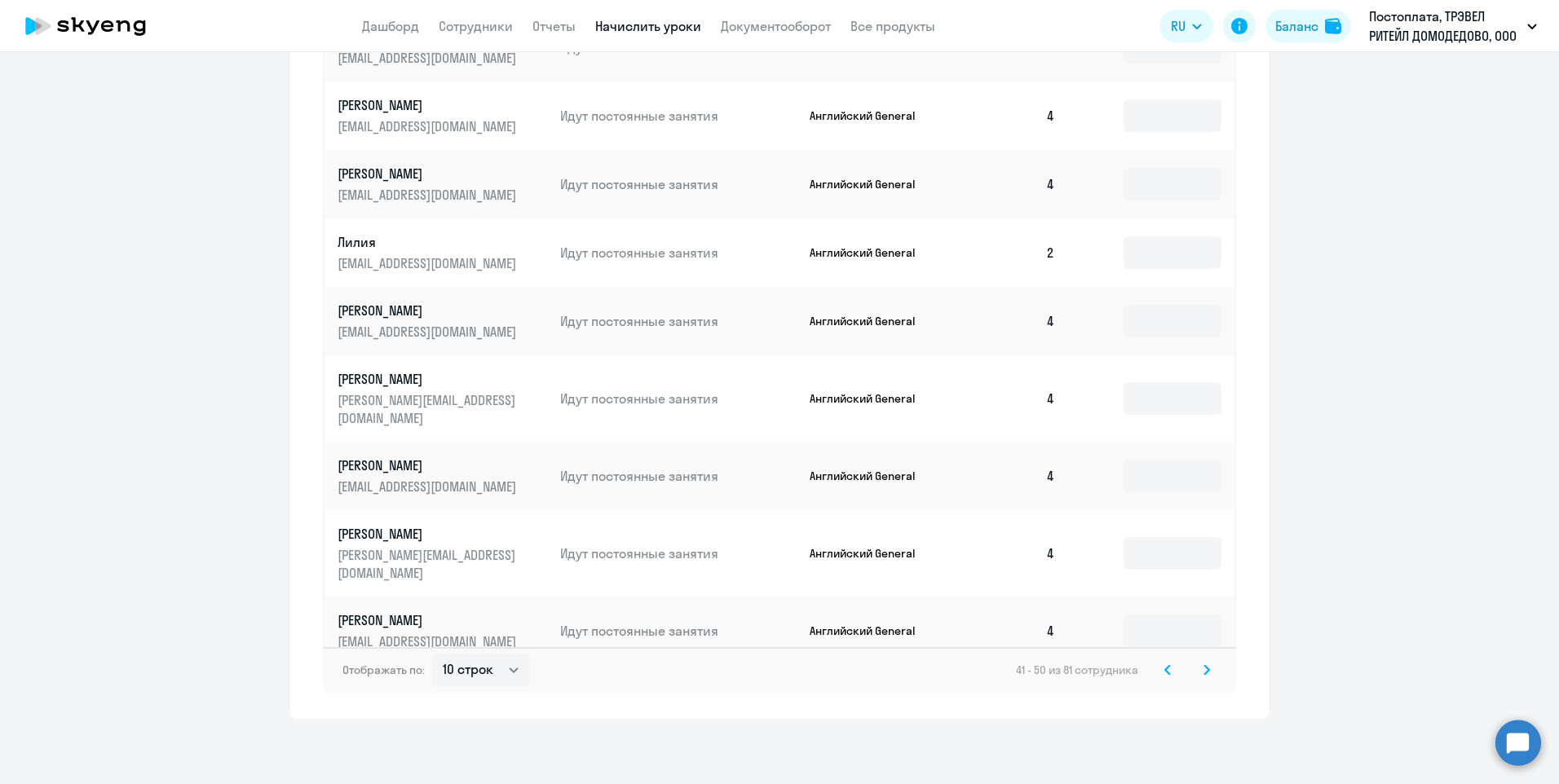
click at [1197, 668] on svg-icon at bounding box center [1207, 670] width 20 height 20
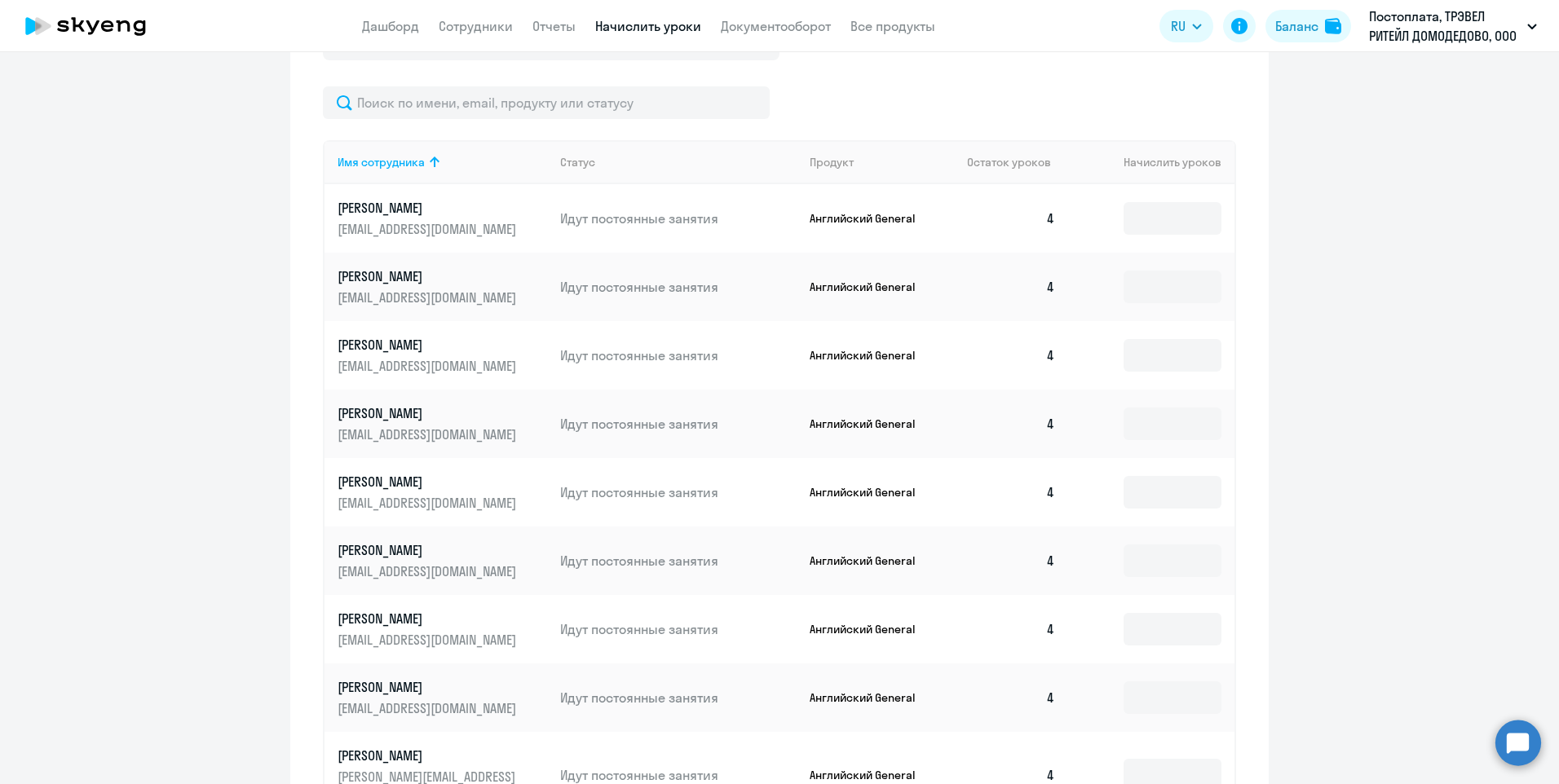
scroll to position [820, 0]
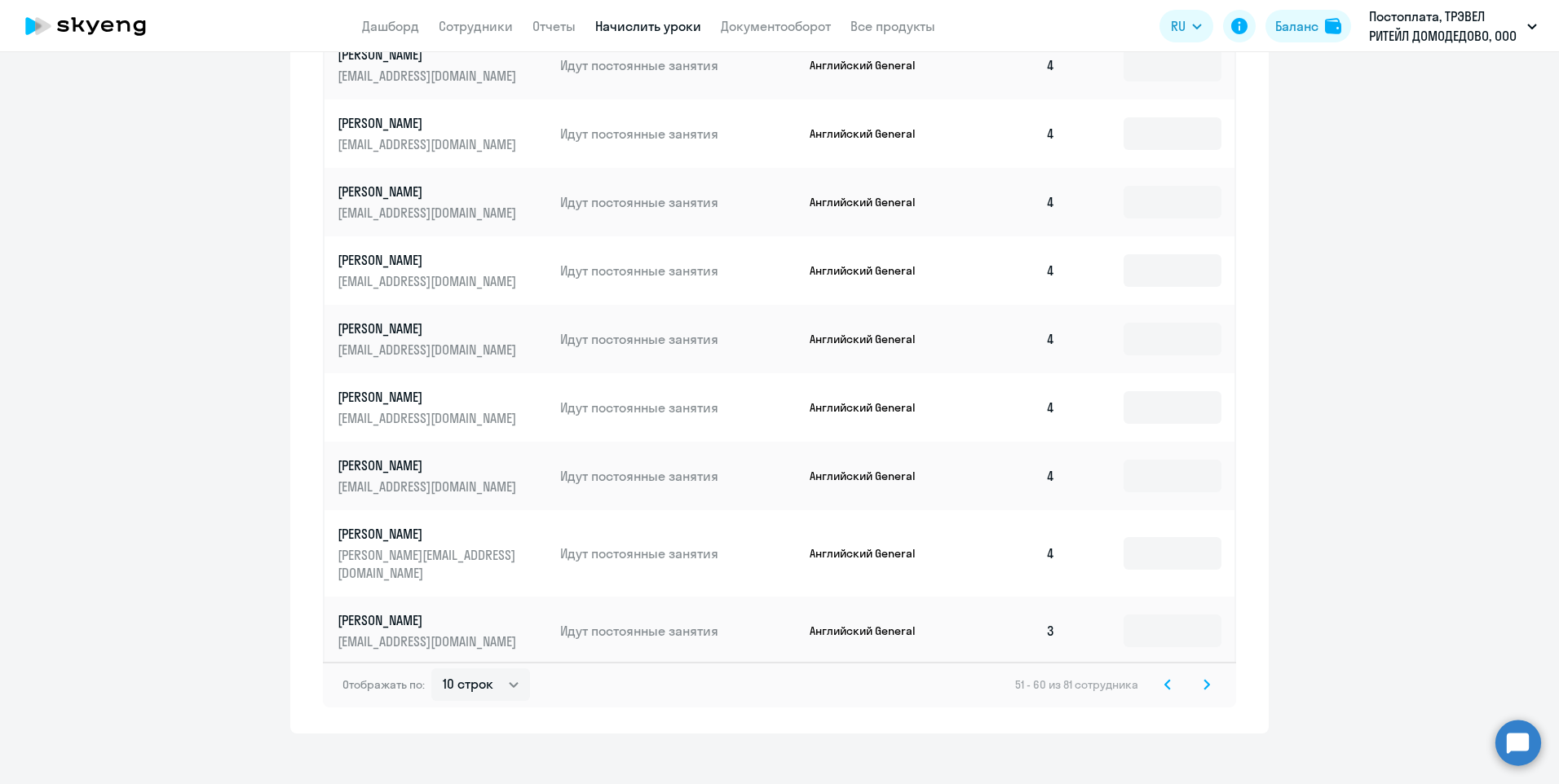
click at [1207, 675] on svg-icon at bounding box center [1207, 685] width 20 height 20
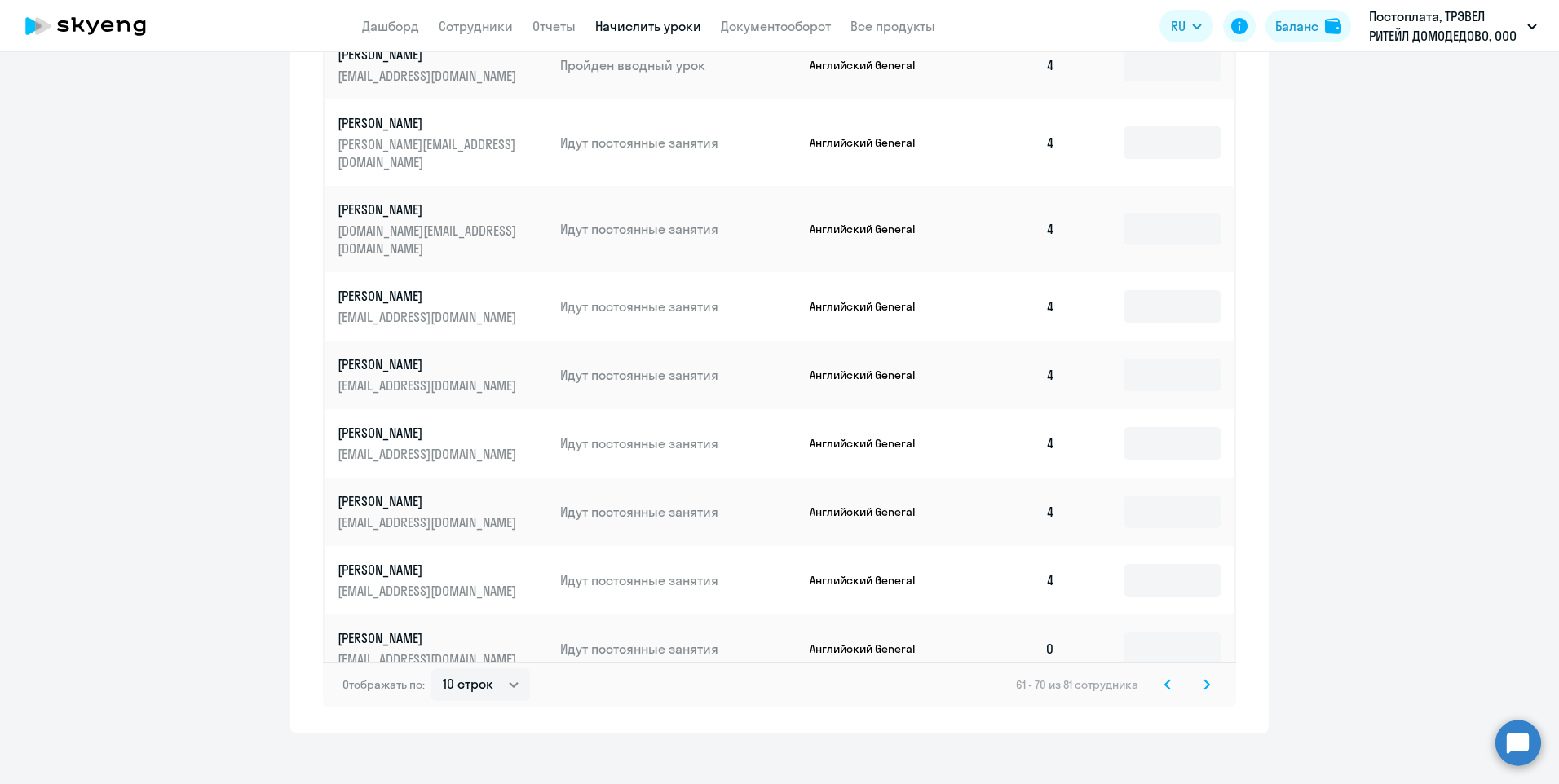
click at [1206, 675] on svg-icon at bounding box center [1207, 685] width 20 height 20
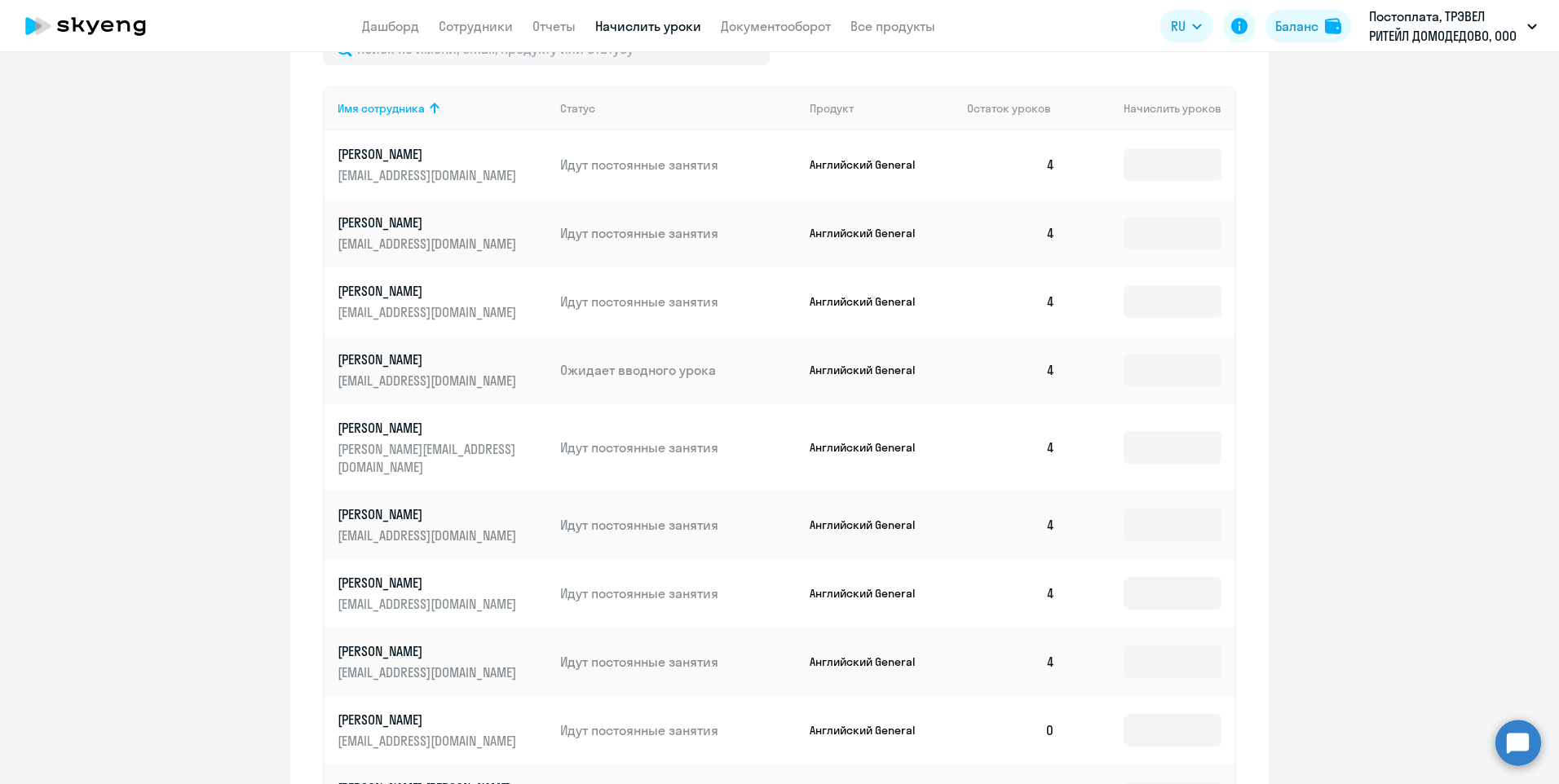
scroll to position [413, 0]
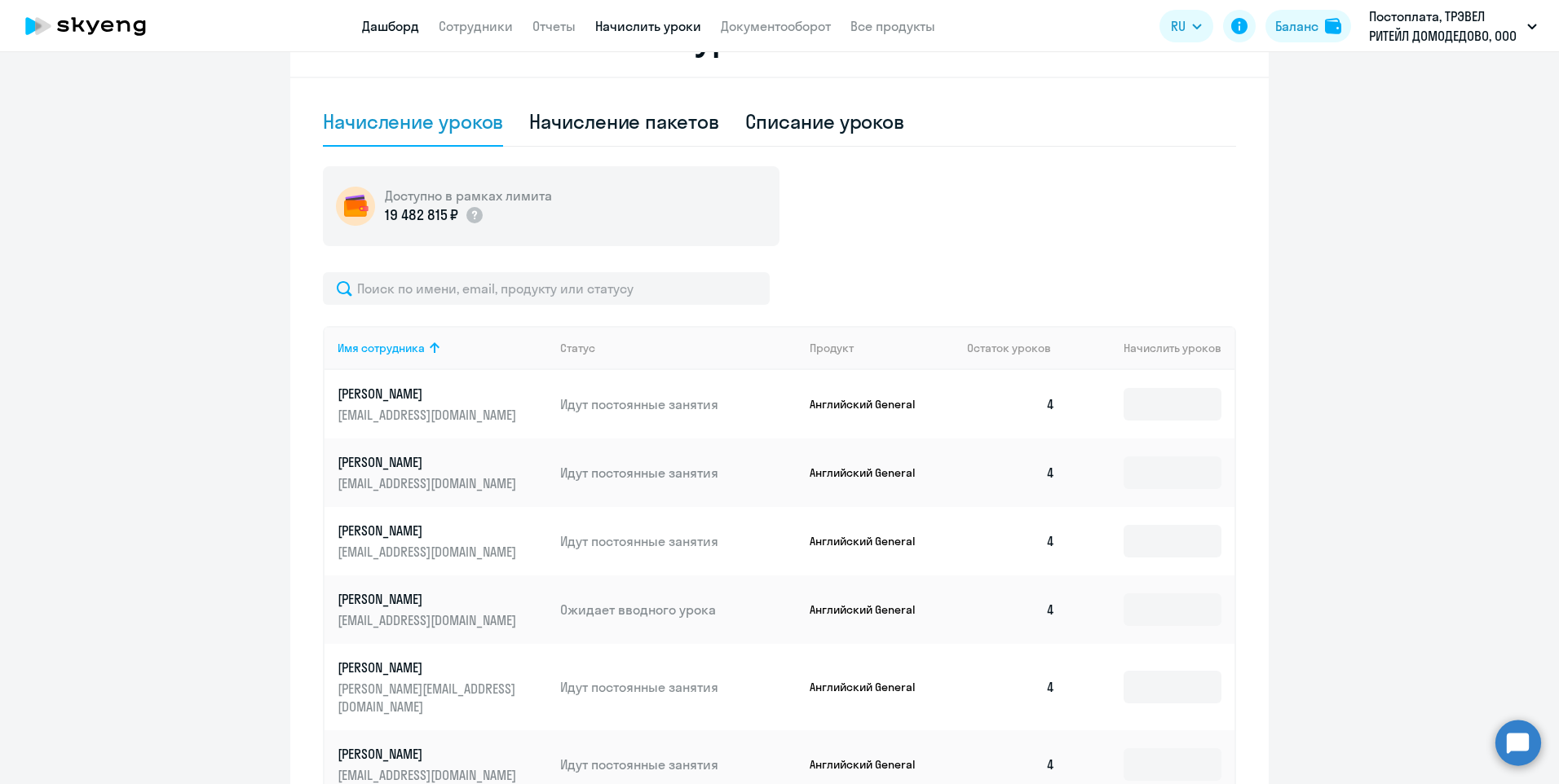
click at [391, 23] on link "Дашборд" at bounding box center [390, 26] width 57 height 16
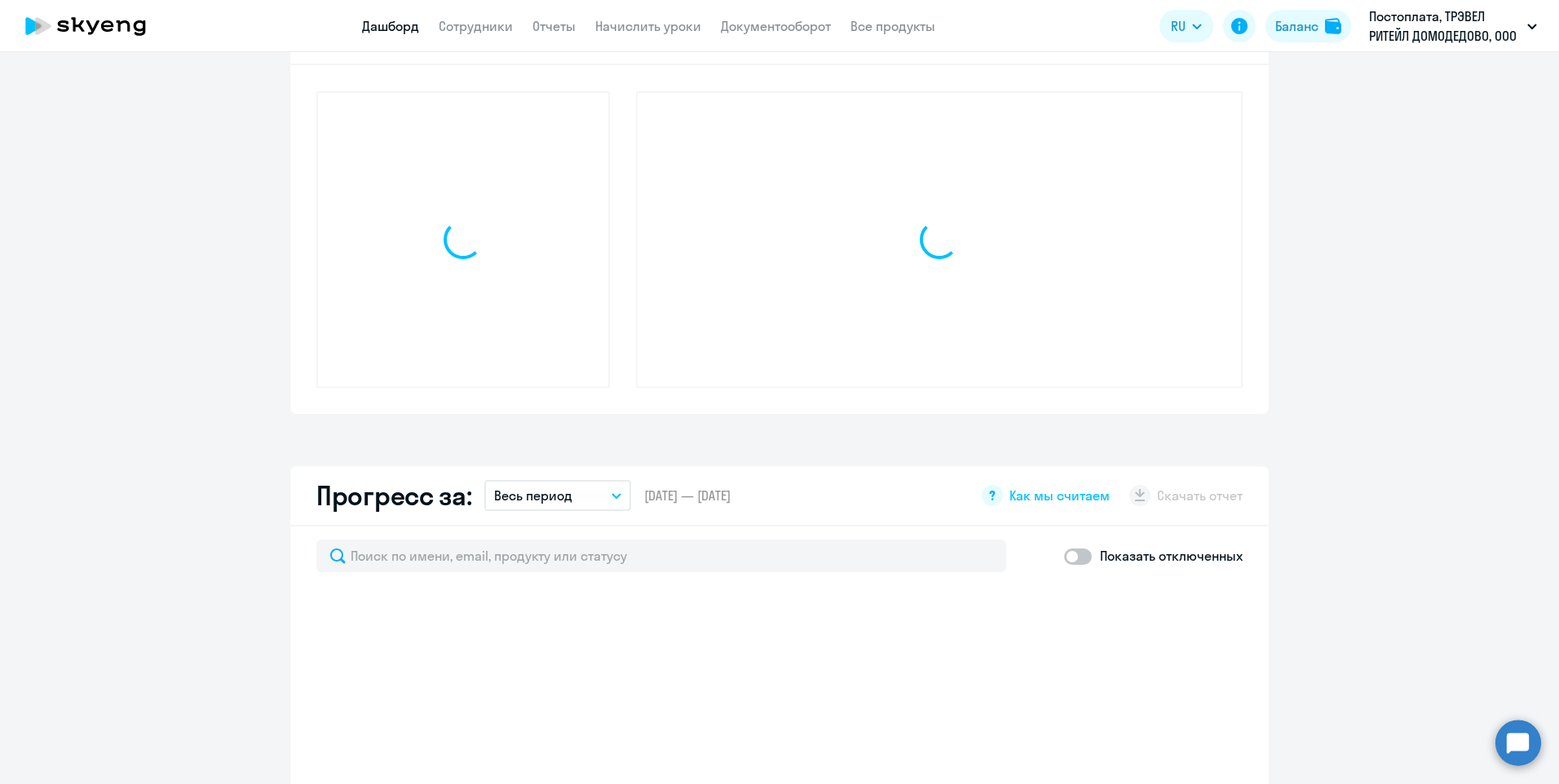
scroll to position [527, 0]
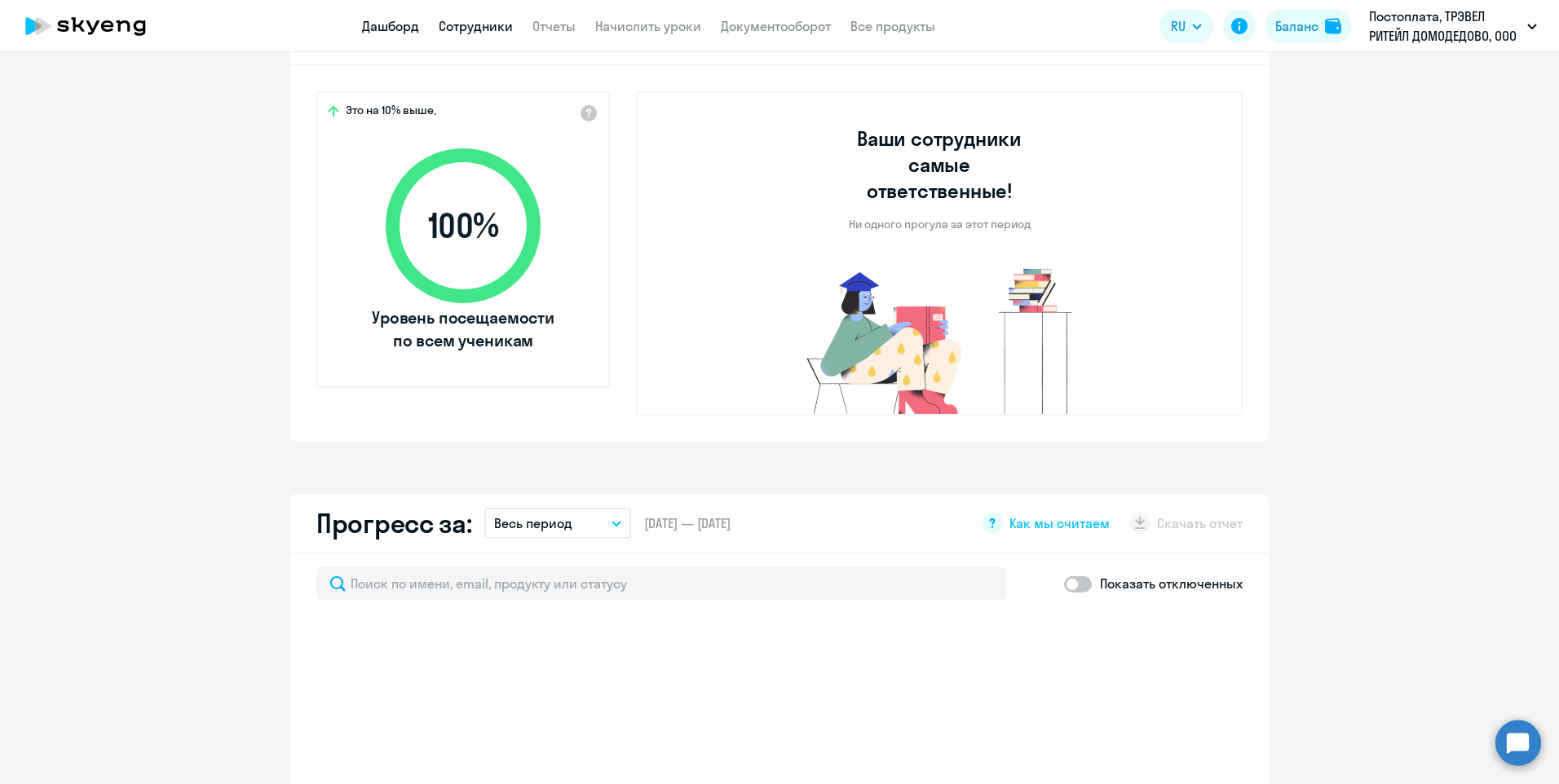
click at [490, 25] on link "Сотрудники" at bounding box center [475, 26] width 74 height 16
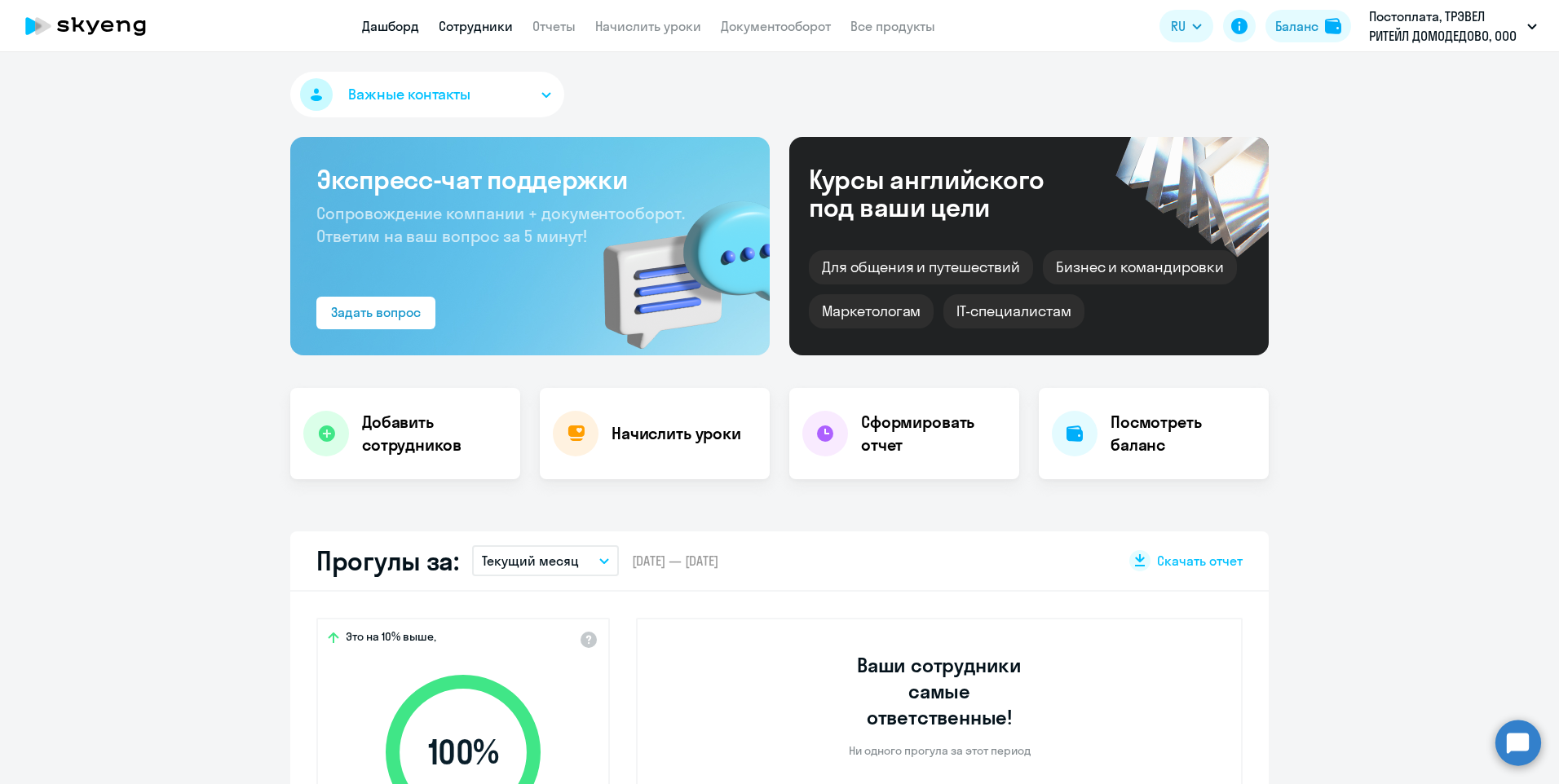
select select "30"
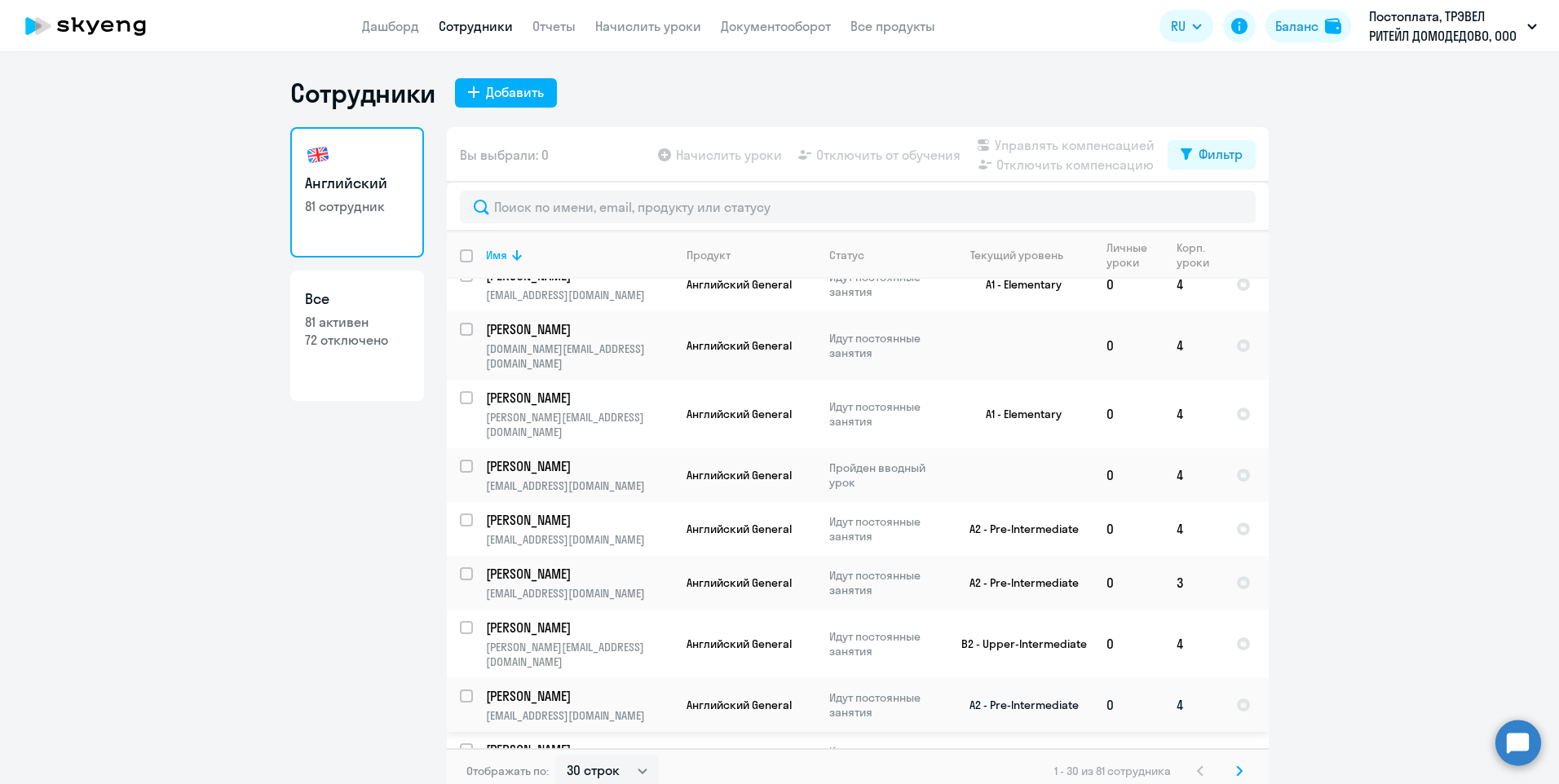
scroll to position [1144, 0]
